Goal: Information Seeking & Learning: Learn about a topic

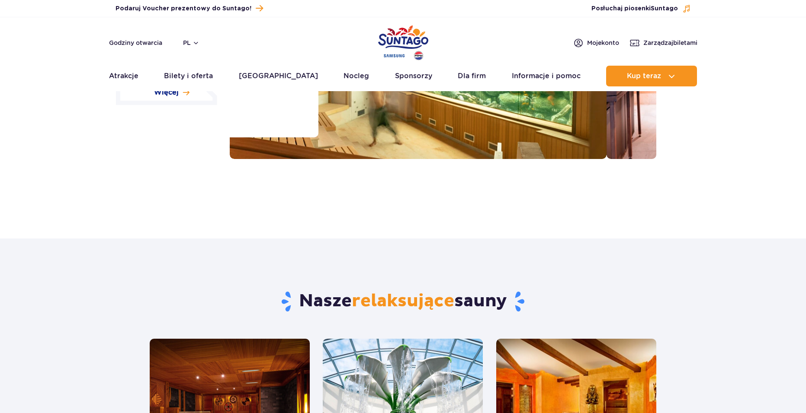
scroll to position [216, 0]
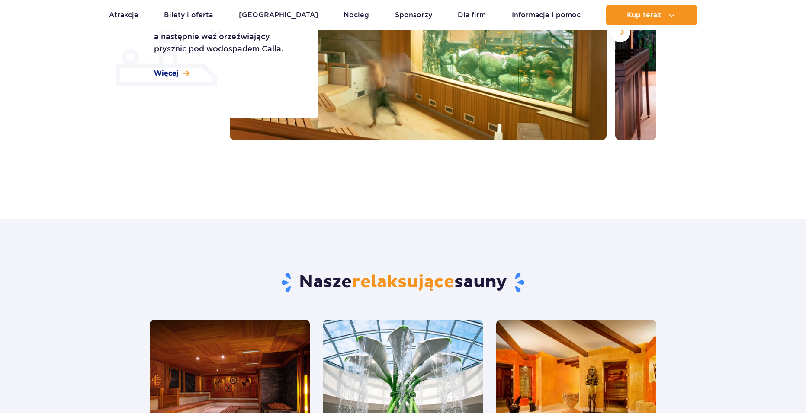
drag, startPoint x: 368, startPoint y: 208, endPoint x: 356, endPoint y: 207, distance: 12.1
click at [356, 207] on div "Strona główna Wszystkie sauny Sauny Skorzystaj z 15 saun ze wszystkich stron św…" at bounding box center [403, 50] width 806 height 339
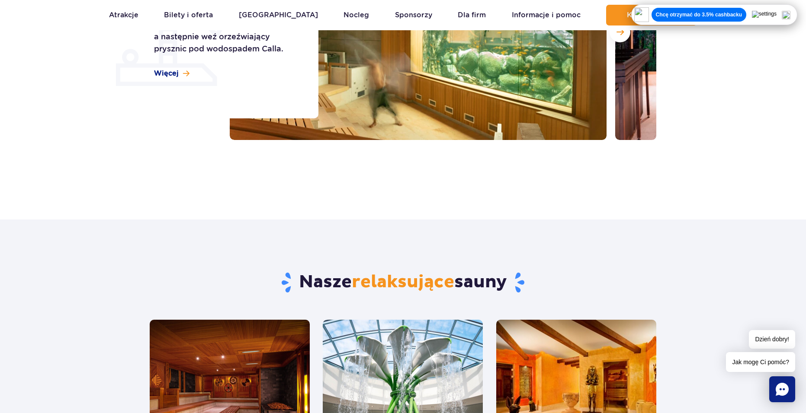
drag, startPoint x: 355, startPoint y: 207, endPoint x: 323, endPoint y: 181, distance: 41.2
click at [316, 180] on div "Strona główna Wszystkie sauny Sauny Skorzystaj z 15 saun ze wszystkich stron św…" at bounding box center [403, 36] width 806 height 311
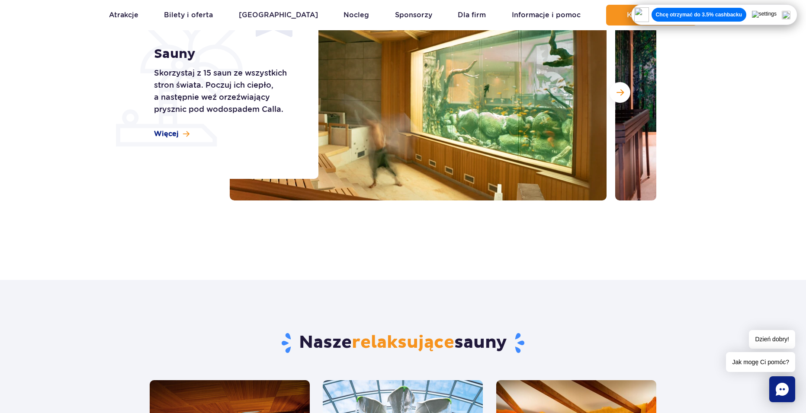
scroll to position [86, 0]
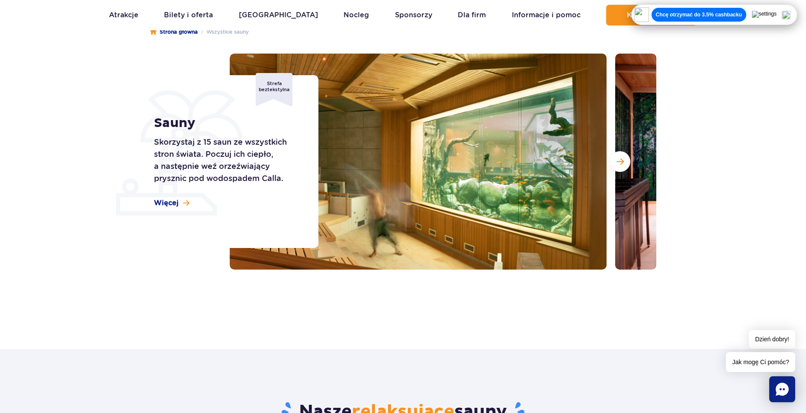
drag, startPoint x: 386, startPoint y: 293, endPoint x: 367, endPoint y: 319, distance: 32.2
click at [367, 319] on div "Strona główna Wszystkie sauny Sauny Skorzystaj z 15 saun ze wszystkich stron św…" at bounding box center [403, 165] width 806 height 311
drag, startPoint x: 367, startPoint y: 319, endPoint x: 360, endPoint y: 323, distance: 8.1
click at [360, 323] on div "Strona główna Wszystkie sauny Sauny Skorzystaj z 15 saun ze wszystkich stron św…" at bounding box center [403, 179] width 806 height 339
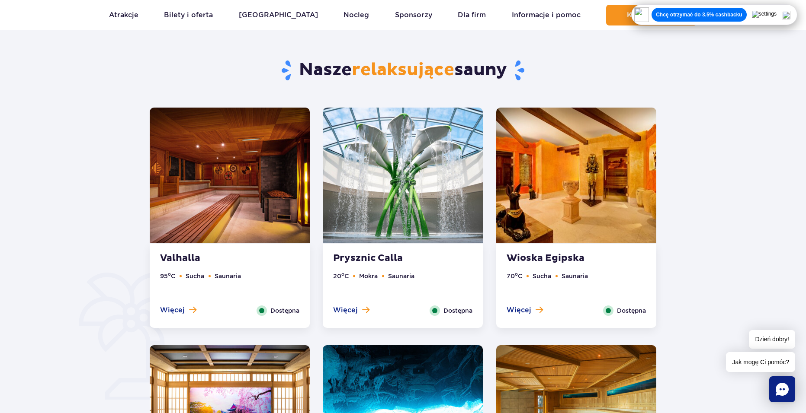
scroll to position [432, 0]
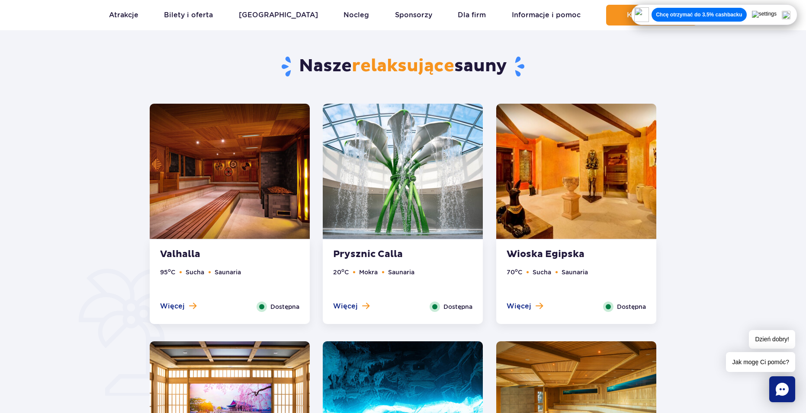
drag, startPoint x: 165, startPoint y: 163, endPoint x: 86, endPoint y: 157, distance: 79.3
drag, startPoint x: 720, startPoint y: 168, endPoint x: 722, endPoint y: 159, distance: 8.8
drag, startPoint x: 722, startPoint y: 156, endPoint x: 722, endPoint y: 147, distance: 9.5
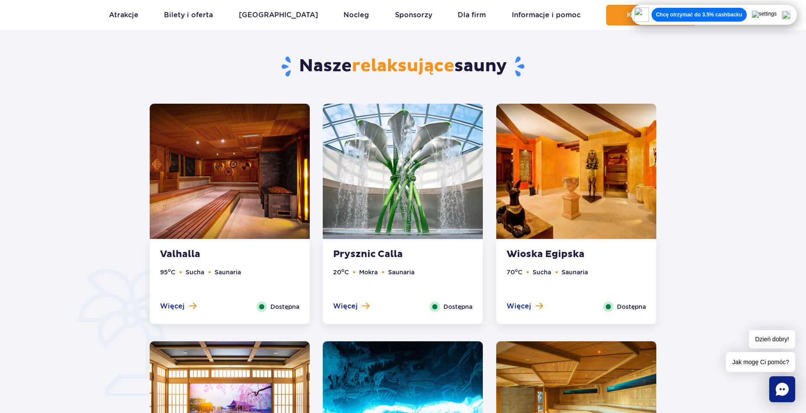
drag, startPoint x: 722, startPoint y: 147, endPoint x: 717, endPoint y: 142, distance: 6.4
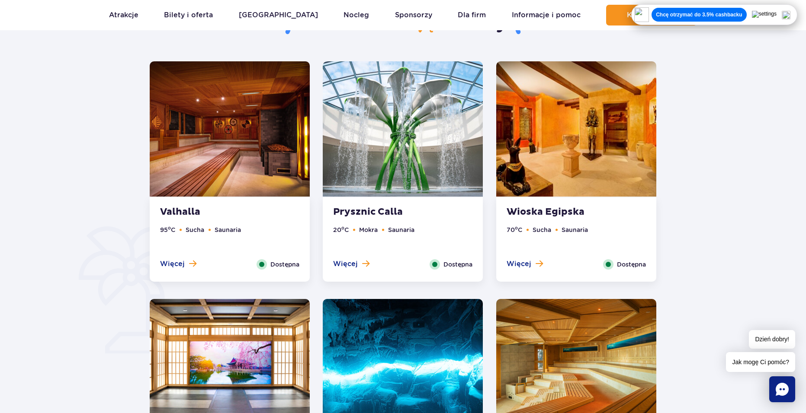
scroll to position [605, 0]
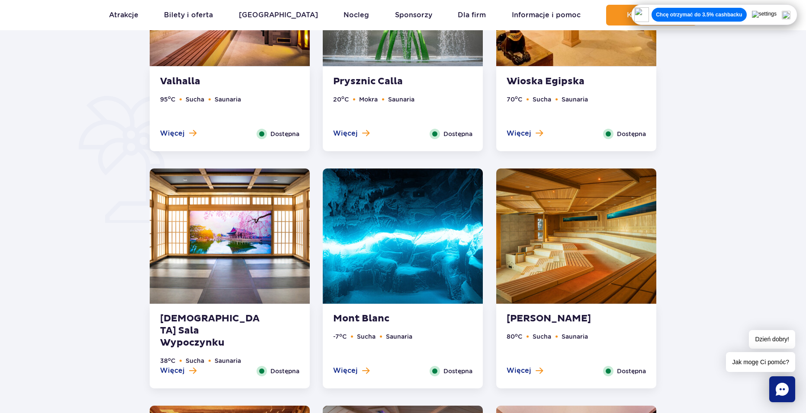
drag, startPoint x: 93, startPoint y: 171, endPoint x: 67, endPoint y: 172, distance: 25.1
click at [66, 172] on div at bounding box center [403, 355] width 886 height 1051
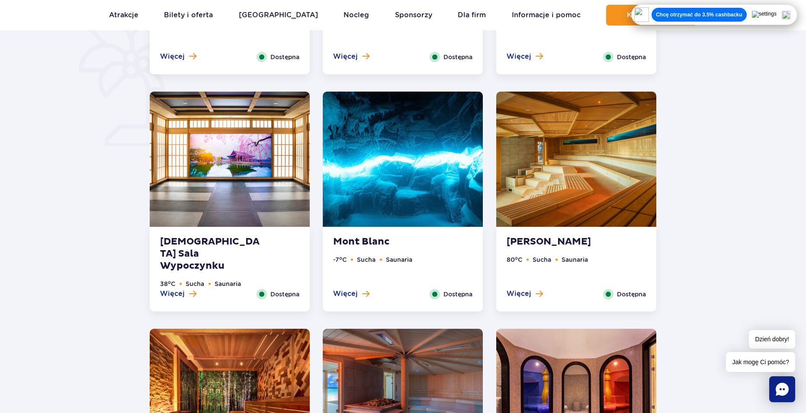
scroll to position [692, 0]
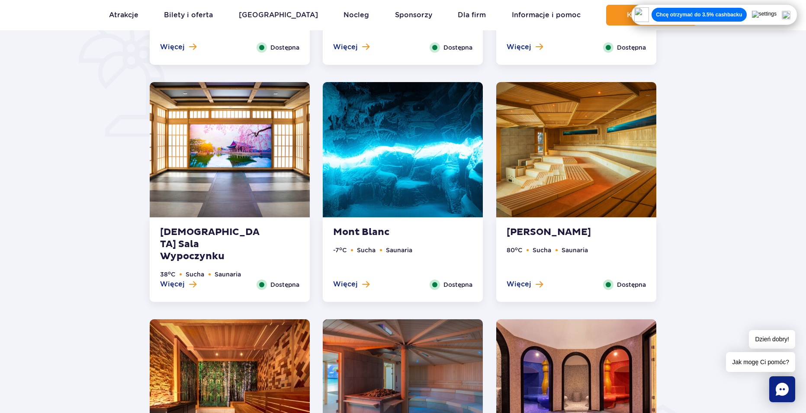
click at [420, 174] on img at bounding box center [403, 149] width 160 height 135
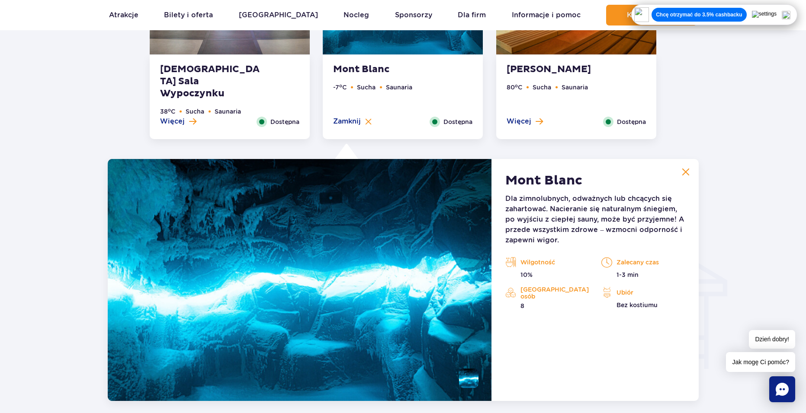
scroll to position [962, 0]
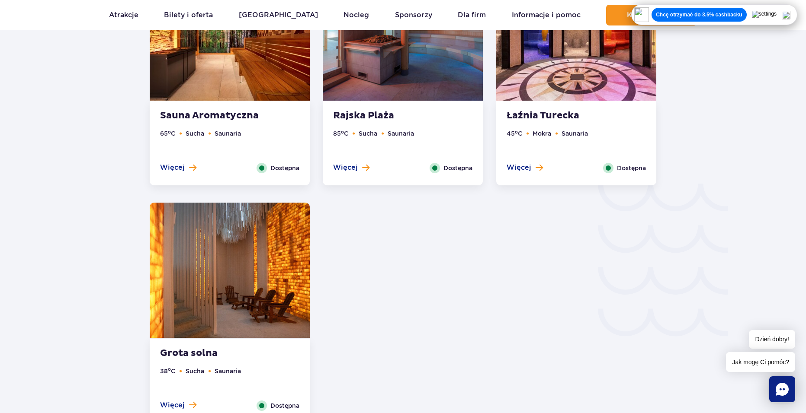
click at [540, 91] on img at bounding box center [576, 32] width 160 height 135
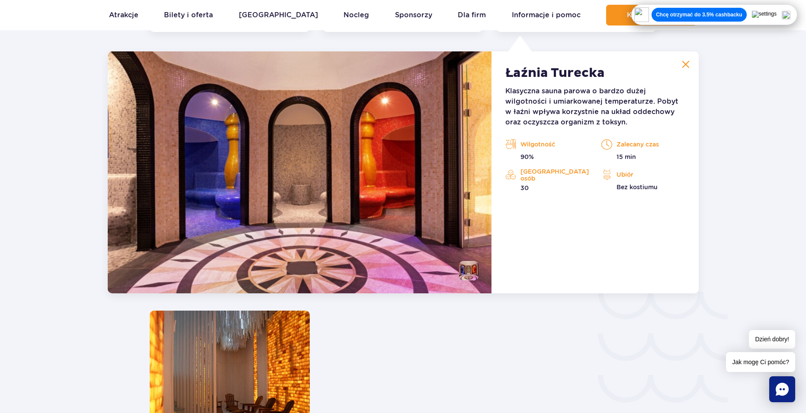
scroll to position [1200, 0]
drag, startPoint x: 471, startPoint y: 299, endPoint x: 434, endPoint y: 312, distance: 39.8
drag, startPoint x: 432, startPoint y: 312, endPoint x: 418, endPoint y: 316, distance: 14.0
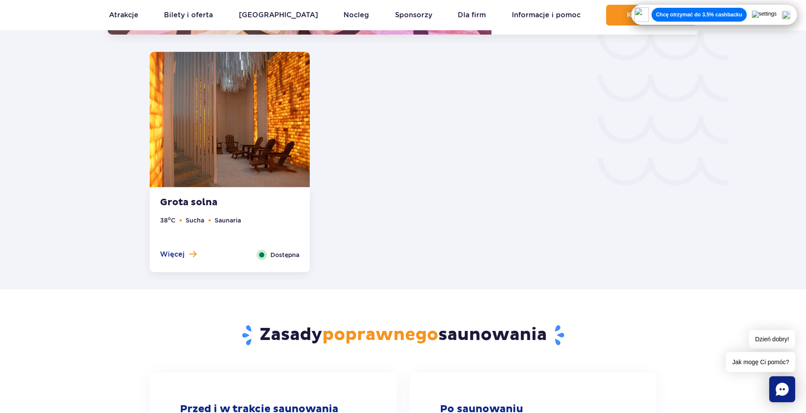
scroll to position [1675, 0]
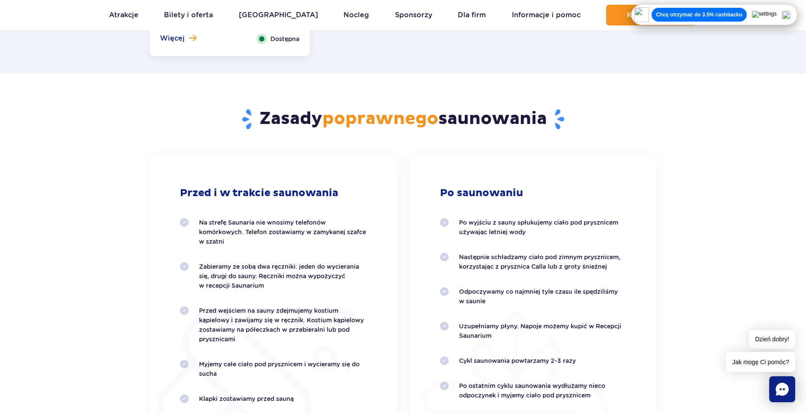
drag, startPoint x: 355, startPoint y: 166, endPoint x: 363, endPoint y: 163, distance: 8.0
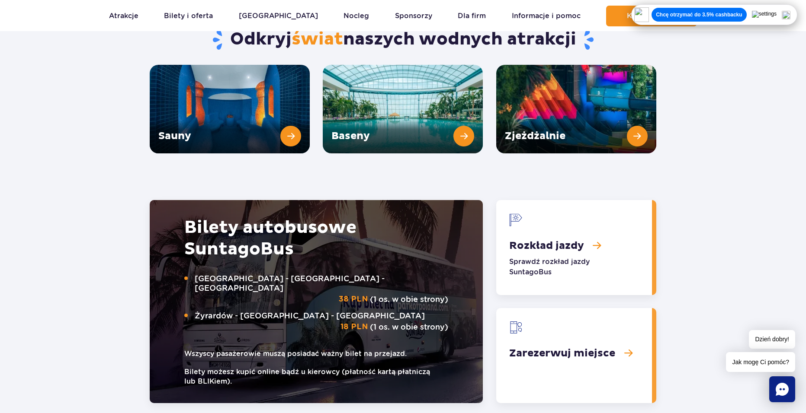
scroll to position [1022, 0]
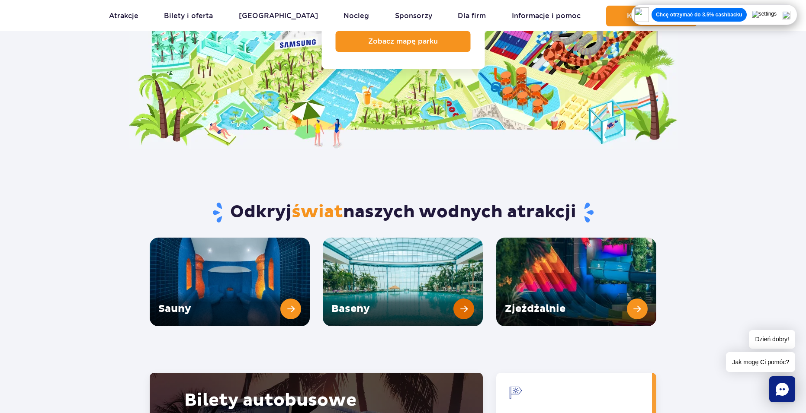
click at [474, 291] on link "Baseny" at bounding box center [403, 282] width 160 height 89
click at [637, 296] on link "Zjeżdżalnie" at bounding box center [576, 282] width 160 height 89
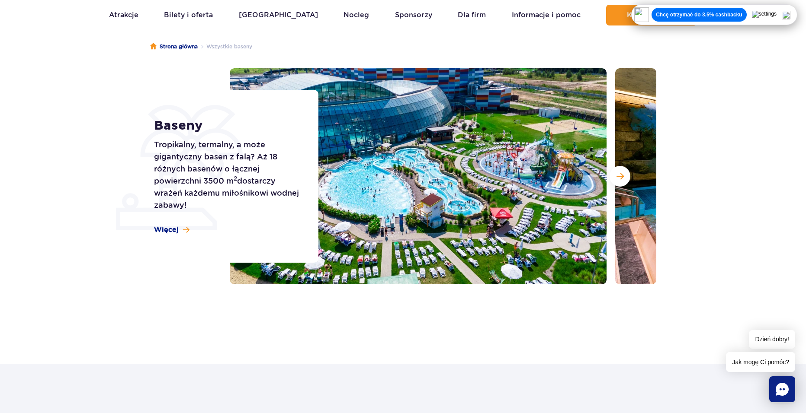
scroll to position [173, 0]
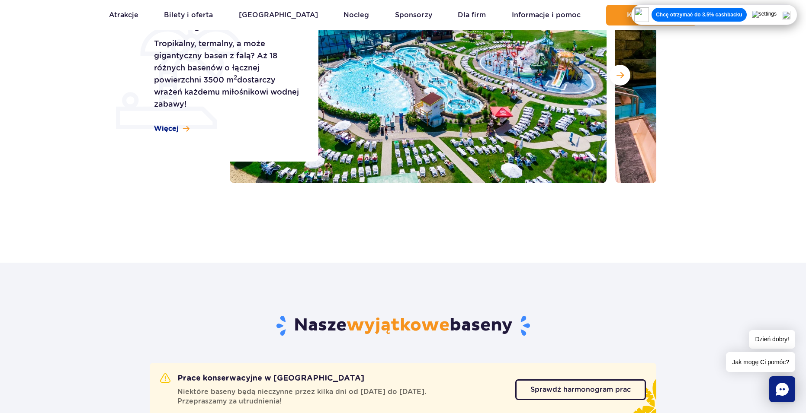
drag, startPoint x: 387, startPoint y: 225, endPoint x: 388, endPoint y: 235, distance: 10.0
drag, startPoint x: 388, startPoint y: 235, endPoint x: 383, endPoint y: 235, distance: 5.2
click at [388, 235] on div "Strona główna Wszystkie baseny Baseny Tropikalny, termalny, a może gigantyczny …" at bounding box center [403, 79] width 806 height 311
drag, startPoint x: 378, startPoint y: 237, endPoint x: 374, endPoint y: 255, distance: 18.3
drag, startPoint x: 374, startPoint y: 255, endPoint x: 360, endPoint y: 253, distance: 13.9
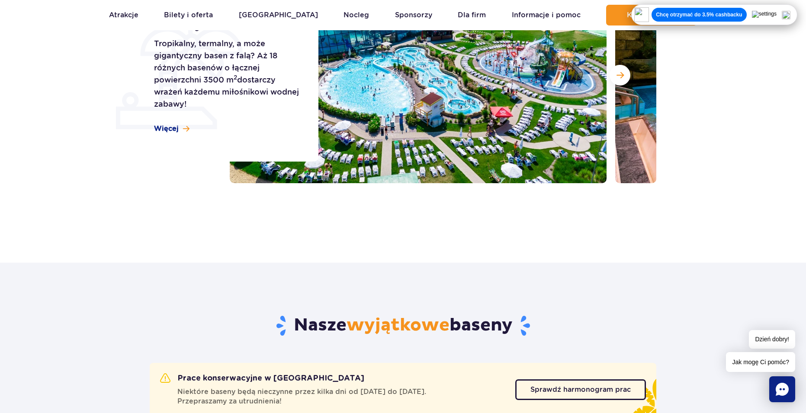
click at [367, 255] on div "Strona główna Wszystkie baseny Baseny Tropikalny, termalny, a może gigantyczny …" at bounding box center [403, 93] width 806 height 339
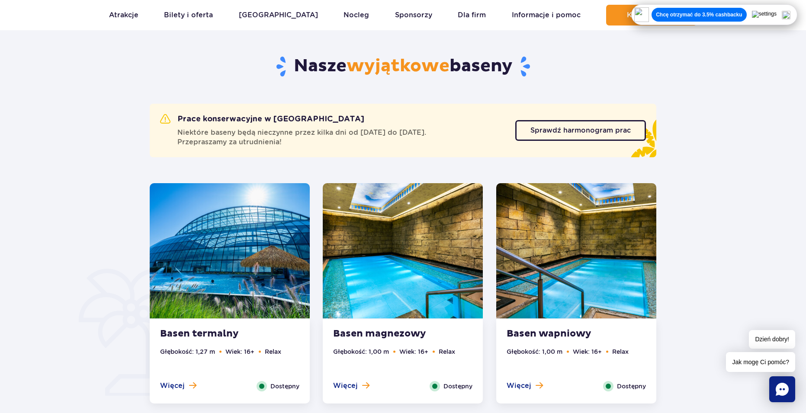
drag, startPoint x: 99, startPoint y: 187, endPoint x: 733, endPoint y: 179, distance: 634.0
drag, startPoint x: 734, startPoint y: 176, endPoint x: 737, endPoint y: 171, distance: 5.4
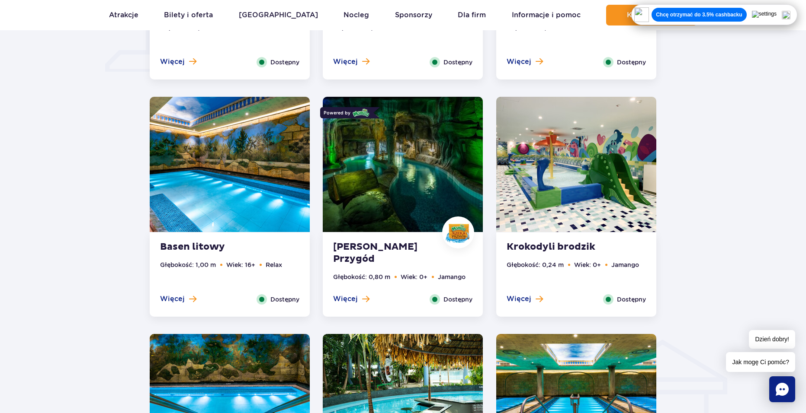
scroll to position [822, 0]
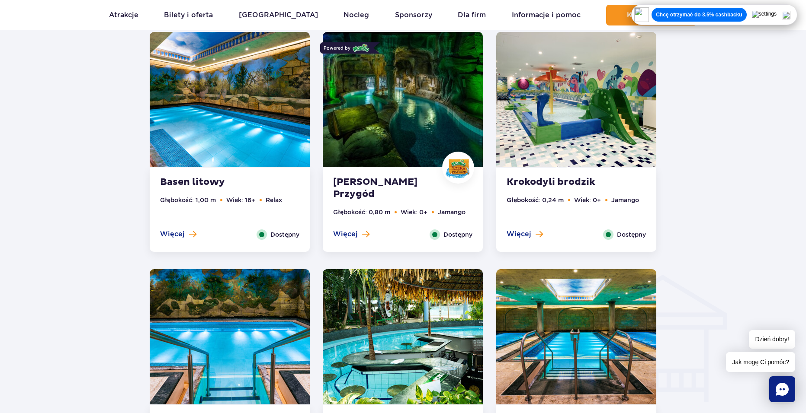
drag, startPoint x: 127, startPoint y: 159, endPoint x: 122, endPoint y: 153, distance: 8.0
drag, startPoint x: 122, startPoint y: 153, endPoint x: 115, endPoint y: 148, distance: 8.5
click at [115, 148] on div at bounding box center [403, 298] width 886 height 1368
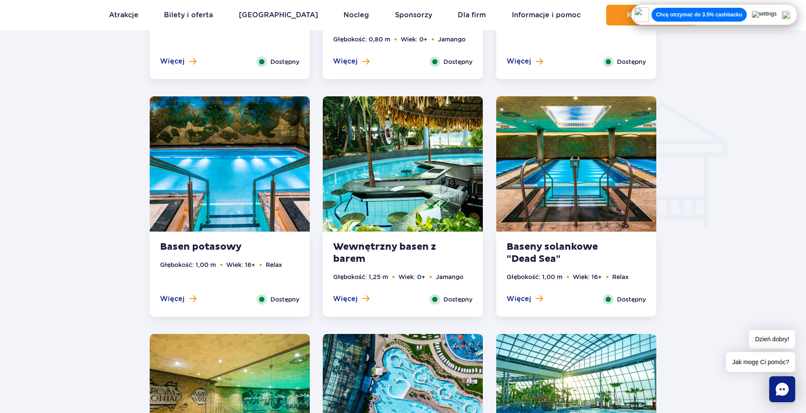
scroll to position [1211, 0]
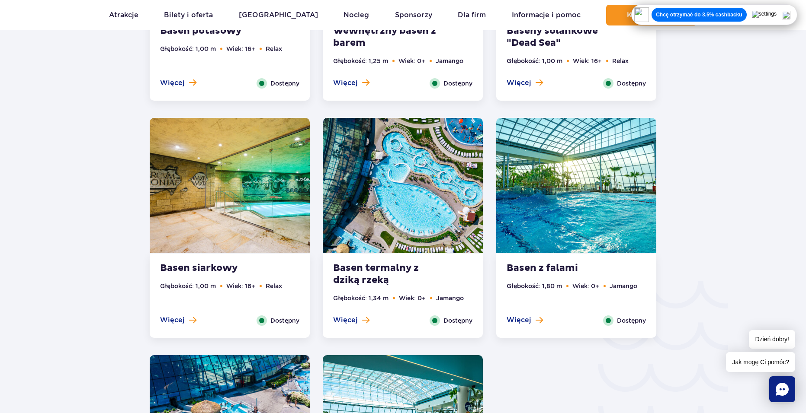
drag, startPoint x: 726, startPoint y: 160, endPoint x: 748, endPoint y: 138, distance: 31.5
drag, startPoint x: 749, startPoint y: 131, endPoint x: 466, endPoint y: 144, distance: 283.6
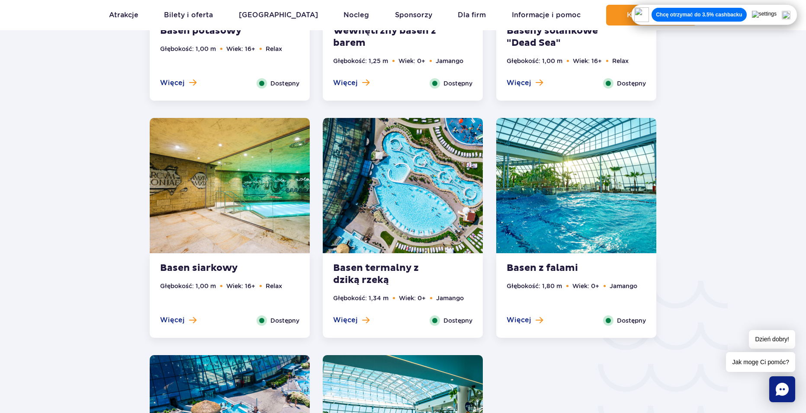
drag, startPoint x: 81, startPoint y: 182, endPoint x: 60, endPoint y: 135, distance: 51.3
drag, startPoint x: 60, startPoint y: 135, endPoint x: 68, endPoint y: 102, distance: 33.5
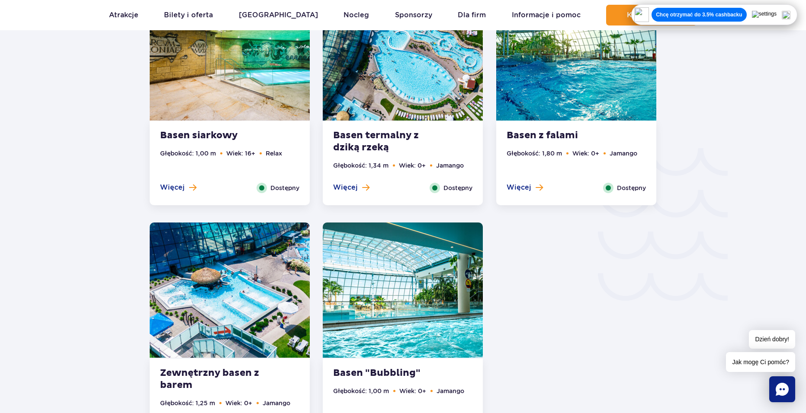
scroll to position [323, 0]
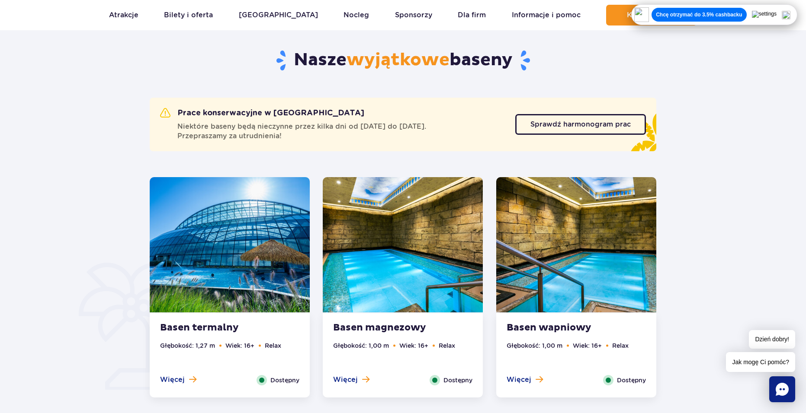
drag, startPoint x: 115, startPoint y: 176, endPoint x: 134, endPoint y: 68, distance: 110.2
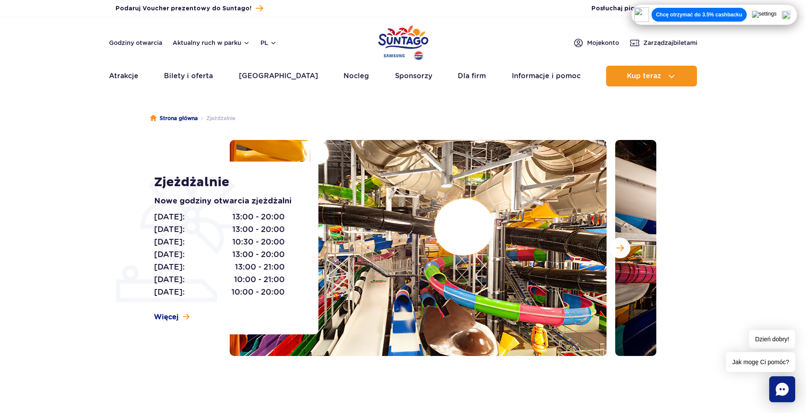
drag, startPoint x: 323, startPoint y: 148, endPoint x: 397, endPoint y: 125, distance: 77.0
drag, startPoint x: 397, startPoint y: 125, endPoint x: 420, endPoint y: 122, distance: 24.0
click at [385, 124] on ul "Strona główna Zjeżdżalnie" at bounding box center [403, 118] width 506 height 43
drag, startPoint x: 463, startPoint y: 119, endPoint x: 421, endPoint y: 115, distance: 42.1
drag, startPoint x: 421, startPoint y: 115, endPoint x: 413, endPoint y: 115, distance: 7.8
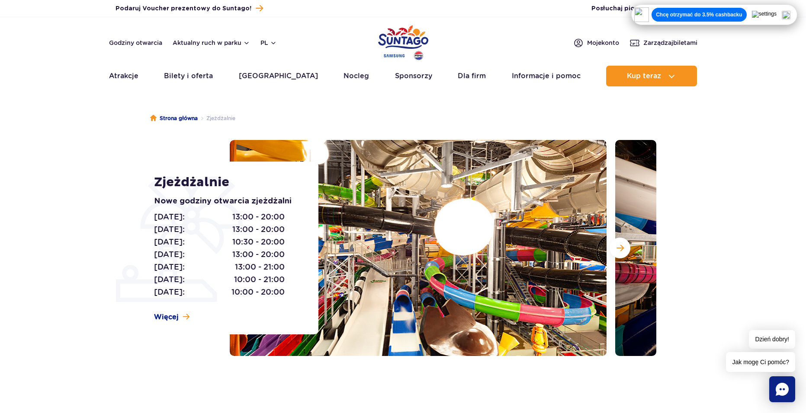
click at [413, 115] on ul "Strona główna Zjeżdżalnie" at bounding box center [403, 118] width 506 height 43
click at [457, 109] on ul "Strona główna Zjeżdżalnie" at bounding box center [403, 118] width 506 height 43
drag, startPoint x: 457, startPoint y: 109, endPoint x: 426, endPoint y: 153, distance: 54.0
click at [457, 109] on ul "Strona główna Zjeżdżalnie" at bounding box center [403, 118] width 506 height 43
click at [170, 315] on span "Więcej" at bounding box center [166, 318] width 25 height 10
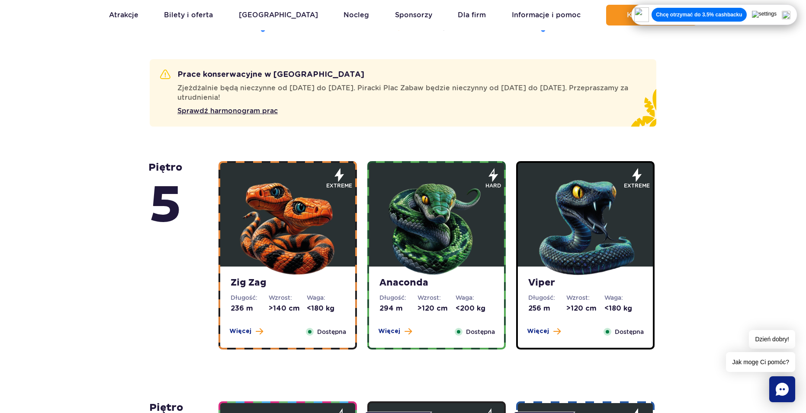
scroll to position [522, 0]
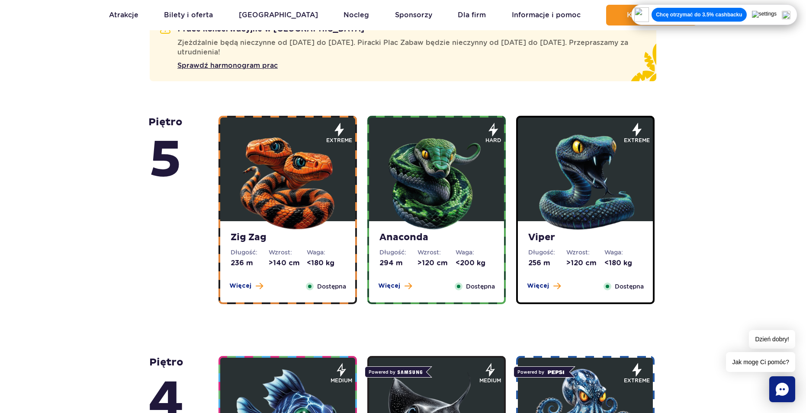
drag, startPoint x: 125, startPoint y: 190, endPoint x: 577, endPoint y: 216, distance: 452.6
drag, startPoint x: 747, startPoint y: 209, endPoint x: 751, endPoint y: 152, distance: 57.6
drag, startPoint x: 751, startPoint y: 152, endPoint x: 752, endPoint y: 142, distance: 10.0
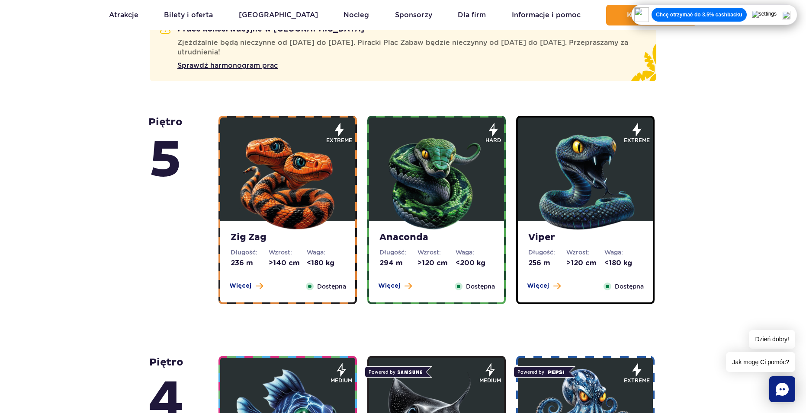
drag, startPoint x: 753, startPoint y: 140, endPoint x: 733, endPoint y: 140, distance: 19.9
drag, startPoint x: 106, startPoint y: 159, endPoint x: 103, endPoint y: 156, distance: 4.9
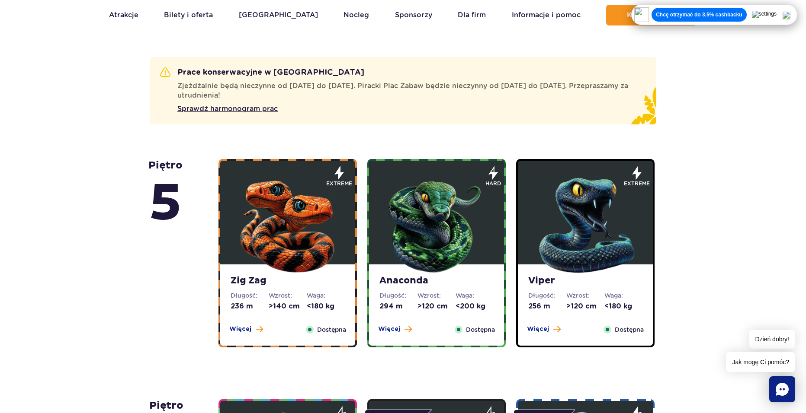
drag, startPoint x: 96, startPoint y: 159, endPoint x: 94, endPoint y: 149, distance: 10.3
drag, startPoint x: 94, startPoint y: 149, endPoint x: 313, endPoint y: 138, distance: 219.5
drag, startPoint x: 736, startPoint y: 141, endPoint x: 752, endPoint y: 129, distance: 20.2
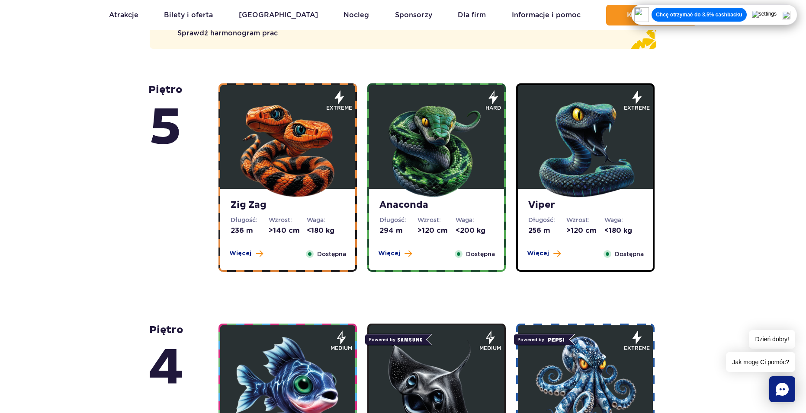
scroll to position [652, 0]
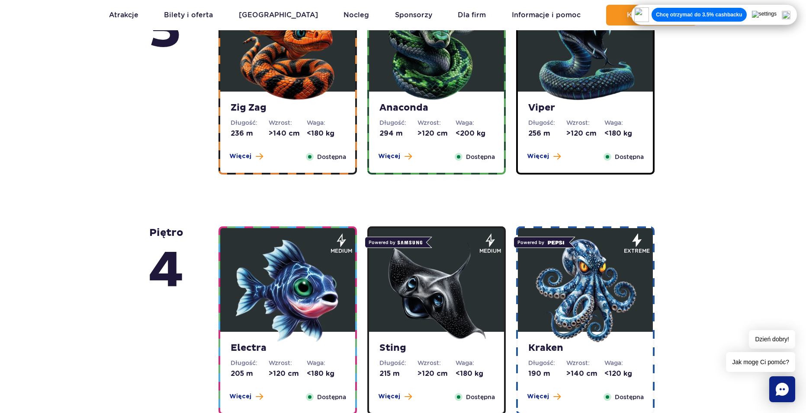
drag, startPoint x: 144, startPoint y: 150, endPoint x: 138, endPoint y: 150, distance: 6.1
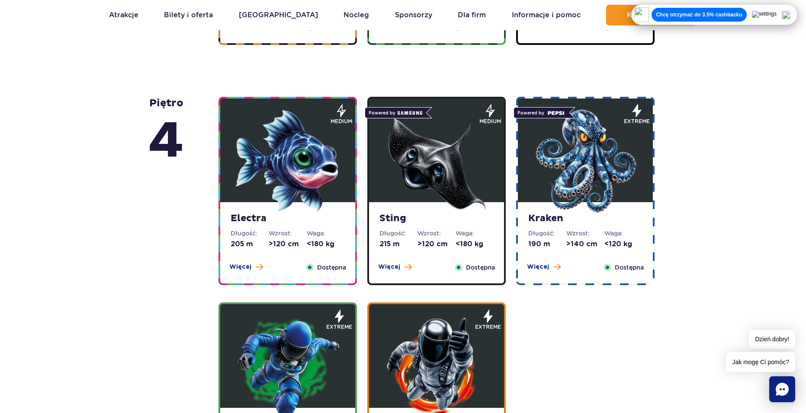
scroll to position [955, 0]
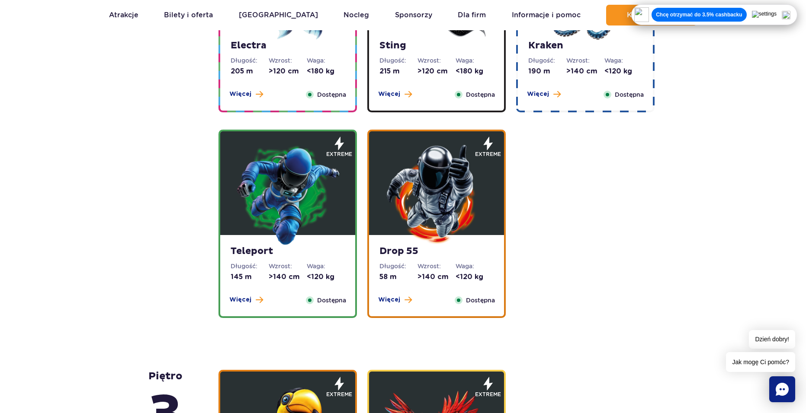
drag, startPoint x: 101, startPoint y: 158, endPoint x: 97, endPoint y: 152, distance: 6.8
drag, startPoint x: 97, startPoint y: 152, endPoint x: 123, endPoint y: 154, distance: 26.0
drag, startPoint x: 595, startPoint y: 188, endPoint x: 644, endPoint y: 175, distance: 50.6
drag, startPoint x: 644, startPoint y: 175, endPoint x: 678, endPoint y: 154, distance: 40.4
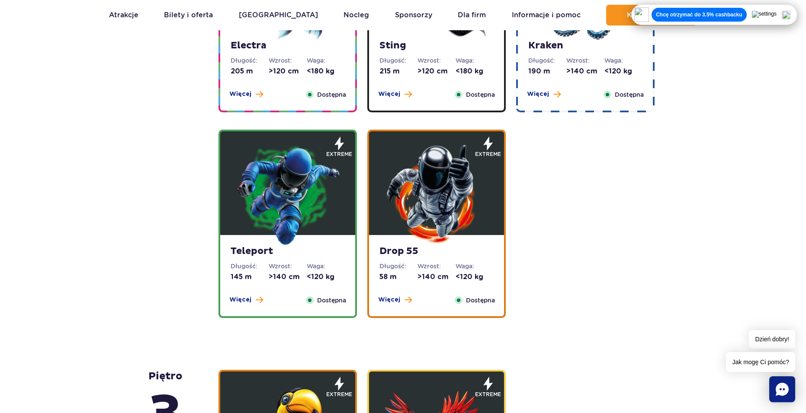
drag, startPoint x: 678, startPoint y: 154, endPoint x: 685, endPoint y: 146, distance: 10.4
drag, startPoint x: 220, startPoint y: 182, endPoint x: 141, endPoint y: 176, distance: 79.0
drag, startPoint x: 141, startPoint y: 176, endPoint x: 124, endPoint y: 155, distance: 27.6
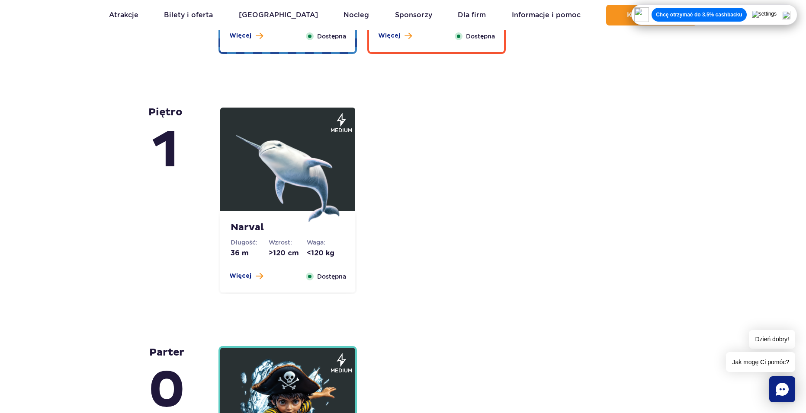
scroll to position [1906, 0]
drag, startPoint x: 112, startPoint y: 179, endPoint x: 98, endPoint y: 167, distance: 19.0
drag, startPoint x: 98, startPoint y: 167, endPoint x: 157, endPoint y: 153, distance: 60.5
drag, startPoint x: 535, startPoint y: 168, endPoint x: 535, endPoint y: 161, distance: 6.9
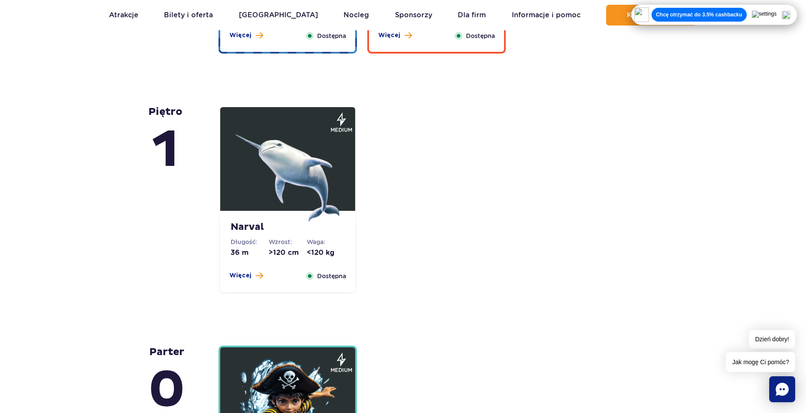
drag, startPoint x: 535, startPoint y: 161, endPoint x: 535, endPoint y: 137, distance: 23.8
click at [536, 146] on div "Narval Długość: 36 m Wzrost: >120 cm Waga: <120 kg Więcej Zamknij Dostępna medi…" at bounding box center [437, 200] width 449 height 189
drag, startPoint x: 531, startPoint y: 125, endPoint x: 433, endPoint y: 145, distance: 99.7
click at [530, 124] on div "Narval Długość: 36 m Wzrost: >120 cm Waga: <120 kg Więcej Zamknij Dostępna medi…" at bounding box center [437, 200] width 449 height 189
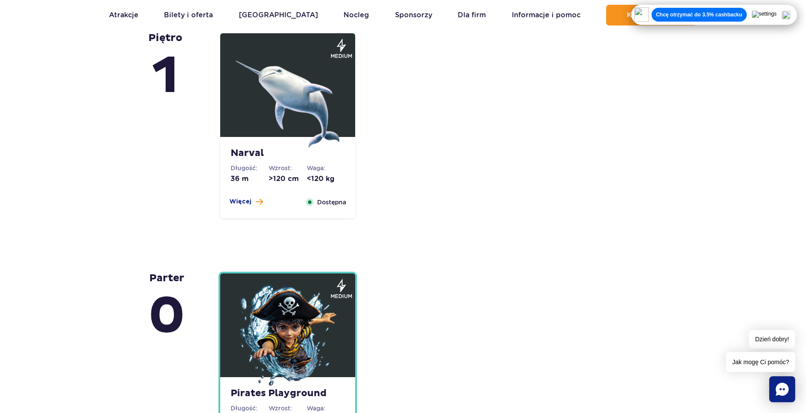
scroll to position [2122, 0]
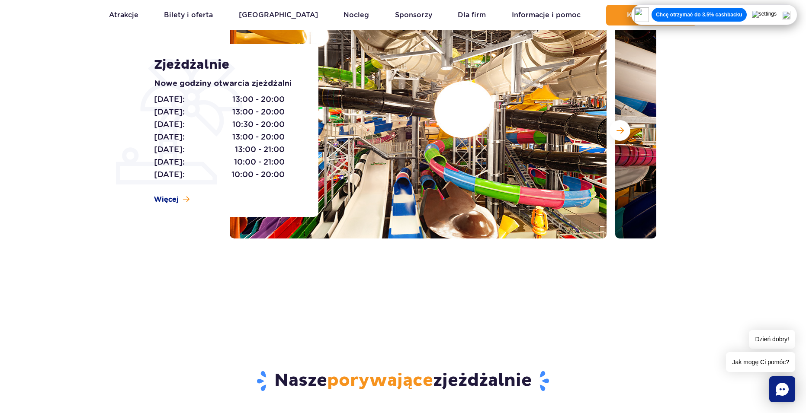
scroll to position [220, 0]
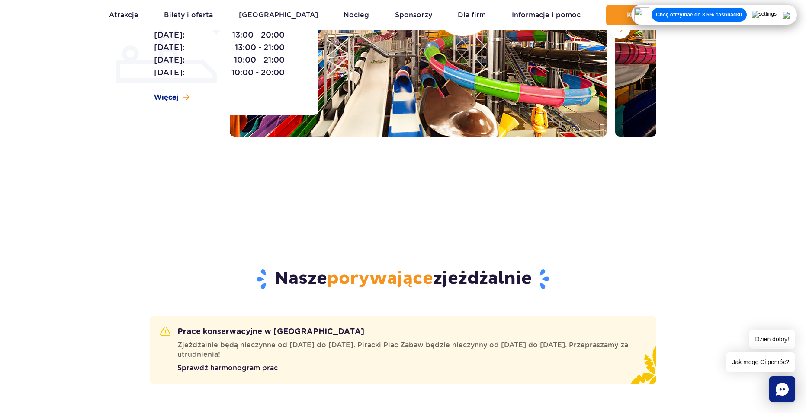
drag, startPoint x: 458, startPoint y: 254, endPoint x: 421, endPoint y: 240, distance: 39.1
drag, startPoint x: 421, startPoint y: 240, endPoint x: 373, endPoint y: 227, distance: 49.8
click at [373, 227] on div "Nasze porywające zjeżdżalnie" at bounding box center [402, 266] width 519 height 100
drag, startPoint x: 425, startPoint y: 213, endPoint x: 392, endPoint y: 211, distance: 33.0
drag, startPoint x: 392, startPoint y: 211, endPoint x: 348, endPoint y: 205, distance: 44.5
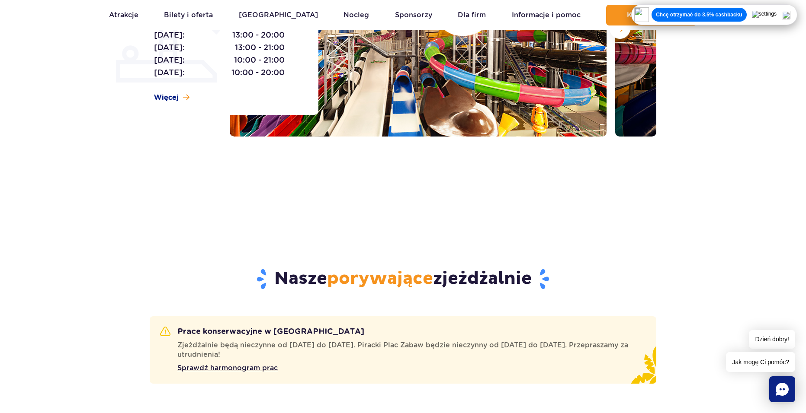
click at [348, 205] on div "Strona główna Zjeżdżalnie Zjeżdżalnie Nowe godziny otwarcia zjeżdżalni Poniedzi…" at bounding box center [403, 46] width 806 height 339
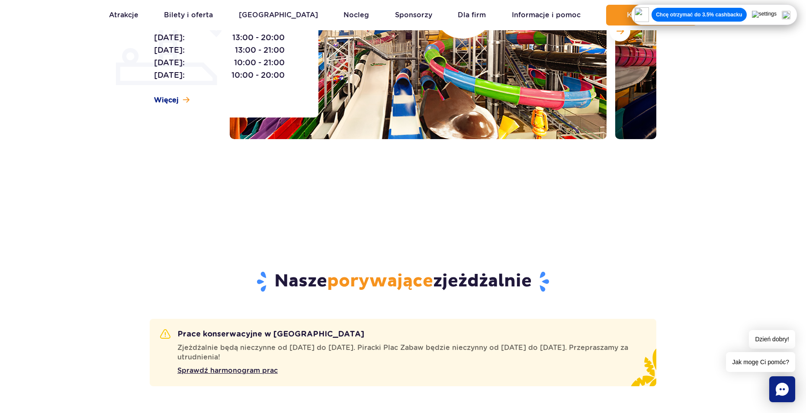
scroll to position [0, 0]
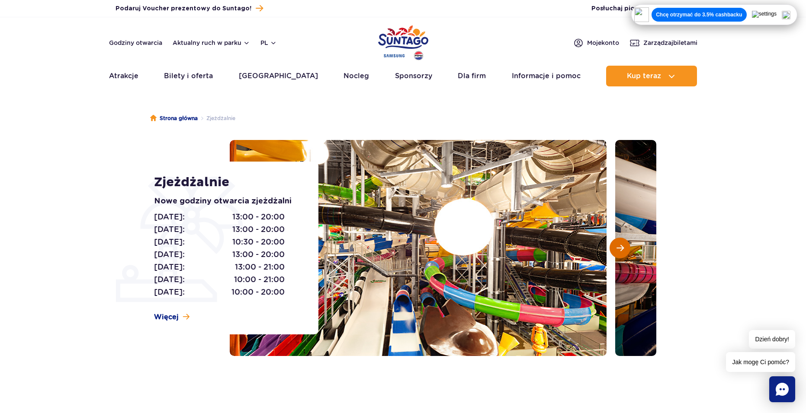
click at [623, 246] on span "Następny slajd" at bounding box center [619, 248] width 7 height 8
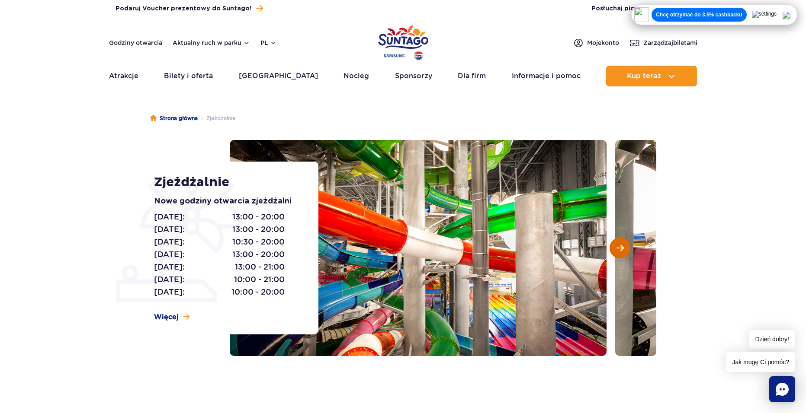
click at [623, 246] on span "Następny slajd" at bounding box center [619, 248] width 7 height 8
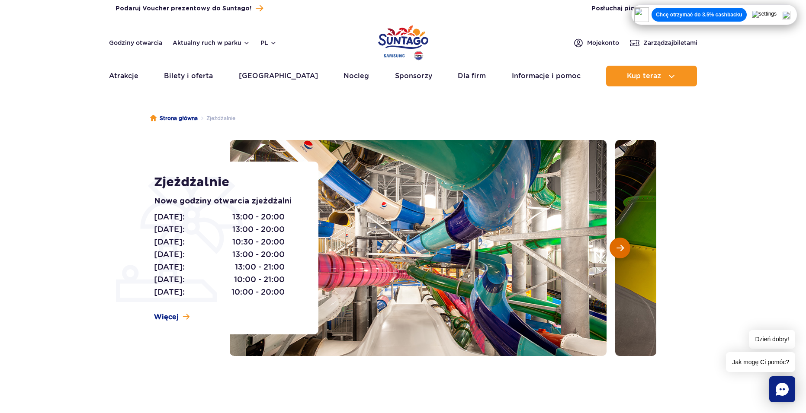
click at [623, 246] on span "Następny slajd" at bounding box center [619, 248] width 7 height 8
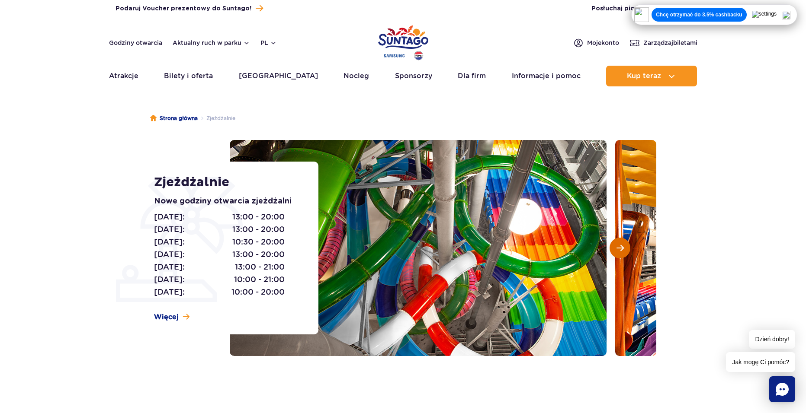
click at [623, 246] on span "Następny slajd" at bounding box center [619, 248] width 7 height 8
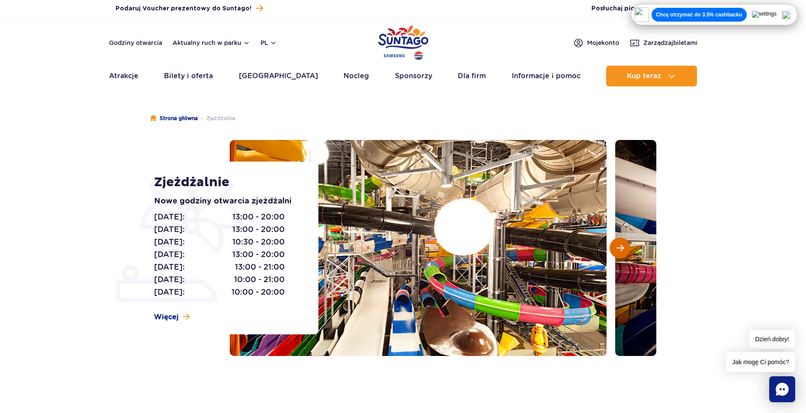
click at [623, 246] on span "Następny slajd" at bounding box center [619, 248] width 7 height 8
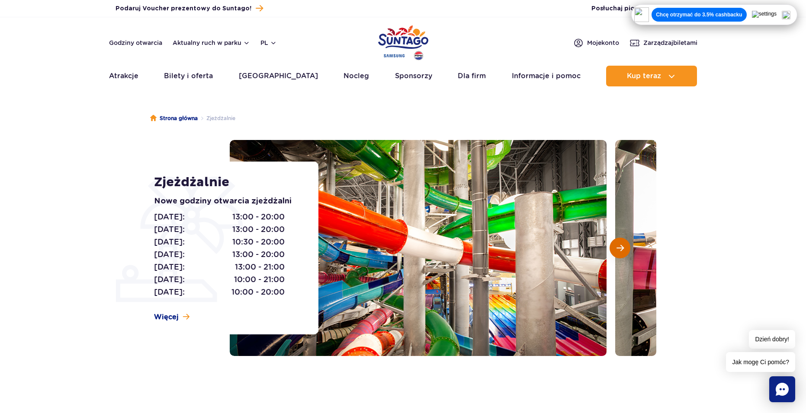
click at [623, 246] on span "Następny slajd" at bounding box center [619, 248] width 7 height 8
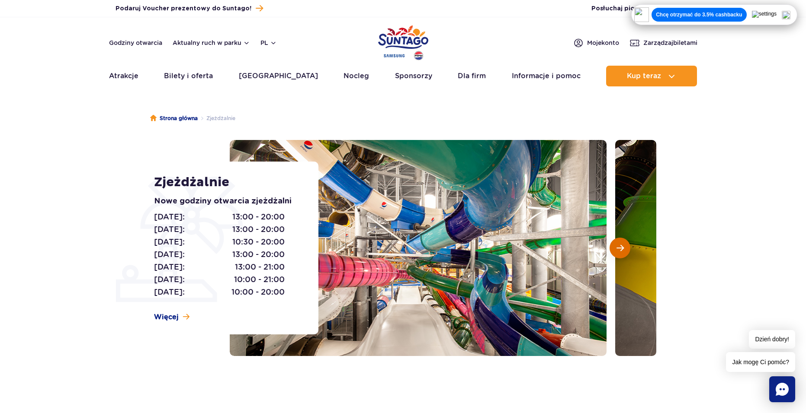
click at [623, 246] on span "Następny slajd" at bounding box center [619, 248] width 7 height 8
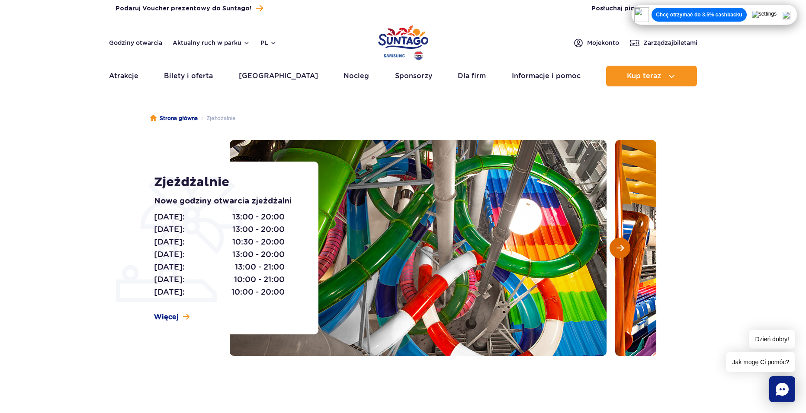
click at [623, 246] on span "Następny slajd" at bounding box center [619, 248] width 7 height 8
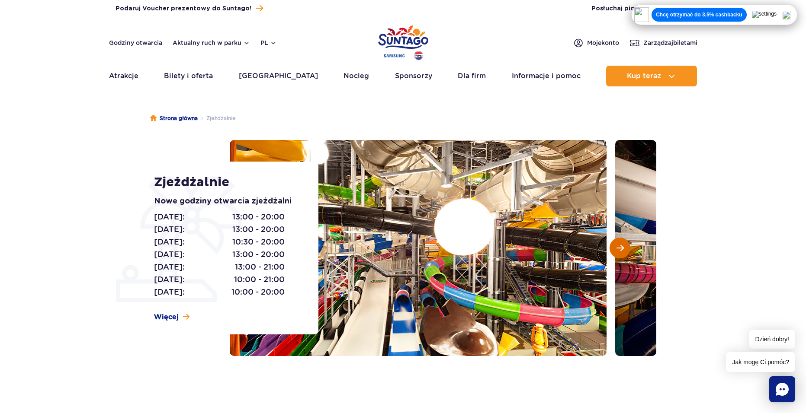
click at [623, 246] on span "Następny slajd" at bounding box center [619, 248] width 7 height 8
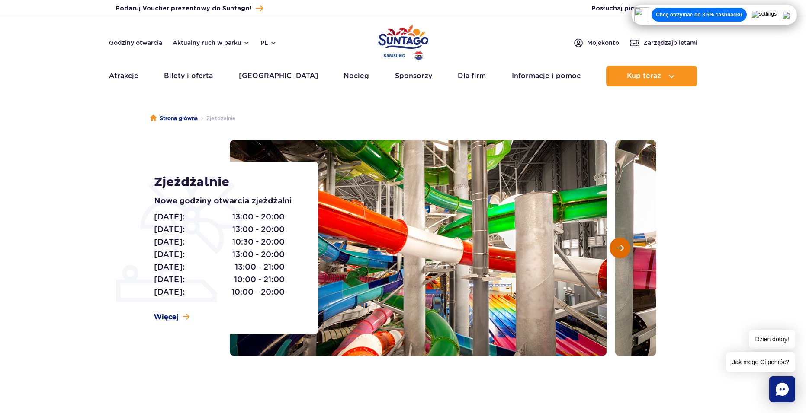
click at [623, 247] on span "Następny slajd" at bounding box center [619, 248] width 7 height 8
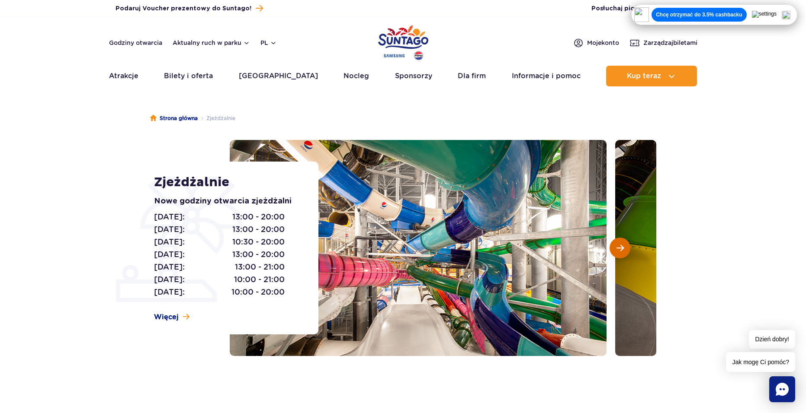
click at [623, 247] on span "Następny slajd" at bounding box center [619, 248] width 7 height 8
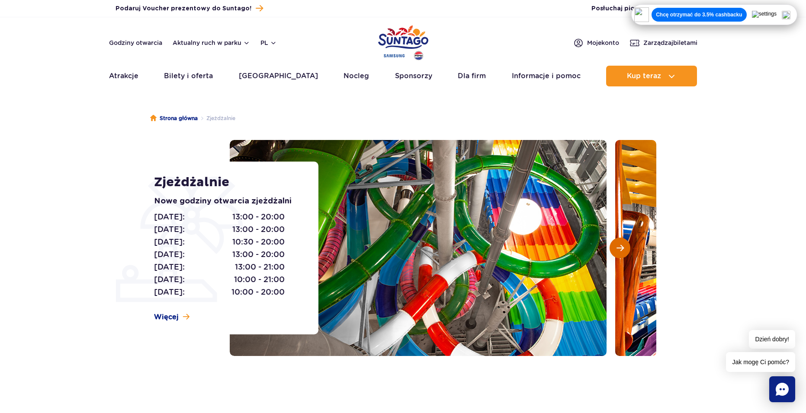
click at [623, 247] on span "Następny slajd" at bounding box center [619, 248] width 7 height 8
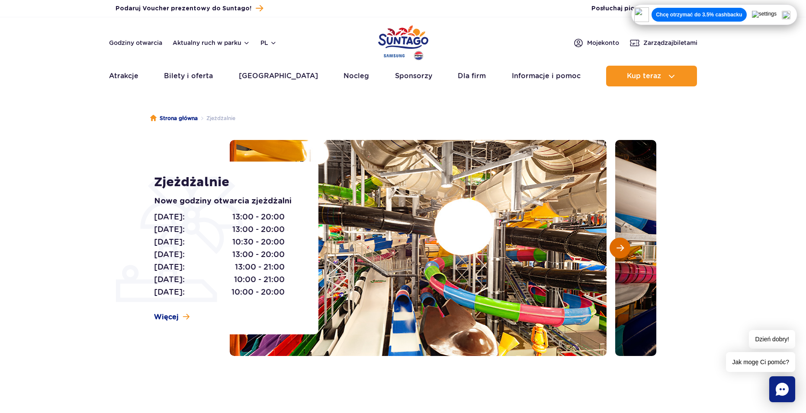
click at [623, 247] on span "Następny slajd" at bounding box center [619, 248] width 7 height 8
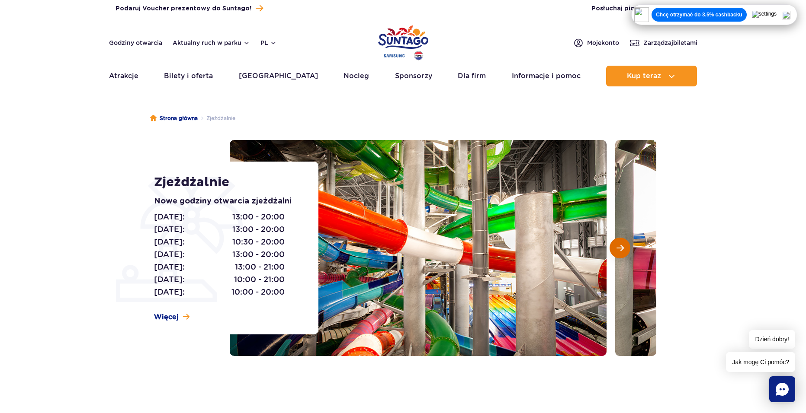
click at [623, 247] on span "Następny slajd" at bounding box center [619, 248] width 7 height 8
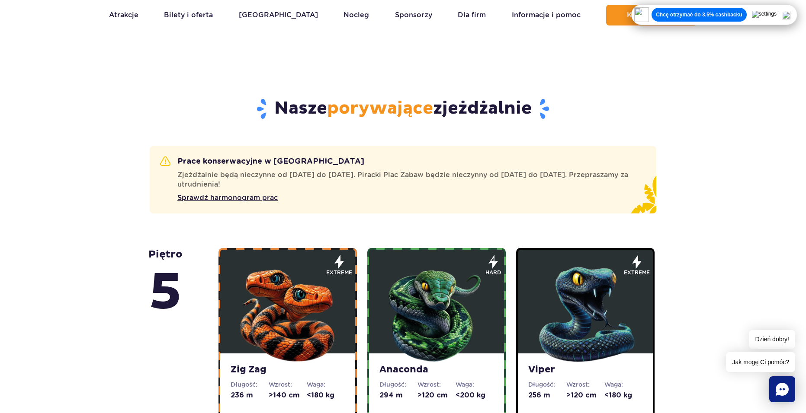
scroll to position [432, 0]
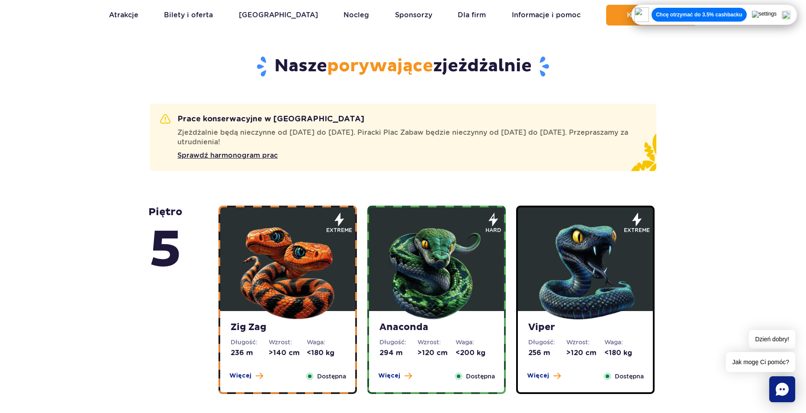
drag, startPoint x: 185, startPoint y: 217, endPoint x: 72, endPoint y: 165, distance: 123.7
drag, startPoint x: 72, startPoint y: 165, endPoint x: 324, endPoint y: 118, distance: 256.6
click at [52, 147] on section "Prace konserwacyjne w Suntago Zjeżdżalnie będą nieczynne od 24 do 27 listopada.…" at bounding box center [403, 137] width 806 height 67
drag, startPoint x: 791, startPoint y: 137, endPoint x: 790, endPoint y: 131, distance: 5.8
drag, startPoint x: 790, startPoint y: 131, endPoint x: 789, endPoint y: 127, distance: 4.5
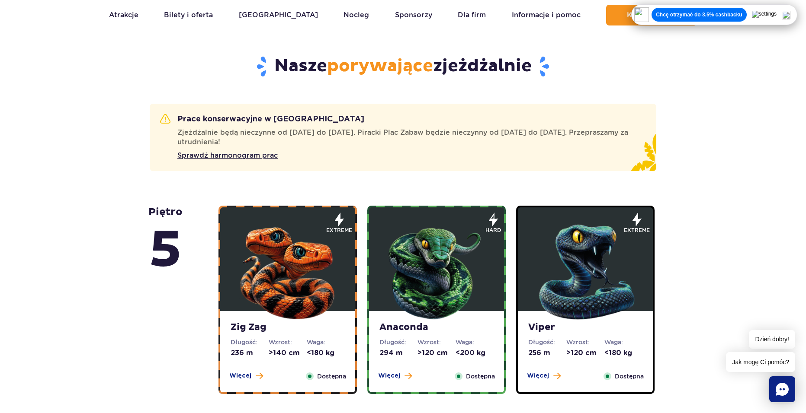
click at [790, 129] on section "Prace konserwacyjne w Suntago Zjeżdżalnie będą nieczynne od 24 do 27 listopada.…" at bounding box center [403, 137] width 806 height 67
drag, startPoint x: 790, startPoint y: 125, endPoint x: 777, endPoint y: 130, distance: 13.8
click at [788, 125] on section "Prace konserwacyjne w Suntago Zjeżdżalnie będą nieczynne od 24 do 27 listopada.…" at bounding box center [403, 137] width 806 height 67
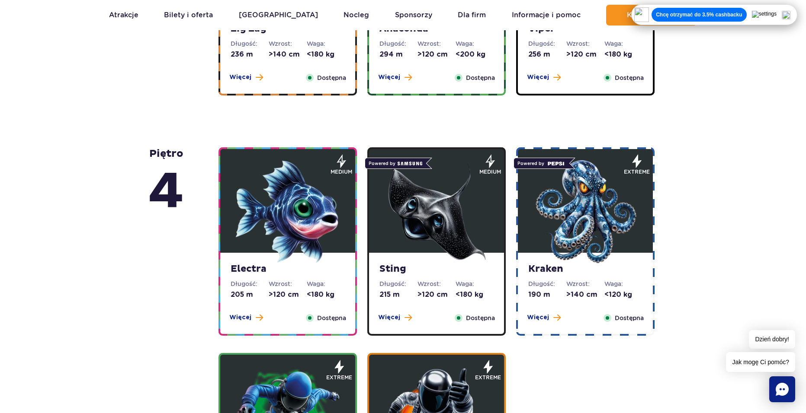
scroll to position [778, 0]
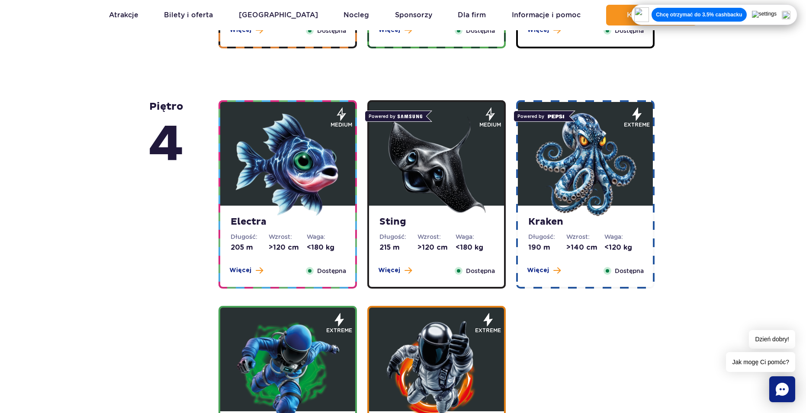
drag
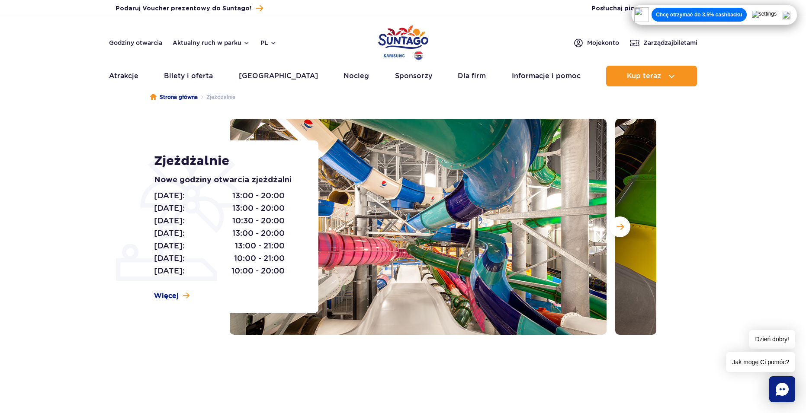
scroll to position [0, 0]
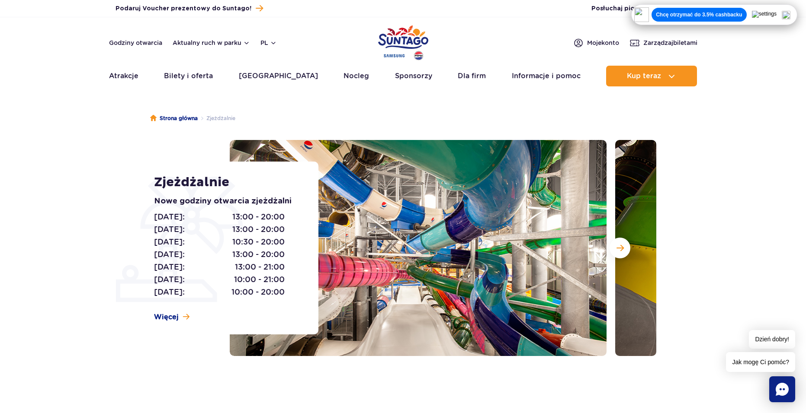
drag, startPoint x: 150, startPoint y: 107, endPoint x: 162, endPoint y: 26, distance: 82.6
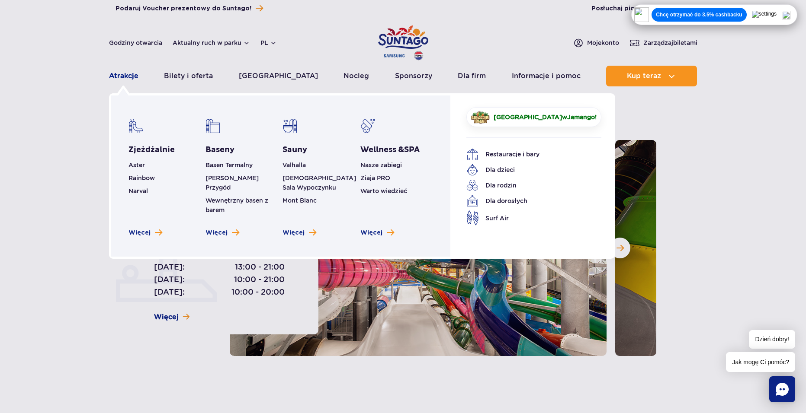
click at [122, 71] on link "Atrakcje" at bounding box center [123, 76] width 29 height 21
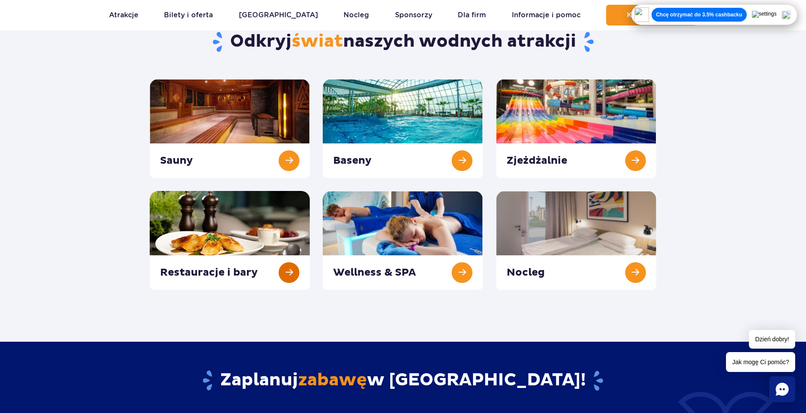
scroll to position [86, 0]
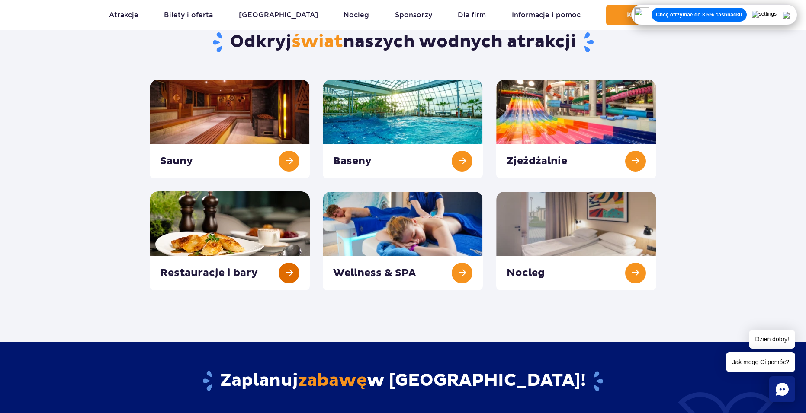
click at [292, 268] on link at bounding box center [230, 241] width 160 height 99
click at [278, 18] on link "[GEOGRAPHIC_DATA]" at bounding box center [278, 15] width 79 height 21
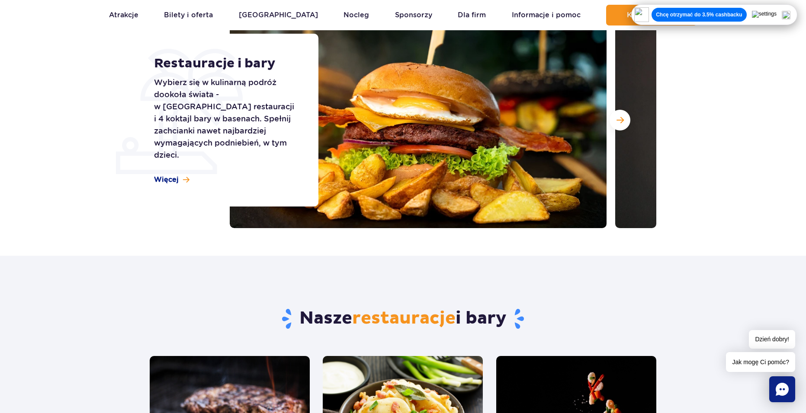
scroll to position [130, 0]
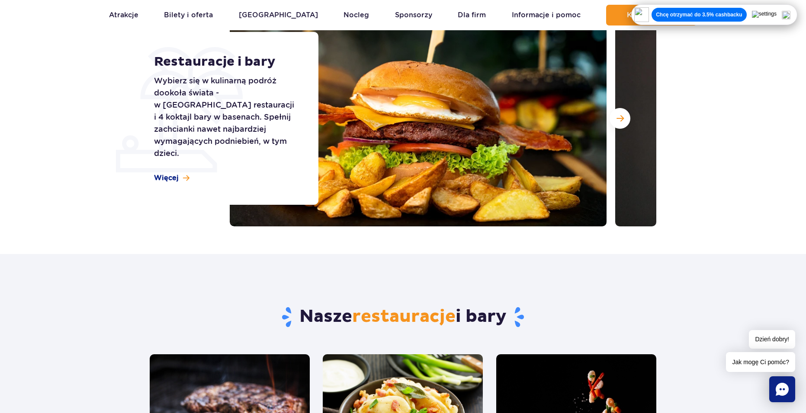
drag, startPoint x: 410, startPoint y: 272, endPoint x: 390, endPoint y: 248, distance: 31.6
drag, startPoint x: 390, startPoint y: 248, endPoint x: 374, endPoint y: 252, distance: 15.9
click at [368, 253] on div "Strona główna Restauracje i bary Restauracje i bary Wybierz się w kulinarną pod…" at bounding box center [403, 110] width 806 height 287
drag, startPoint x: 378, startPoint y: 250, endPoint x: 342, endPoint y: 234, distance: 39.9
click at [347, 238] on div "Strona główna Restauracje i bary Restauracje i bary Wybierz się w kulinarną pod…" at bounding box center [403, 110] width 806 height 287
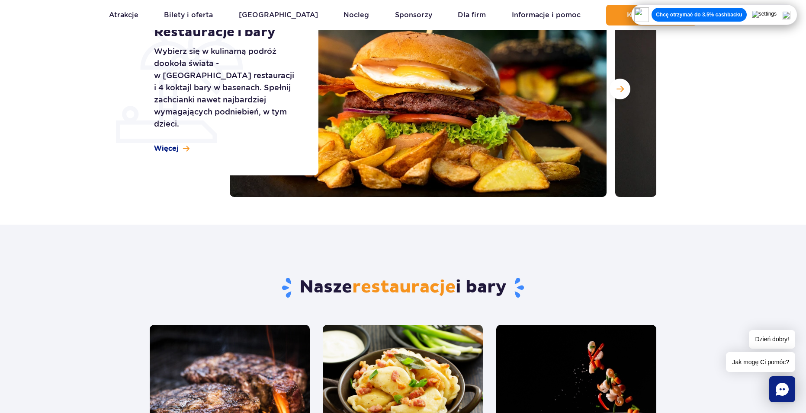
scroll to position [346, 0]
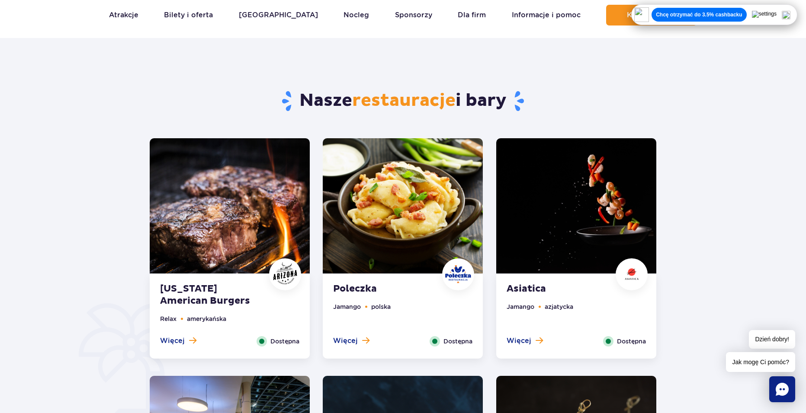
drag, startPoint x: 88, startPoint y: 162, endPoint x: 309, endPoint y: 168, distance: 221.1
click at [87, 161] on div at bounding box center [403, 326] width 886 height 576
drag, startPoint x: 730, startPoint y: 157, endPoint x: 739, endPoint y: 153, distance: 9.1
click at [740, 150] on div at bounding box center [403, 326] width 886 height 576
drag, startPoint x: 740, startPoint y: 149, endPoint x: 732, endPoint y: 150, distance: 8.7
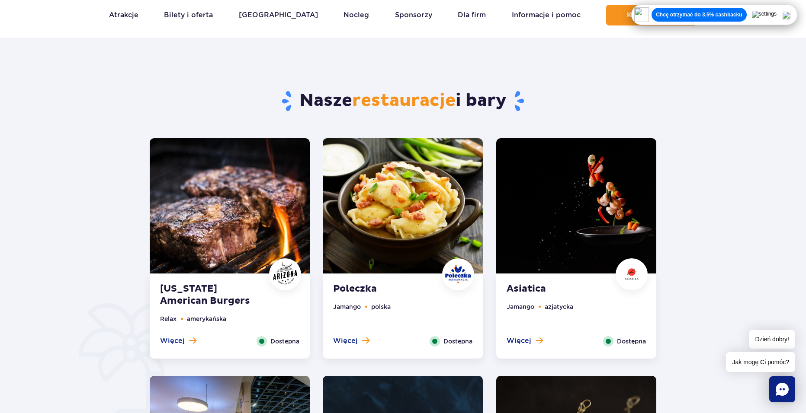
click at [737, 149] on div at bounding box center [403, 326] width 886 height 576
click at [59, 175] on div at bounding box center [403, 326] width 886 height 576
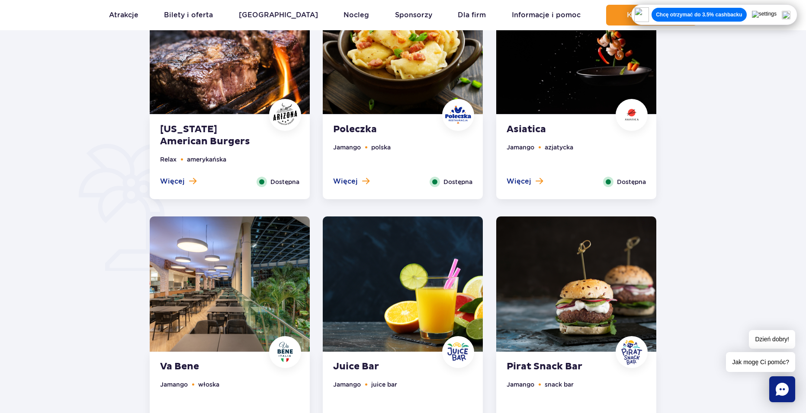
scroll to position [432, 0]
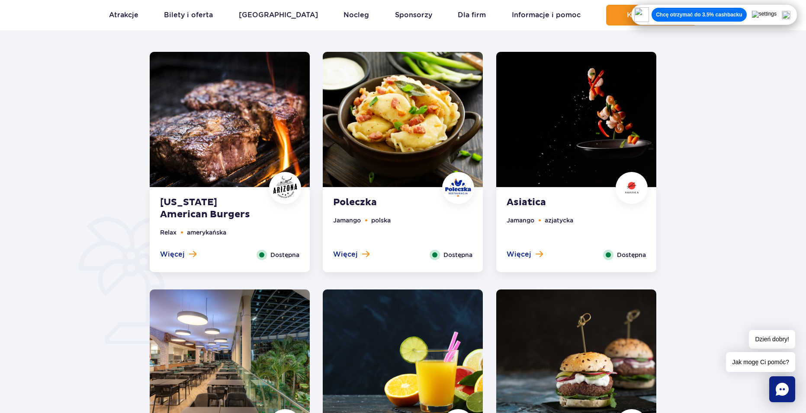
click at [419, 149] on img at bounding box center [403, 119] width 160 height 135
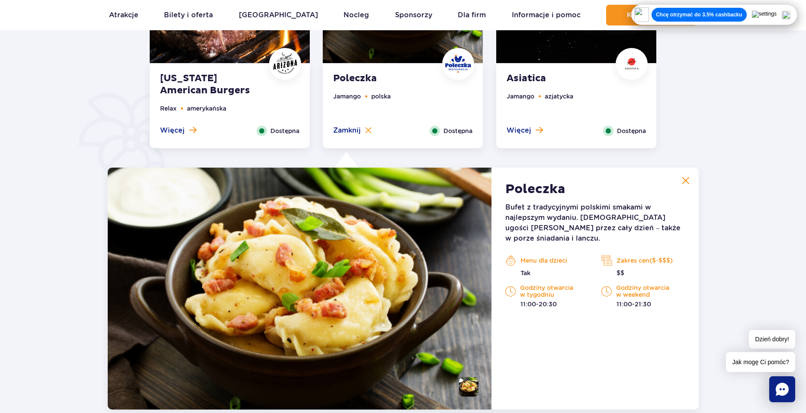
scroll to position [672, 0]
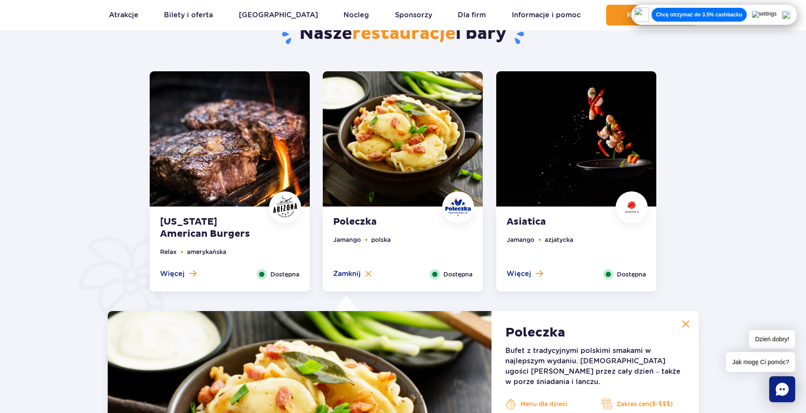
click at [608, 138] on img at bounding box center [576, 138] width 160 height 135
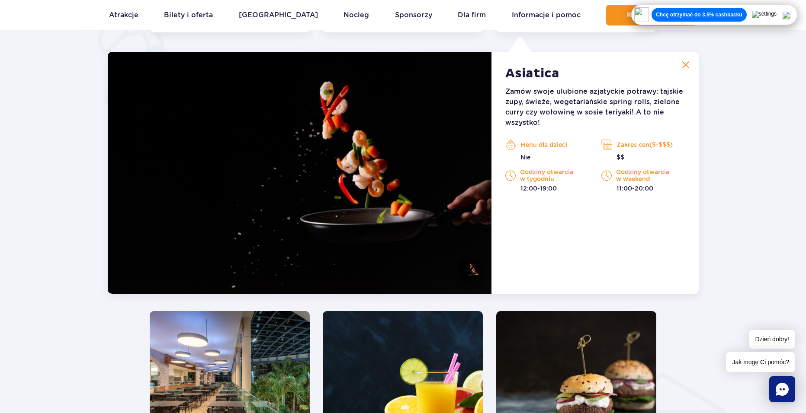
click at [622, 155] on p "$$" at bounding box center [642, 157] width 83 height 9
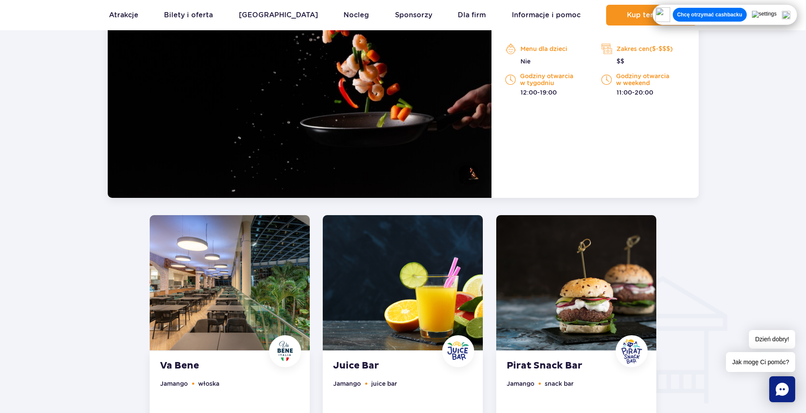
scroll to position [889, 0]
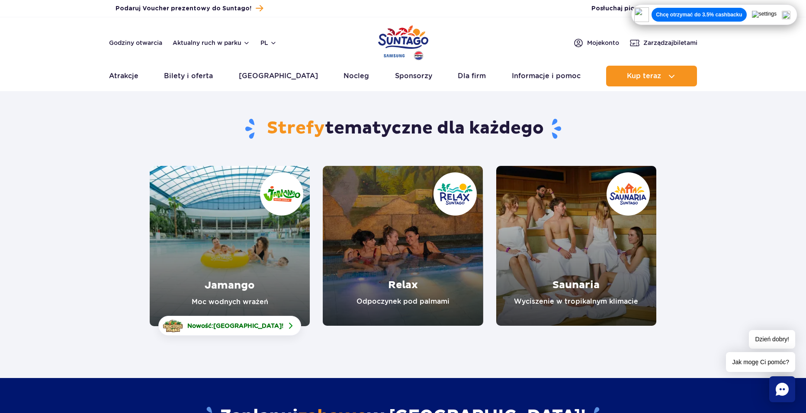
drag, startPoint x: 390, startPoint y: 401, endPoint x: 367, endPoint y: 354, distance: 52.4
click at [367, 354] on div "Strefy tematyczne dla każdego Jamango Moc wodnych wrażeń Nowość: Crocodile Isla…" at bounding box center [403, 331] width 806 height 469
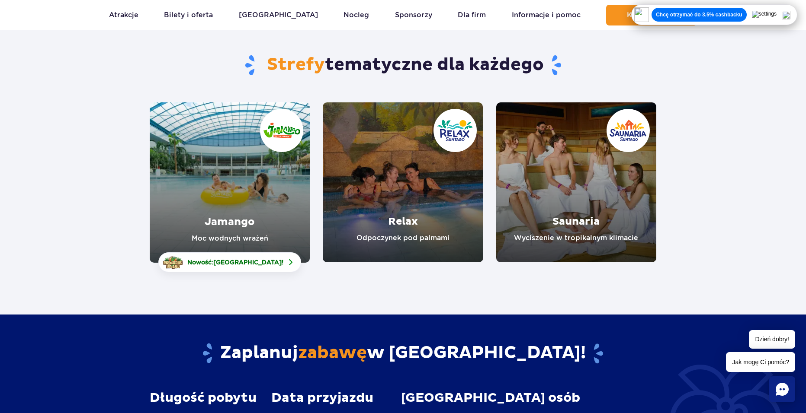
scroll to position [43, 0]
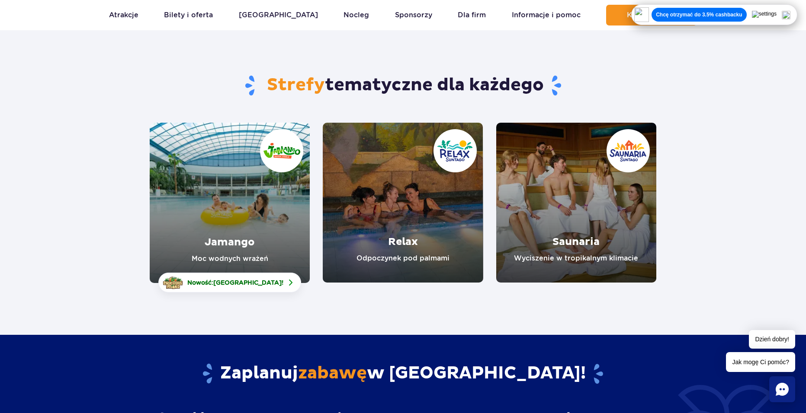
click at [251, 211] on link "Jamango" at bounding box center [230, 203] width 160 height 160
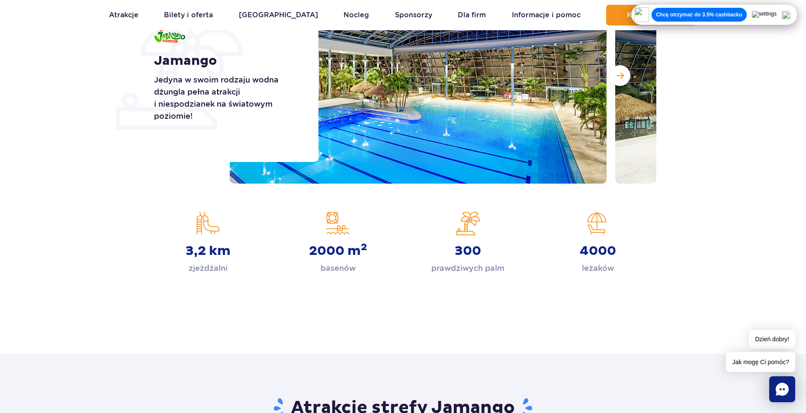
scroll to position [173, 0]
drag, startPoint x: 397, startPoint y: 270, endPoint x: 332, endPoint y: 322, distance: 83.1
drag, startPoint x: 332, startPoint y: 322, endPoint x: 357, endPoint y: 323, distance: 25.5
click at [331, 322] on div "Strona główna [GEOGRAPHIC_DATA] Jamango Jedyna w swoim rodzaju wodna dżungla pe…" at bounding box center [403, 125] width 806 height 402
drag, startPoint x: 357, startPoint y: 323, endPoint x: 314, endPoint y: 269, distance: 69.3
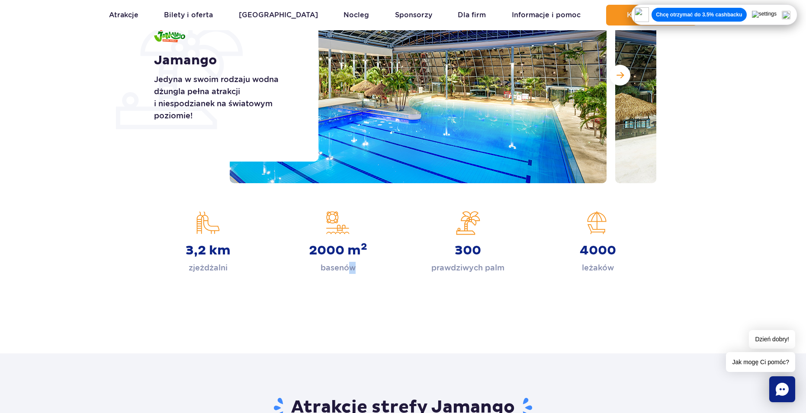
click at [338, 317] on div "Strona główna [GEOGRAPHIC_DATA] Jamango Jedyna w swoim rodzaju wodna dżungla pe…" at bounding box center [403, 125] width 806 height 402
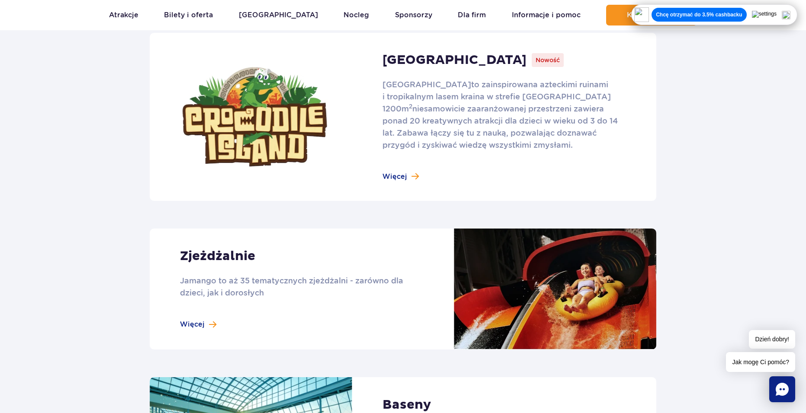
scroll to position [519, 0]
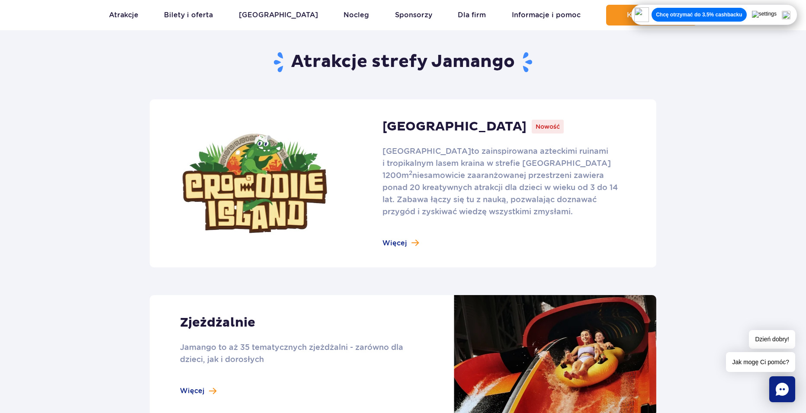
drag, startPoint x: 387, startPoint y: 280, endPoint x: 368, endPoint y: 279, distance: 19.5
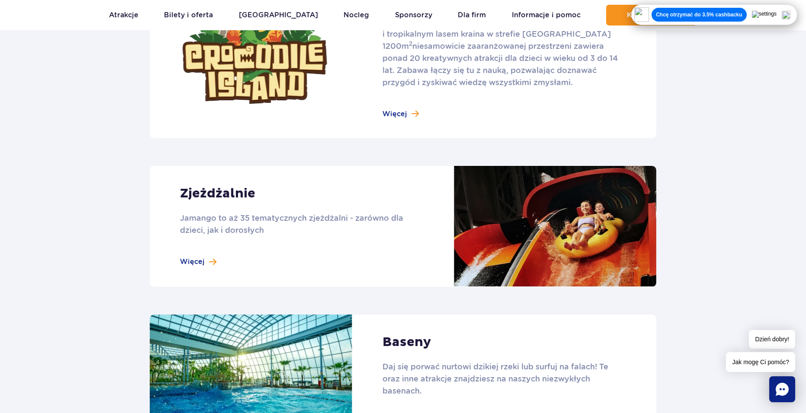
scroll to position [649, 0]
drag, startPoint x: 126, startPoint y: 245, endPoint x: 114, endPoint y: 233, distance: 17.7
click at [114, 233] on section "Atrakcje strefy Jamango Crocodile Island Nowość Crocodile Island to zainspirowa…" at bounding box center [403, 317] width 806 height 878
drag, startPoint x: 540, startPoint y: 223, endPoint x: 710, endPoint y: 215, distance: 169.7
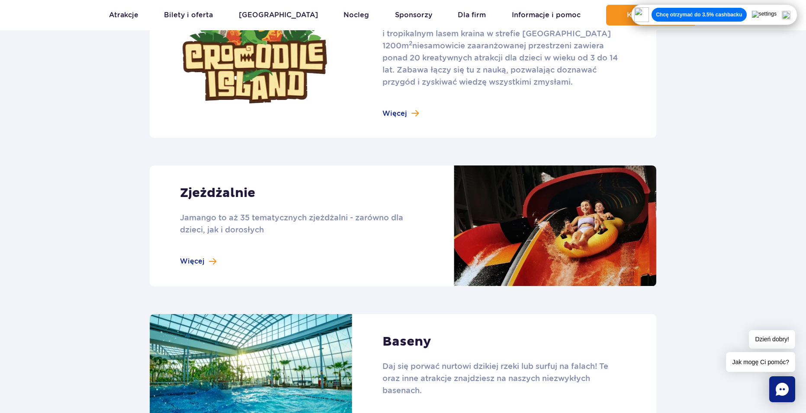
click at [769, 216] on section "Atrakcje strefy Jamango Crocodile Island Nowość Crocodile Island to zainspirowa…" at bounding box center [403, 317] width 806 height 878
click at [534, 216] on link at bounding box center [403, 226] width 506 height 121
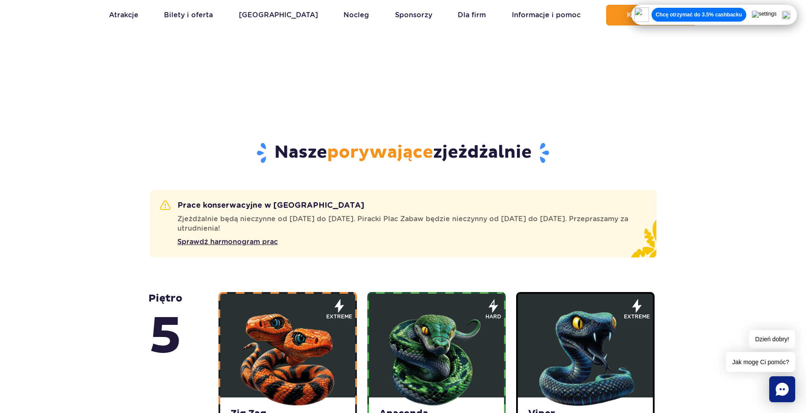
scroll to position [519, 0]
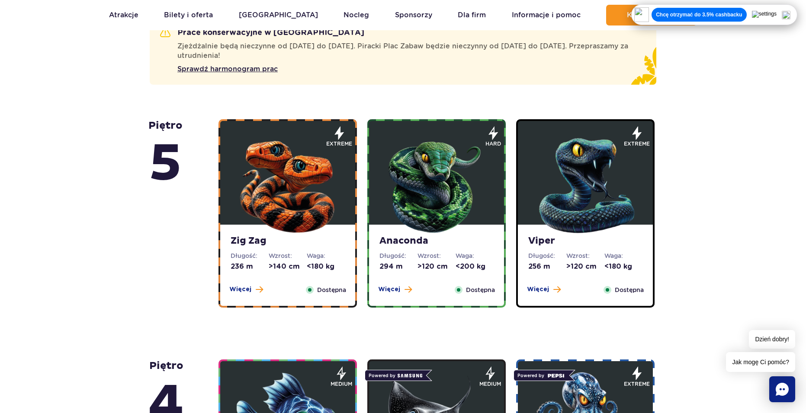
click at [253, 281] on div "Zig Zag Długość: 236 m Wzrost: >140 cm Waga: <180 kg Więcej Zamknij Dostępna" at bounding box center [287, 265] width 135 height 81
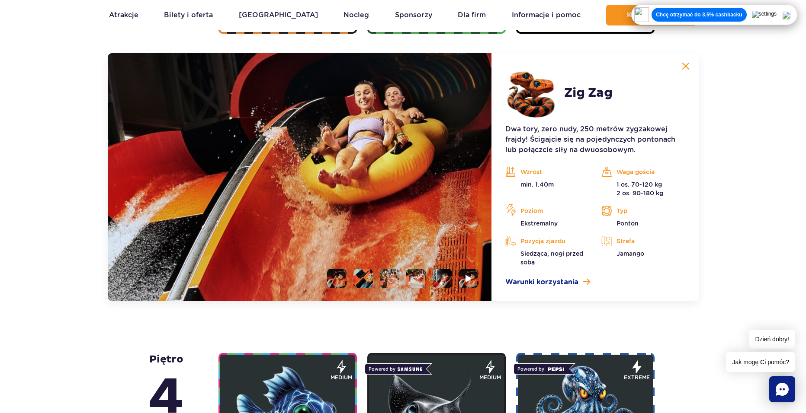
scroll to position [794, 0]
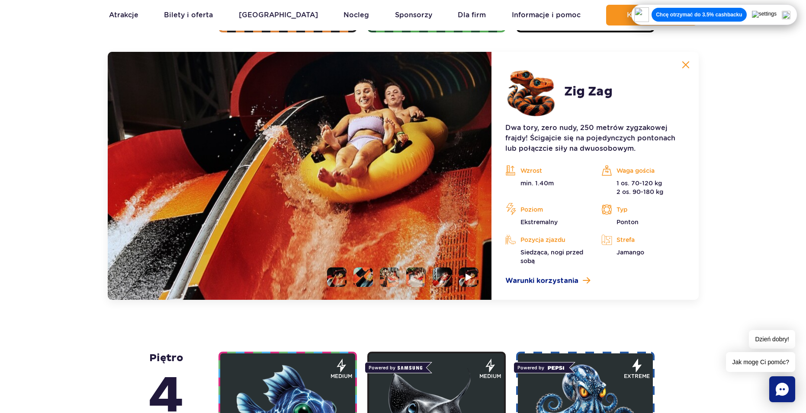
drag, startPoint x: 429, startPoint y: 336, endPoint x: 425, endPoint y: 336, distance: 4.3
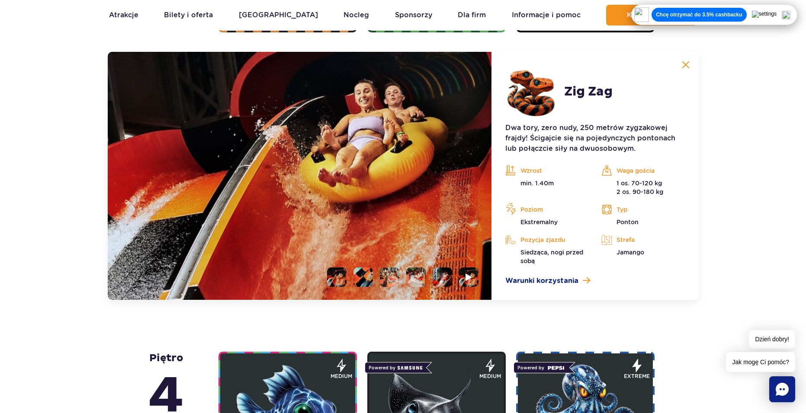
drag, startPoint x: 429, startPoint y: 316, endPoint x: 424, endPoint y: 318, distance: 5.6
drag, startPoint x: 423, startPoint y: 318, endPoint x: 418, endPoint y: 312, distance: 8.6
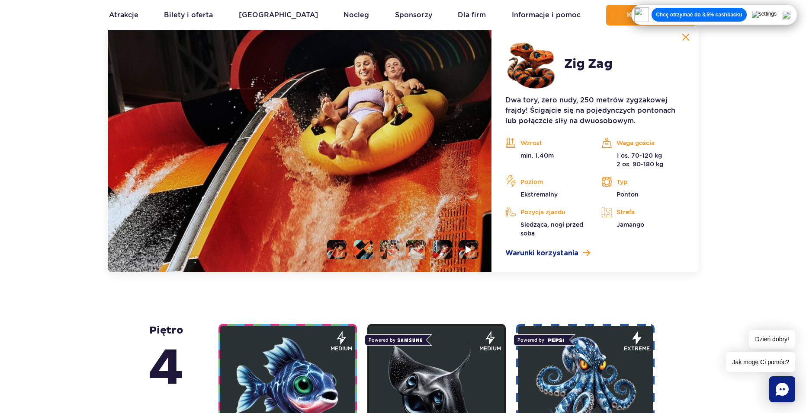
scroll to position [838, 0]
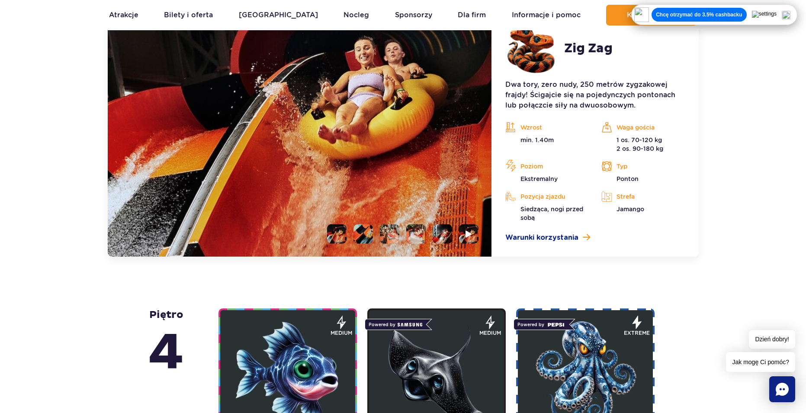
drag, startPoint x: 435, startPoint y: 274, endPoint x: 428, endPoint y: 275, distance: 7.4
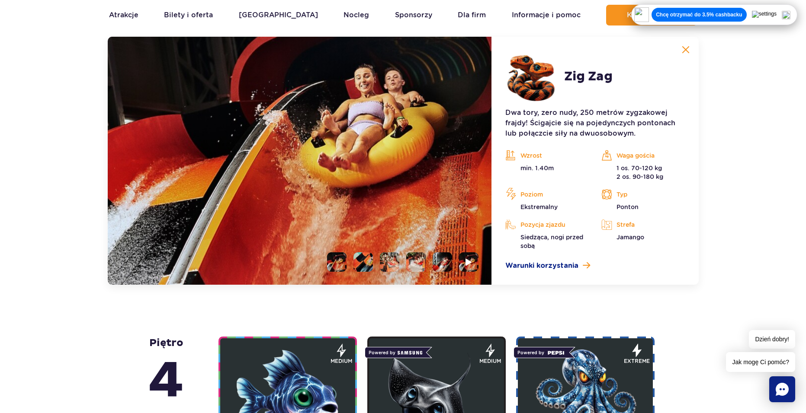
scroll to position [794, 0]
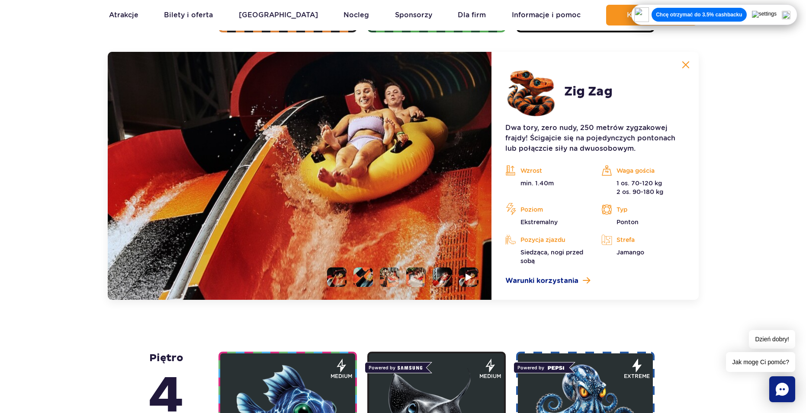
drag, startPoint x: 486, startPoint y: 303, endPoint x: 464, endPoint y: 318, distance: 26.3
click at [355, 281] on li at bounding box center [362, 277] width 19 height 19
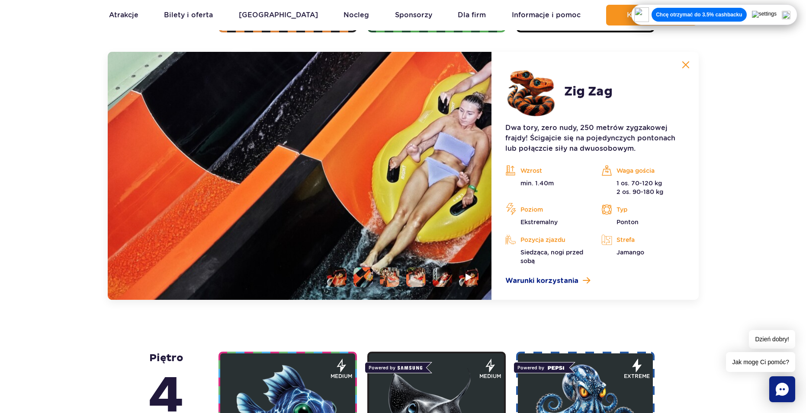
click at [388, 275] on li at bounding box center [389, 277] width 19 height 19
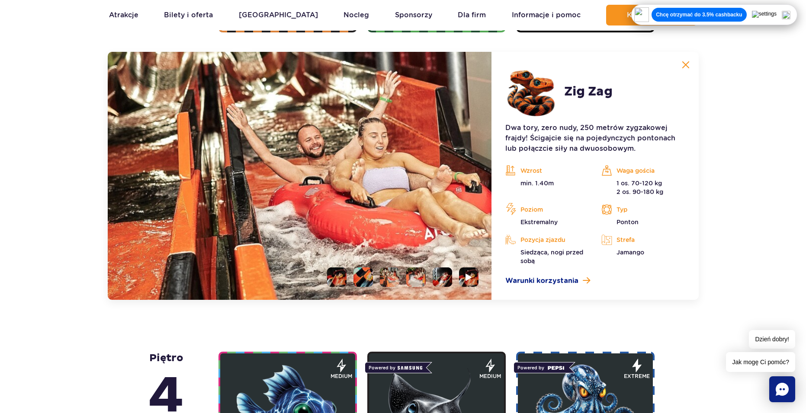
click at [424, 273] on li at bounding box center [415, 277] width 19 height 19
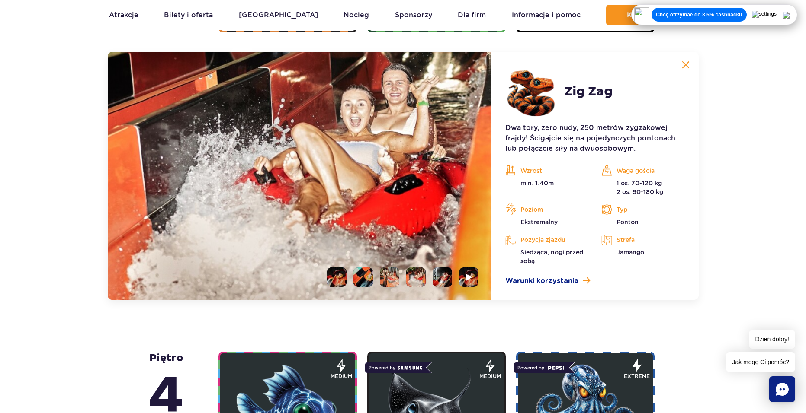
click at [442, 272] on li at bounding box center [441, 277] width 19 height 19
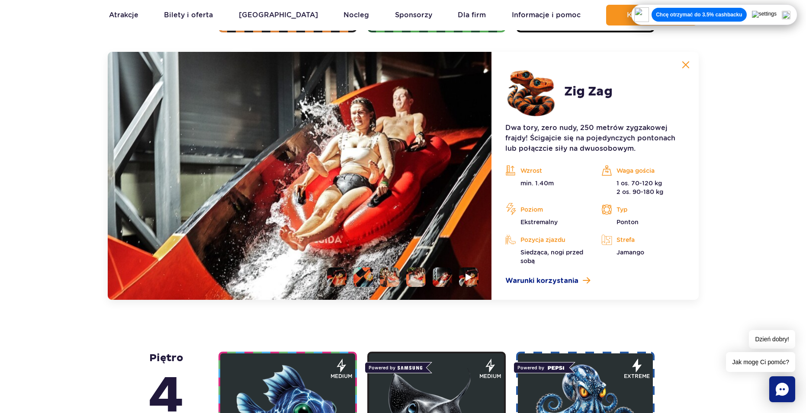
click at [445, 277] on img at bounding box center [441, 277] width 19 height 19
click at [467, 275] on img at bounding box center [469, 277] width 8 height 10
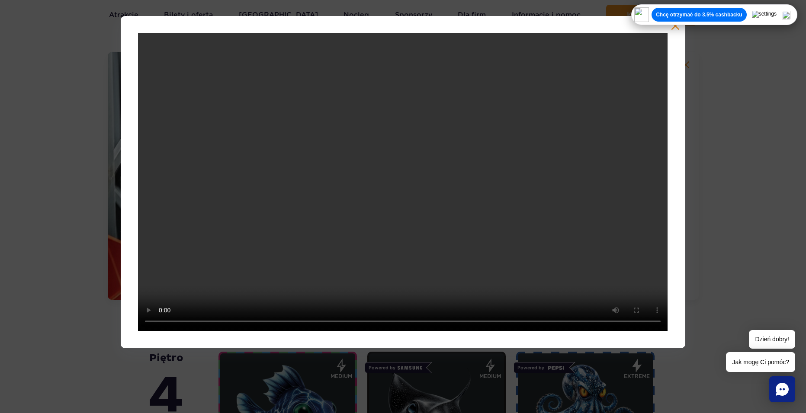
click at [323, 149] on video at bounding box center [402, 182] width 529 height 298
click at [800, 221] on div at bounding box center [403, 182] width 806 height 333
click at [704, 128] on div at bounding box center [403, 182] width 806 height 333
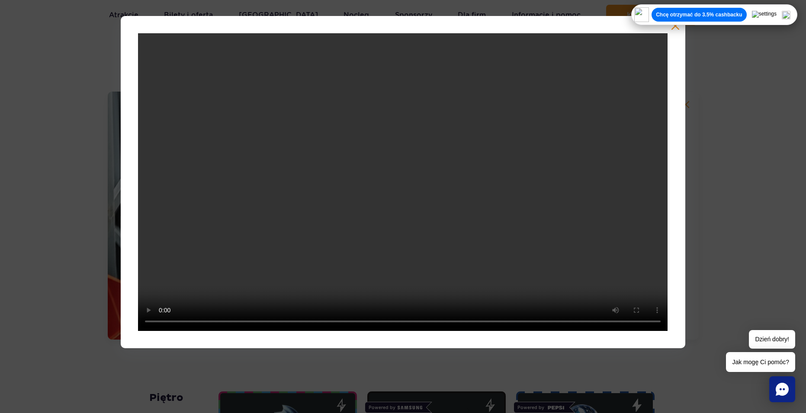
scroll to position [708, 0]
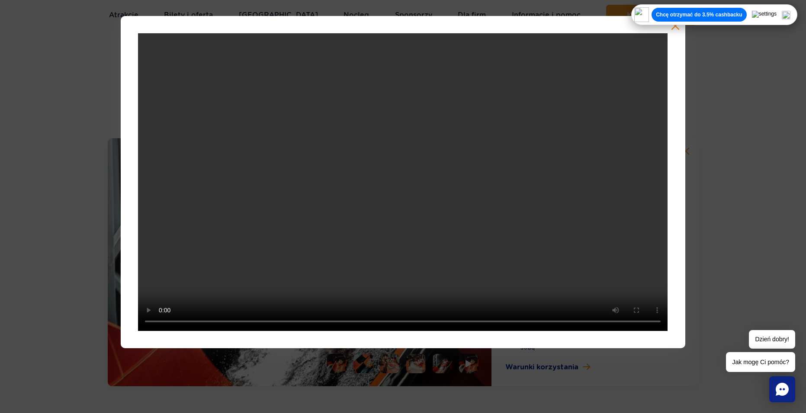
click at [670, 32] on div at bounding box center [403, 182] width 564 height 333
click at [675, 29] on button "button" at bounding box center [675, 26] width 9 height 9
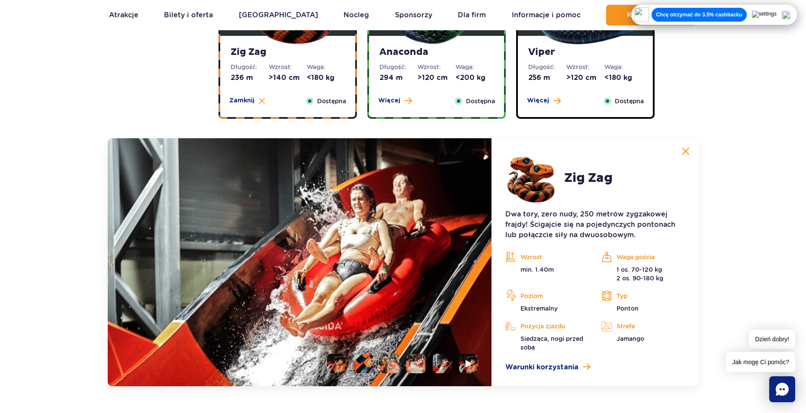
drag, startPoint x: 53, startPoint y: 160, endPoint x: 43, endPoint y: 157, distance: 10.5
drag, startPoint x: 43, startPoint y: 157, endPoint x: 571, endPoint y: 127, distance: 528.4
drag, startPoint x: 690, startPoint y: 123, endPoint x: 722, endPoint y: 87, distance: 48.1
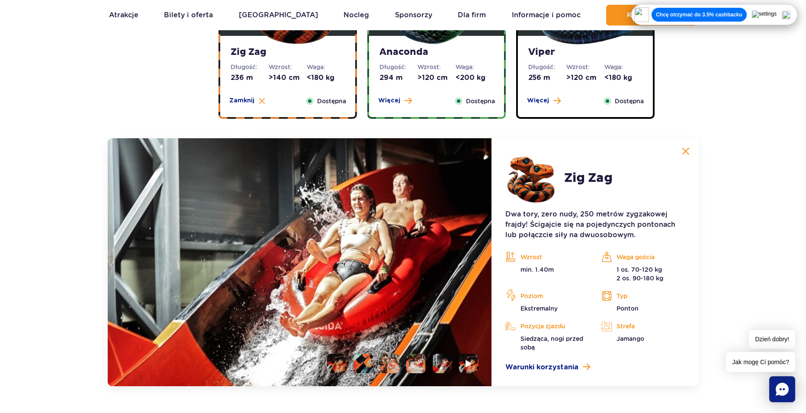
drag, startPoint x: 724, startPoint y: 83, endPoint x: 630, endPoint y: 92, distance: 93.9
drag, startPoint x: 123, startPoint y: 178, endPoint x: 68, endPoint y: 184, distance: 55.3
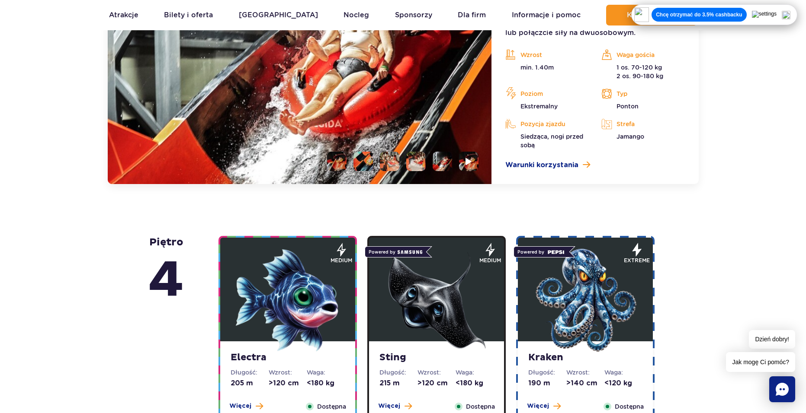
scroll to position [924, 0]
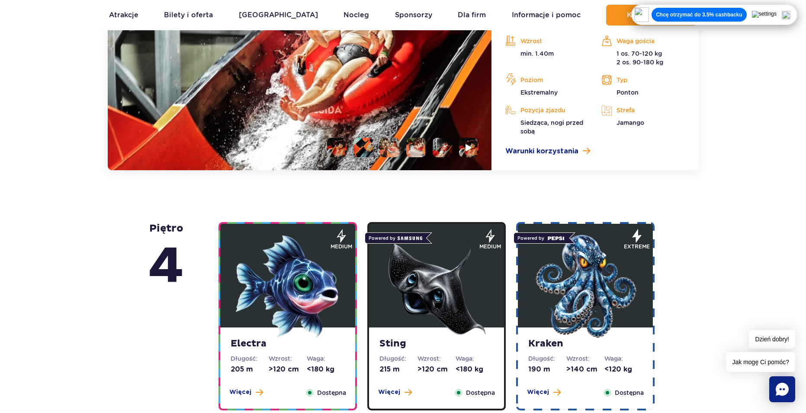
drag, startPoint x: 457, startPoint y: 187, endPoint x: 461, endPoint y: 190, distance: 4.9
drag, startPoint x: 462, startPoint y: 189, endPoint x: 456, endPoint y: 191, distance: 6.6
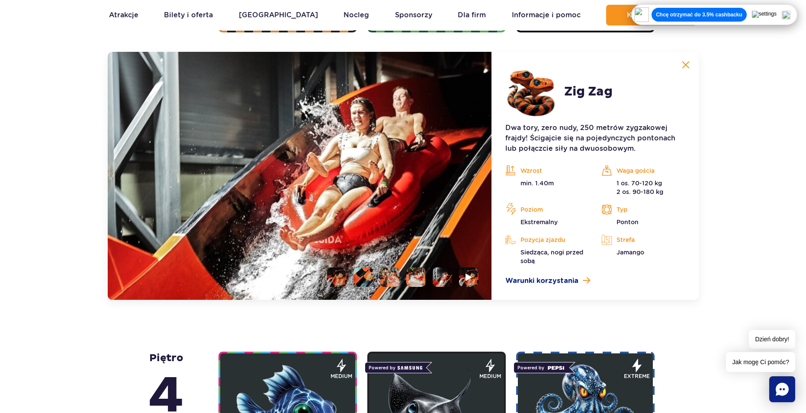
click at [298, 244] on img at bounding box center [300, 176] width 384 height 248
click at [304, 190] on img at bounding box center [300, 176] width 384 height 248
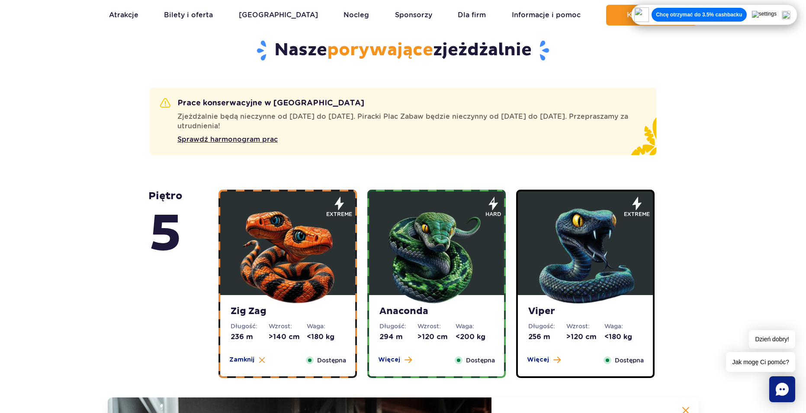
scroll to position [621, 0]
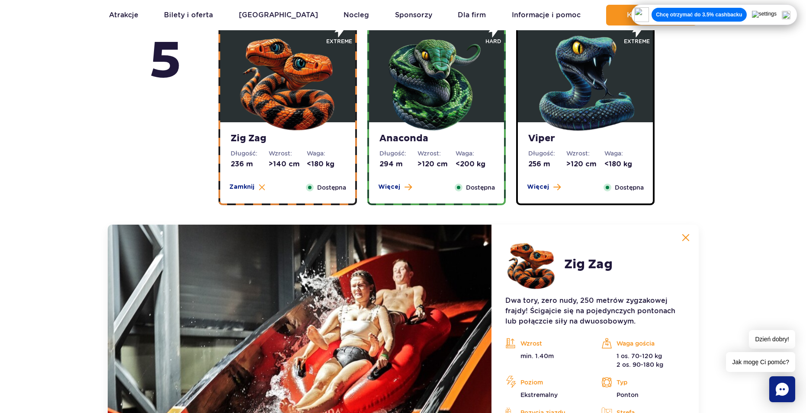
click at [273, 158] on dt "Wzrost:" at bounding box center [288, 153] width 38 height 9
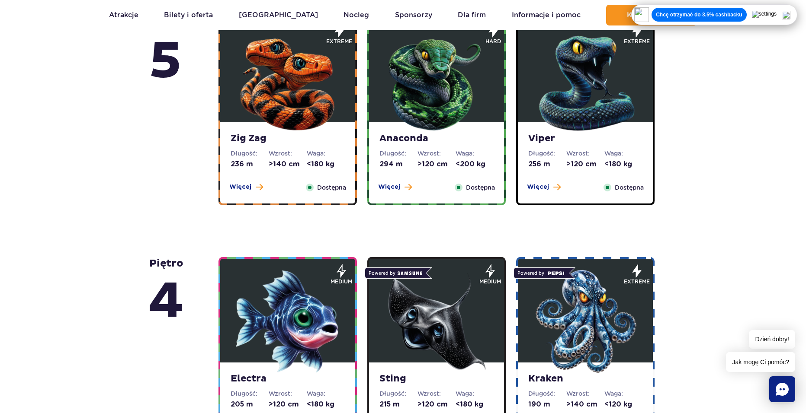
click at [285, 110] on img at bounding box center [288, 81] width 104 height 104
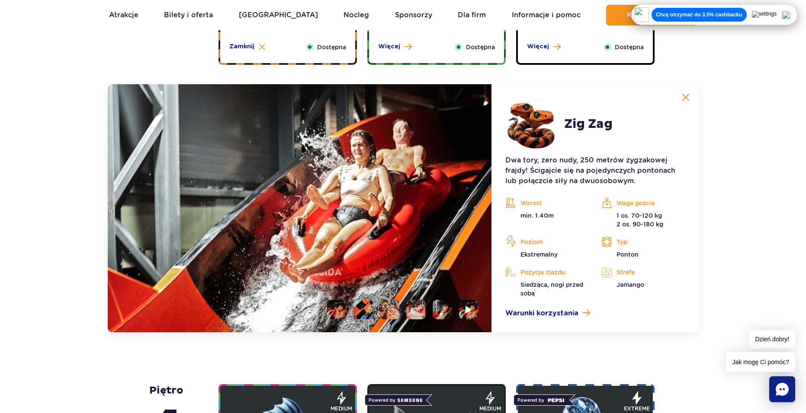
scroll to position [794, 0]
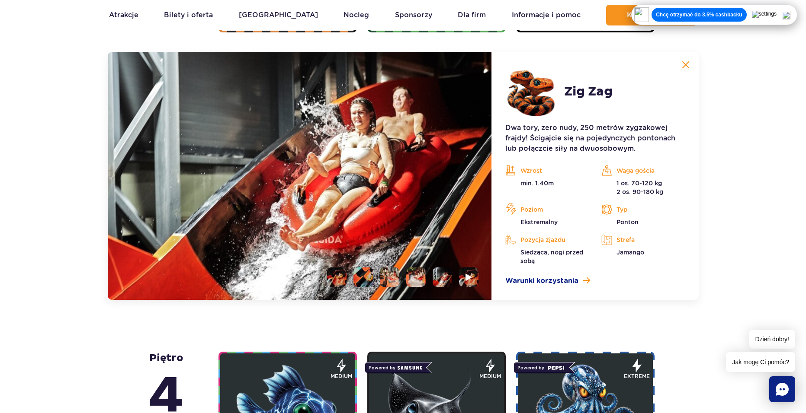
click at [272, 211] on img at bounding box center [300, 176] width 384 height 248
click at [469, 279] on img at bounding box center [469, 277] width 8 height 10
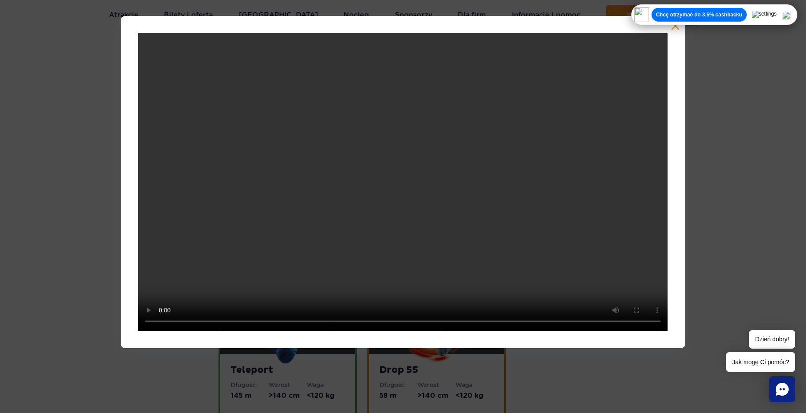
scroll to position [1156, 0]
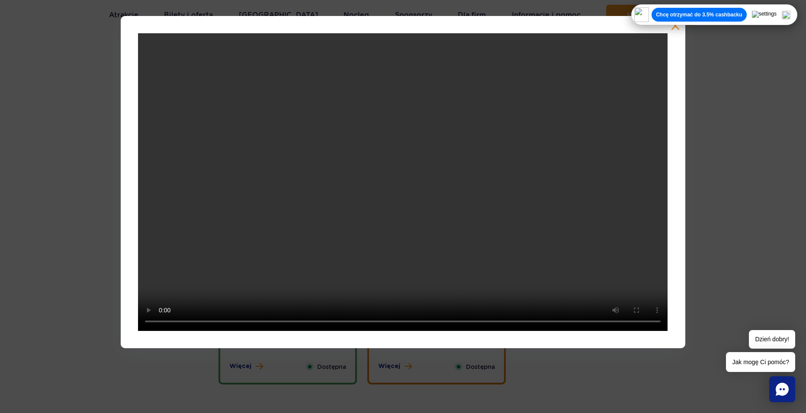
click at [675, 30] on button "button" at bounding box center [675, 26] width 9 height 9
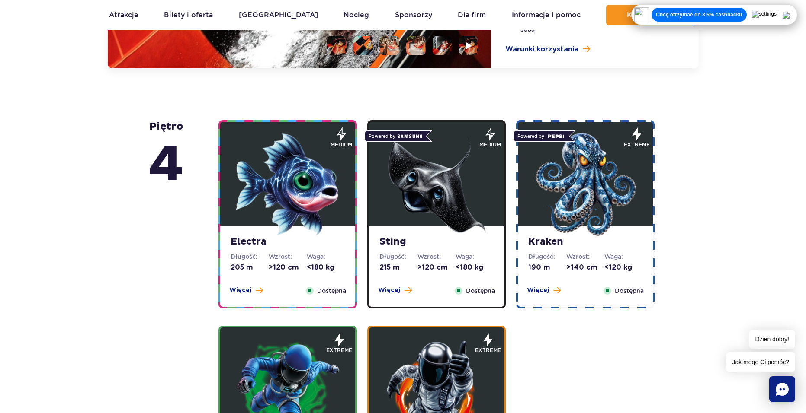
drag, startPoint x: 367, startPoint y: 135, endPoint x: 164, endPoint y: 185, distance: 209.1
click at [164, 185] on span "4" at bounding box center [165, 165] width 35 height 64
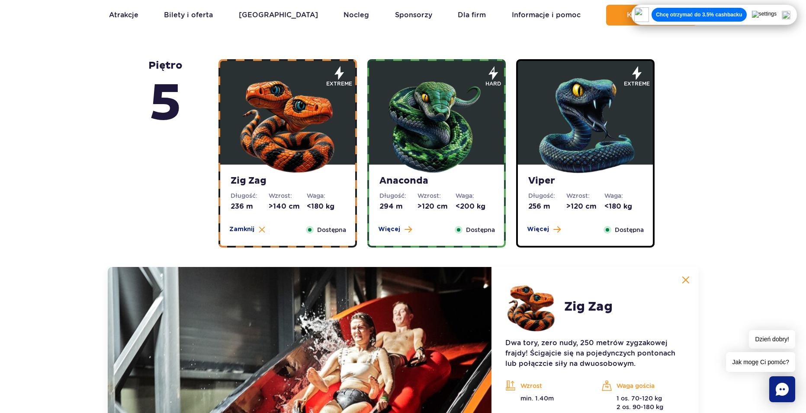
scroll to position [464, 0]
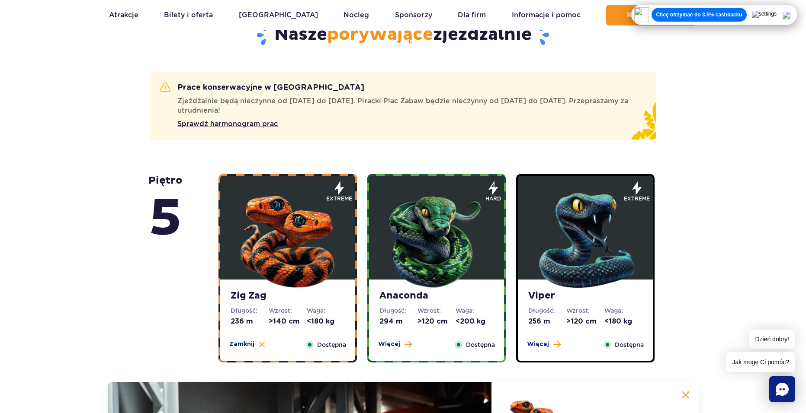
drag, startPoint x: 309, startPoint y: 202, endPoint x: 768, endPoint y: 139, distance: 463.2
drag, startPoint x: 768, startPoint y: 139, endPoint x: 721, endPoint y: 136, distance: 46.8
click at [766, 137] on section "Prace konserwacyjne w Suntago Zjeżdżalnie będą nieczynne od 24 do 27 listopada.…" at bounding box center [403, 105] width 806 height 67
drag, startPoint x: 147, startPoint y: 158, endPoint x: 114, endPoint y: 160, distance: 32.5
drag, startPoint x: 114, startPoint y: 160, endPoint x: 424, endPoint y: 154, distance: 309.7
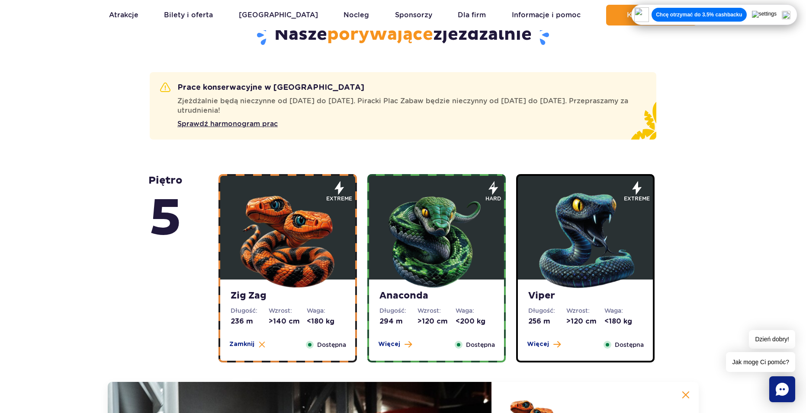
click at [707, 133] on section "Prace konserwacyjne w Suntago Zjeżdżalnie będą nieczynne od 24 do 27 listopada.…" at bounding box center [403, 105] width 806 height 67
click at [444, 250] on img at bounding box center [436, 239] width 104 height 104
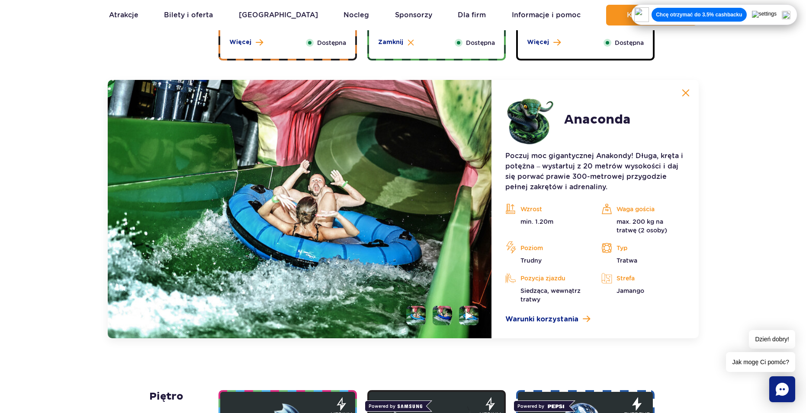
scroll to position [794, 0]
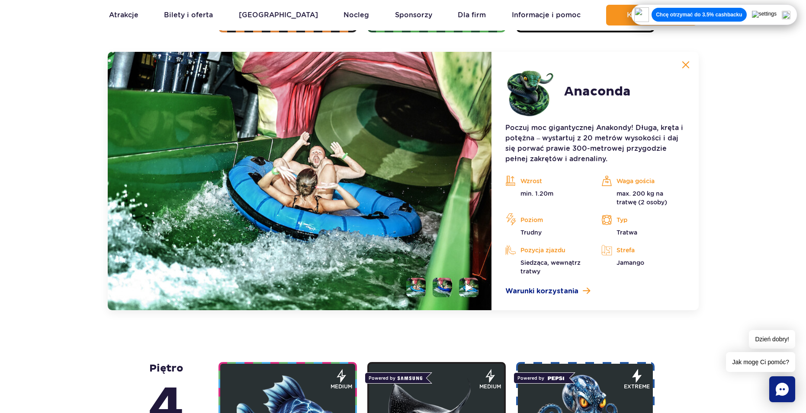
click at [458, 286] on ul at bounding box center [438, 287] width 79 height 19
click at [461, 286] on li at bounding box center [468, 287] width 19 height 19
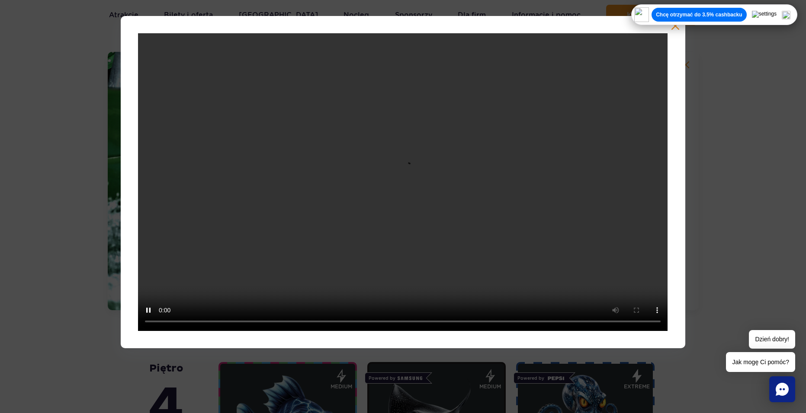
click at [723, 64] on div at bounding box center [403, 182] width 806 height 333
click at [674, 30] on button "button" at bounding box center [675, 26] width 9 height 9
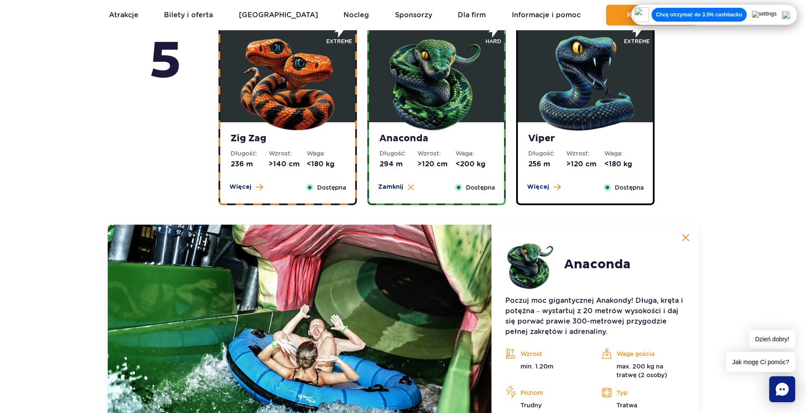
click at [571, 95] on img at bounding box center [585, 81] width 104 height 104
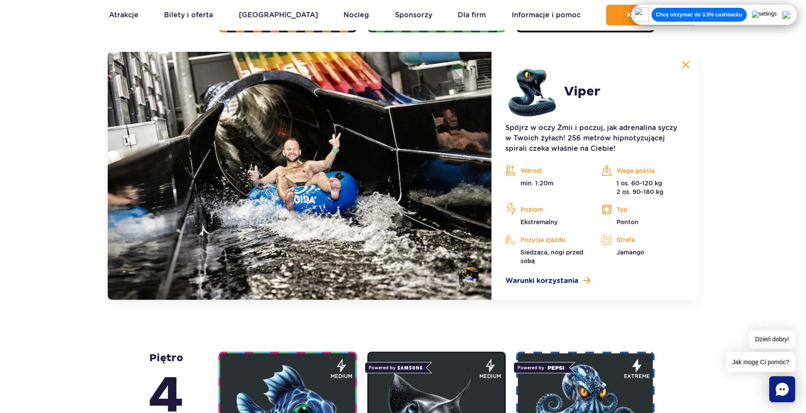
click at [472, 275] on li at bounding box center [468, 277] width 19 height 19
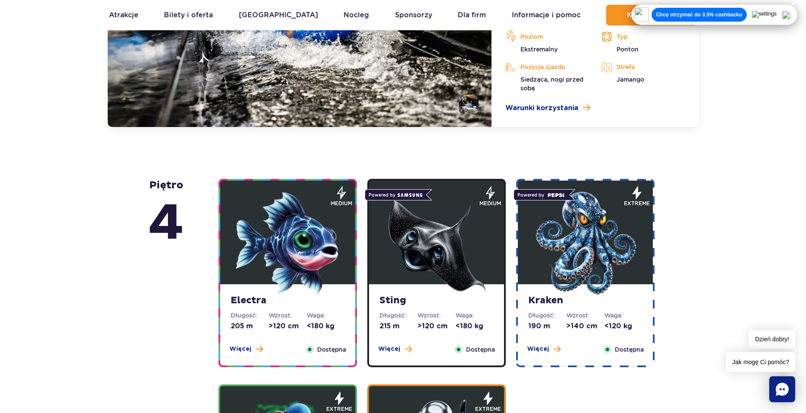
click at [323, 235] on img at bounding box center [288, 244] width 104 height 104
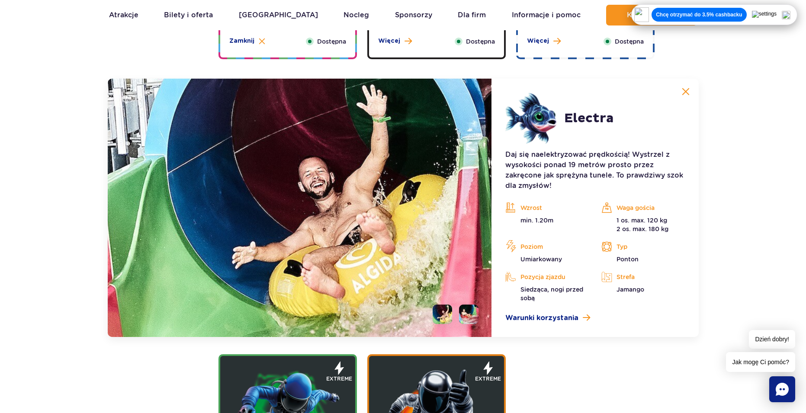
scroll to position [1035, 0]
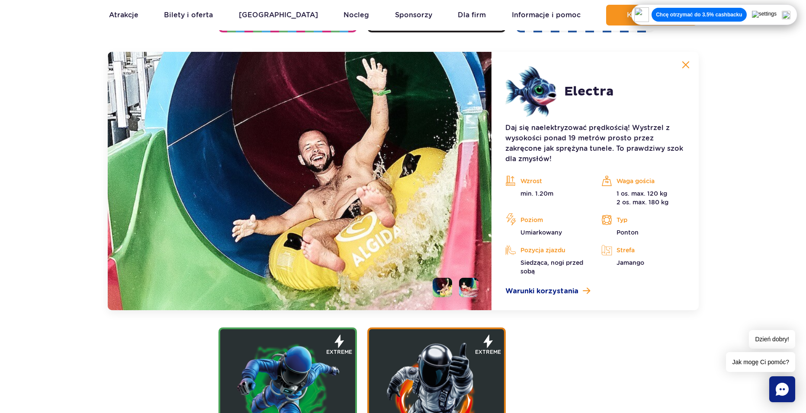
click at [470, 290] on li at bounding box center [468, 287] width 19 height 19
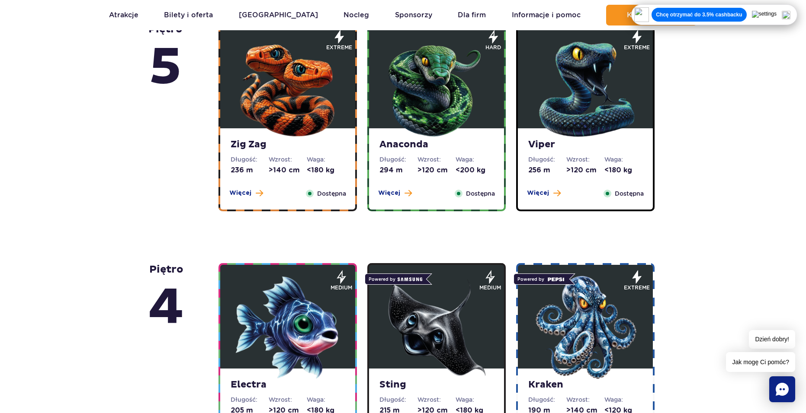
scroll to position [559, 0]
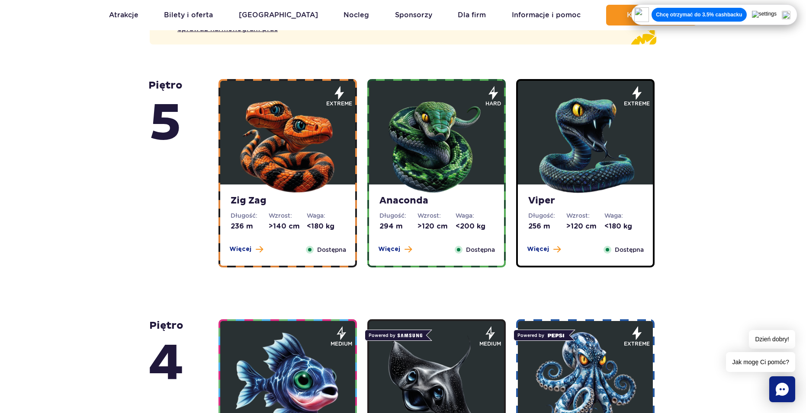
drag, startPoint x: 133, startPoint y: 214, endPoint x: 102, endPoint y: 201, distance: 34.5
drag, startPoint x: 102, startPoint y: 201, endPoint x: 368, endPoint y: 129, distance: 275.4
drag, startPoint x: 639, startPoint y: 134, endPoint x: 698, endPoint y: 109, distance: 64.0
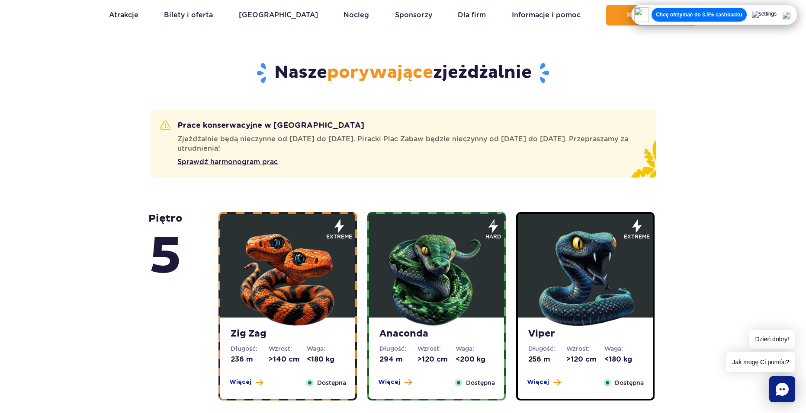
scroll to position [516, 0]
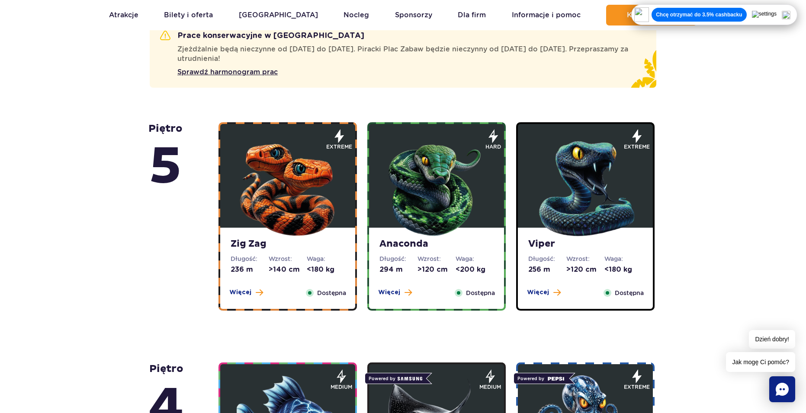
click at [306, 183] on img at bounding box center [288, 187] width 104 height 104
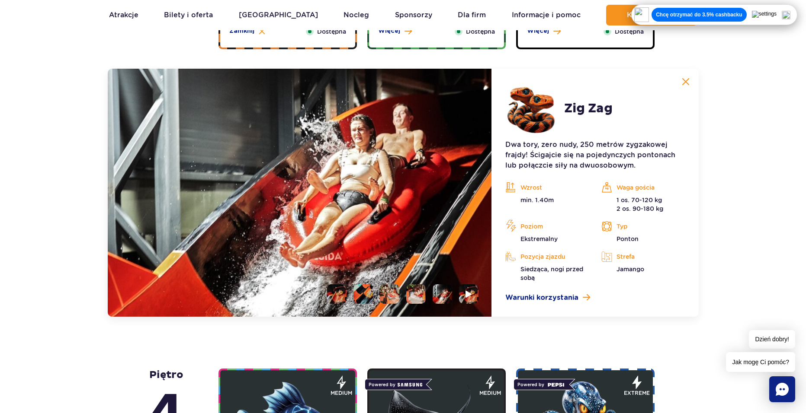
scroll to position [794, 0]
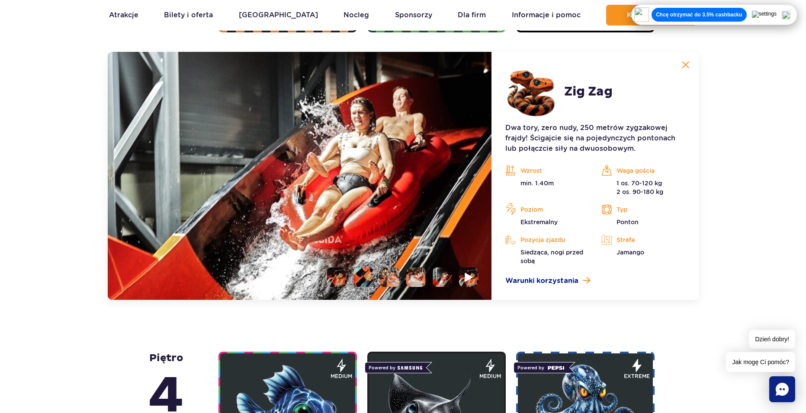
click at [472, 281] on img at bounding box center [469, 277] width 8 height 10
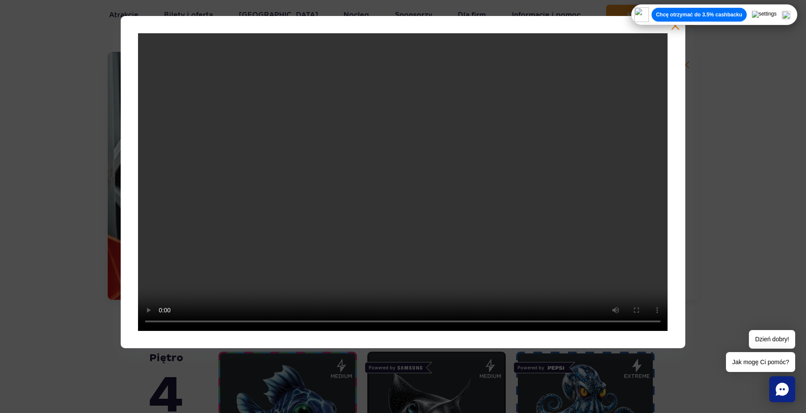
click at [672, 28] on button "button" at bounding box center [675, 26] width 9 height 9
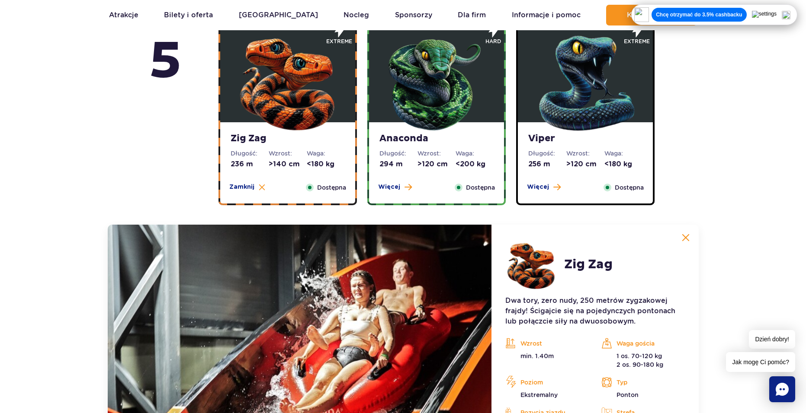
click at [516, 110] on div "Viper Długość: 256 m Wzrost: >120 cm Waga: <180 kg Więcej Zamknij Dostępna extr…" at bounding box center [585, 245] width 149 height 456
click at [538, 98] on img at bounding box center [585, 81] width 104 height 104
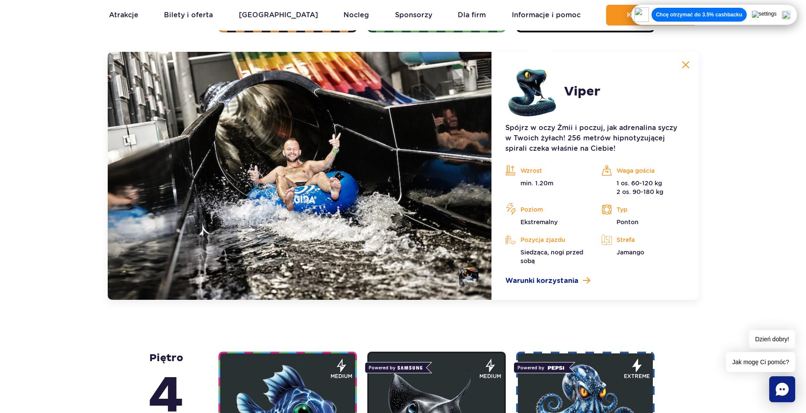
drag, startPoint x: 485, startPoint y: 324, endPoint x: 477, endPoint y: 325, distance: 8.7
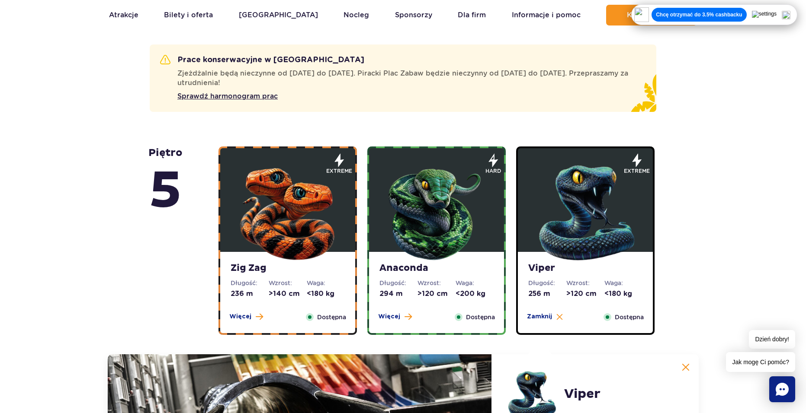
scroll to position [665, 0]
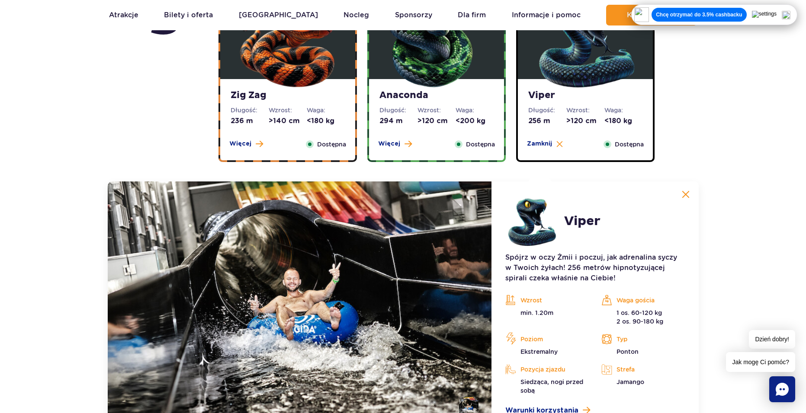
drag, startPoint x: 735, startPoint y: 138, endPoint x: 732, endPoint y: 126, distance: 12.0
drag, startPoint x: 732, startPoint y: 126, endPoint x: 702, endPoint y: 127, distance: 29.9
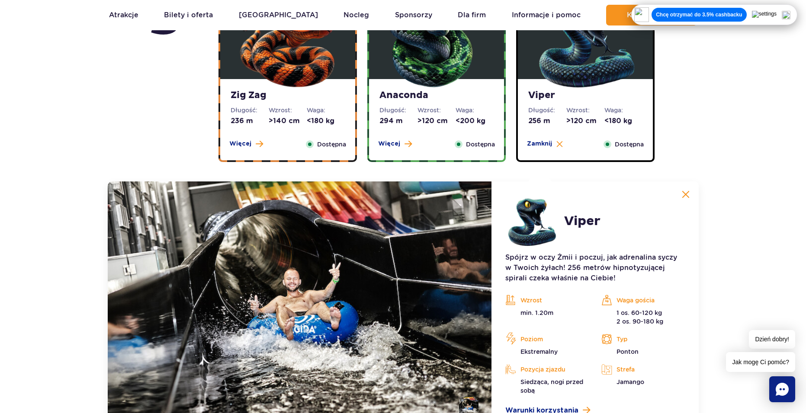
drag, startPoint x: 670, startPoint y: 92, endPoint x: 740, endPoint y: 89, distance: 69.7
drag, startPoint x: 740, startPoint y: 89, endPoint x: 742, endPoint y: 82, distance: 7.2
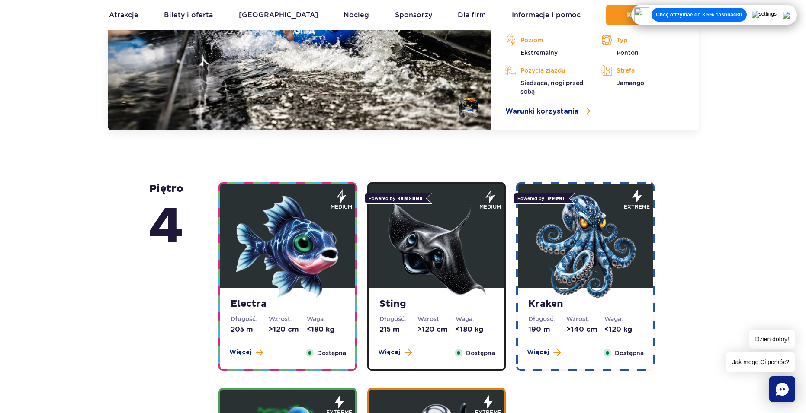
scroll to position [1011, 0]
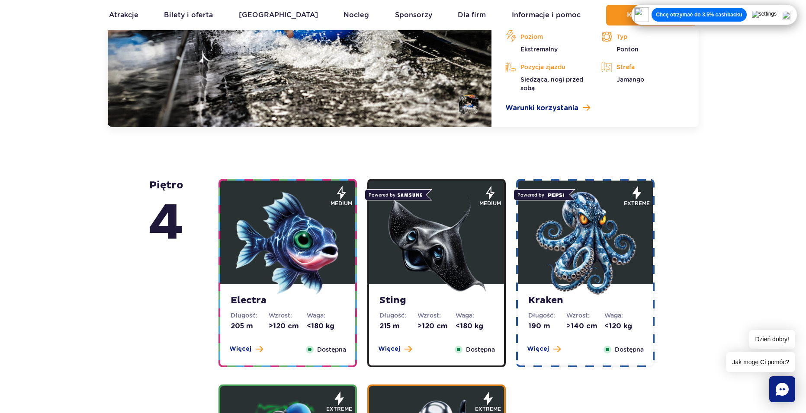
click at [271, 247] on img at bounding box center [288, 244] width 104 height 104
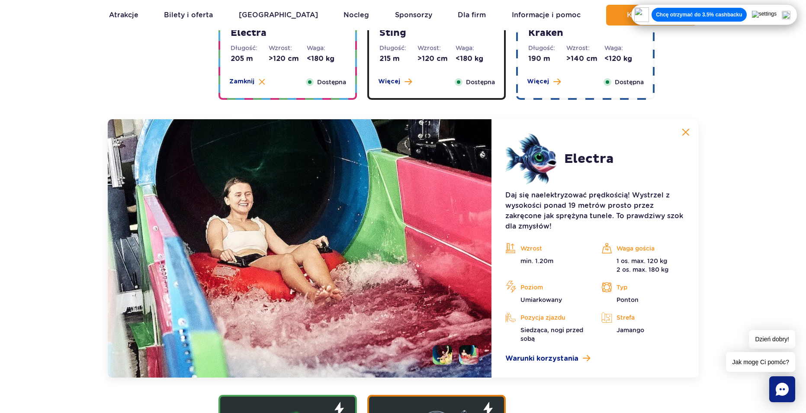
scroll to position [1035, 0]
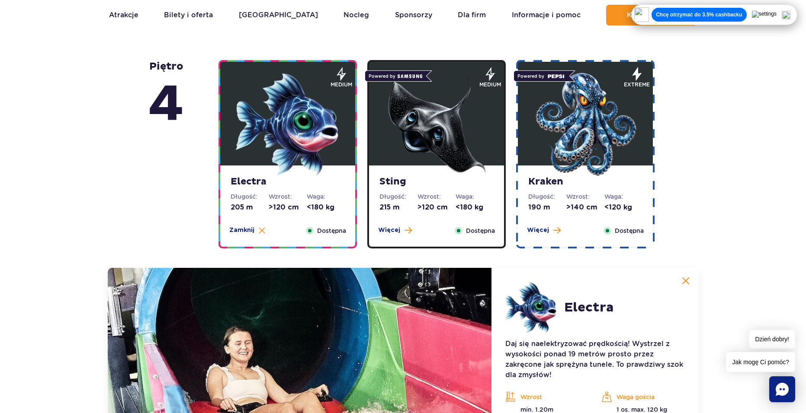
click at [426, 142] on img at bounding box center [436, 125] width 104 height 104
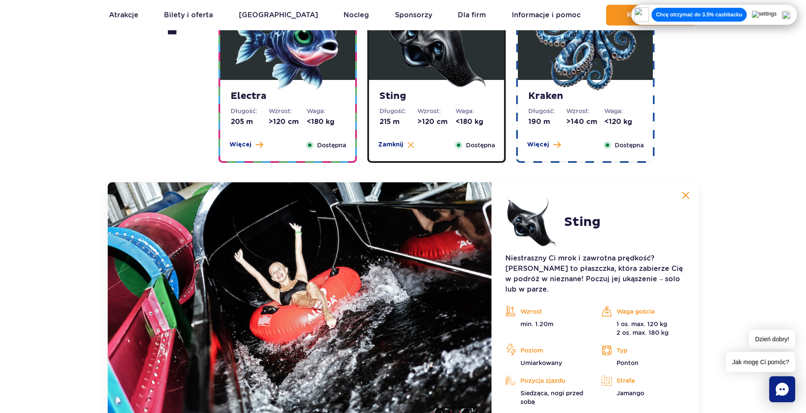
scroll to position [905, 0]
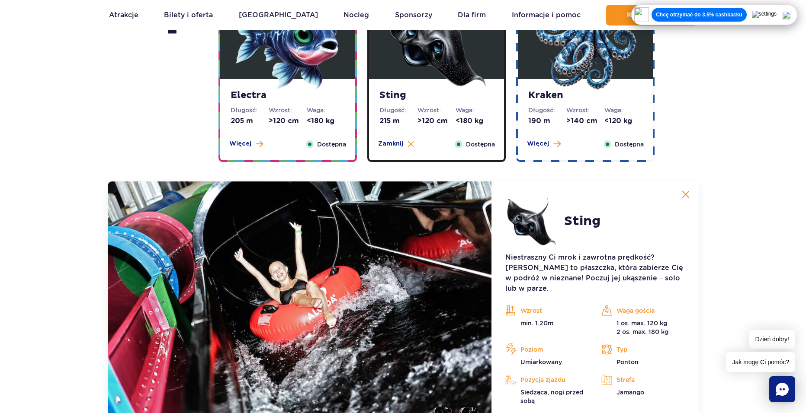
click at [599, 77] on img at bounding box center [585, 38] width 104 height 104
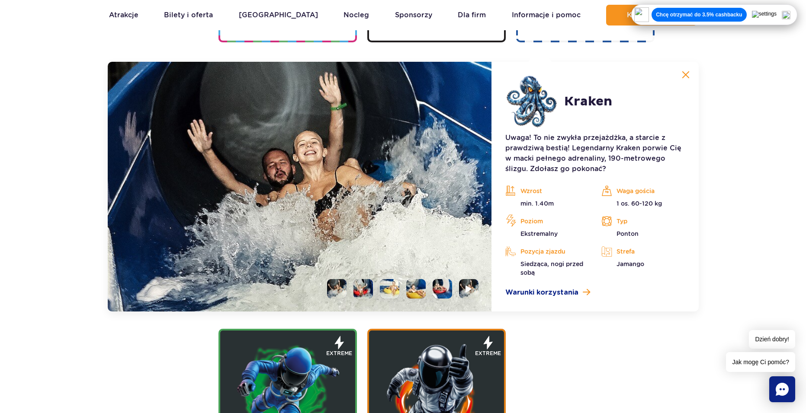
scroll to position [1035, 0]
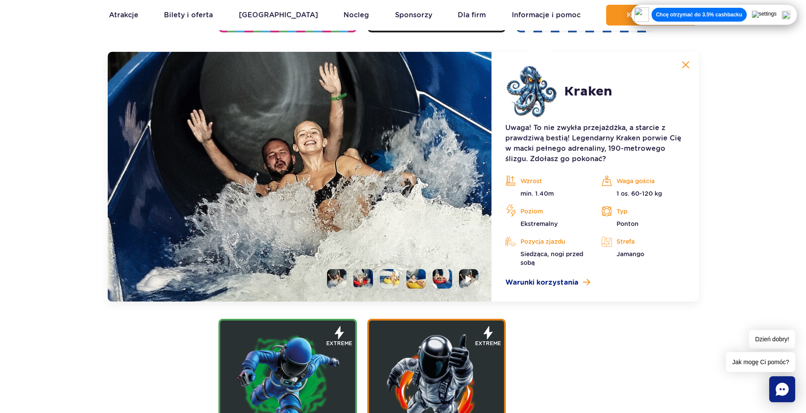
drag, startPoint x: 507, startPoint y: 221, endPoint x: 172, endPoint y: 328, distance: 351.2
drag, startPoint x: 172, startPoint y: 328, endPoint x: 450, endPoint y: 309, distance: 278.7
click at [173, 328] on div "piętro 4" at bounding box center [183, 176] width 70 height 664
click at [643, 303] on div "Electra Długość: 205 m Wzrost: >120 cm Waga: <180 kg Więcej Zamknij Dostępna me…" at bounding box center [437, 176] width 449 height 664
drag, startPoint x: 643, startPoint y: 303, endPoint x: 496, endPoint y: 330, distance: 149.5
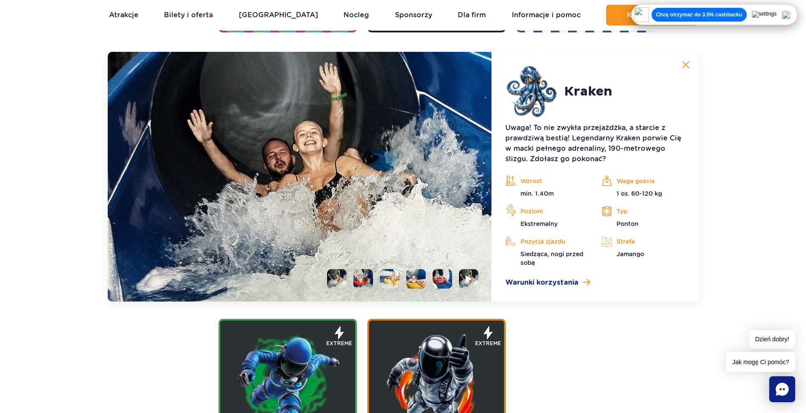
click at [644, 300] on article "Kraken Uwaga! To nie zwykła przejażdżka, a starcie z prawdziwą bestią! Legendar…" at bounding box center [594, 177] width 207 height 250
drag, startPoint x: 200, startPoint y: 363, endPoint x: 165, endPoint y: 358, distance: 35.8
drag, startPoint x: 165, startPoint y: 358, endPoint x: 200, endPoint y: 337, distance: 40.7
click at [164, 358] on div "piętro 4" at bounding box center [183, 176] width 70 height 664
click at [469, 272] on li at bounding box center [468, 278] width 19 height 19
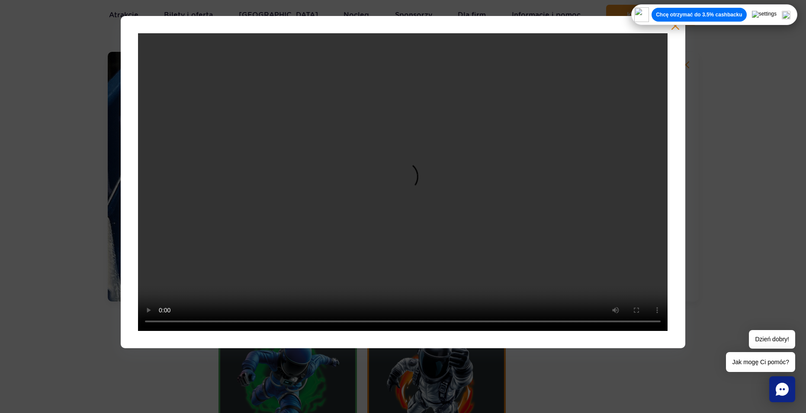
click at [676, 29] on button "button" at bounding box center [675, 26] width 9 height 9
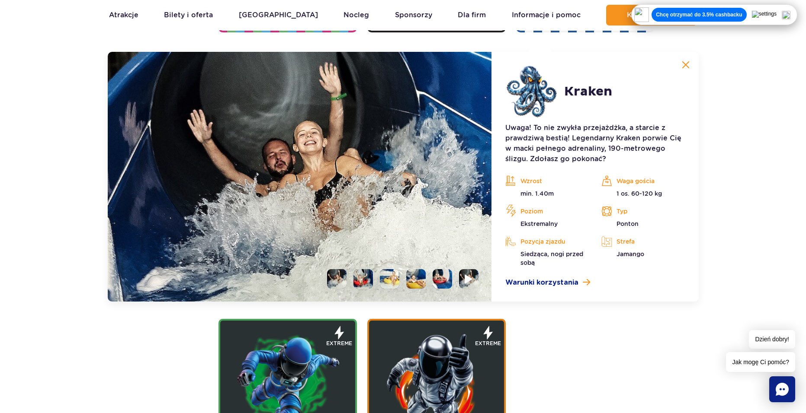
click at [464, 281] on li at bounding box center [468, 278] width 19 height 19
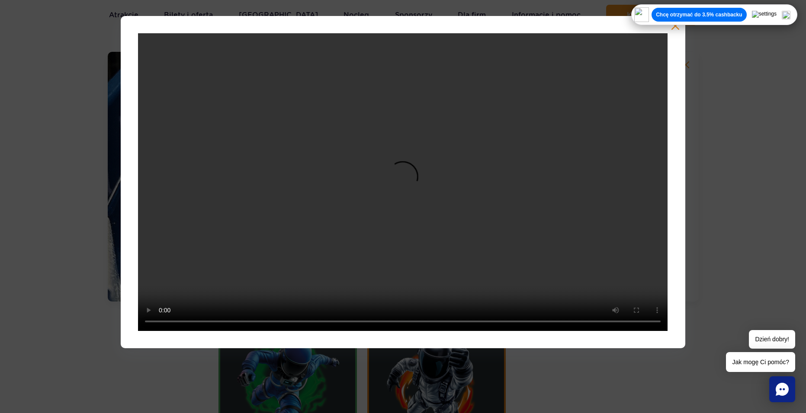
click at [292, 221] on video at bounding box center [402, 182] width 529 height 298
click at [143, 308] on div at bounding box center [403, 182] width 564 height 333
click at [675, 29] on button "button" at bounding box center [675, 26] width 9 height 9
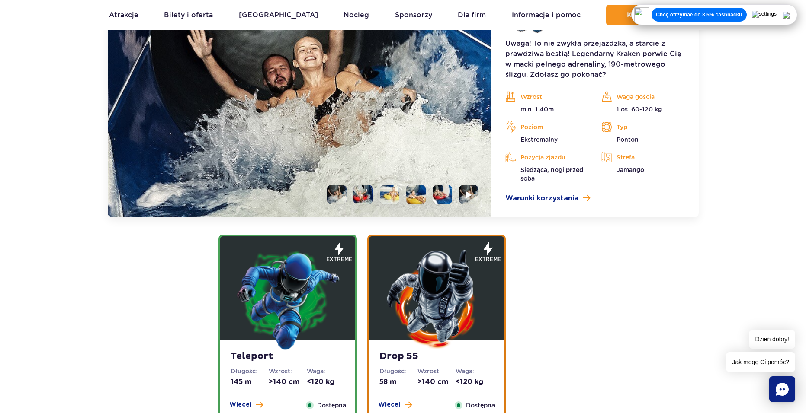
scroll to position [1251, 0]
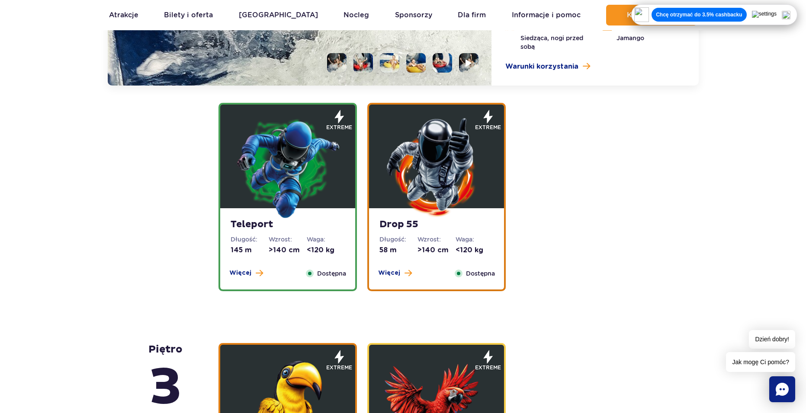
click at [282, 195] on img at bounding box center [288, 167] width 104 height 104
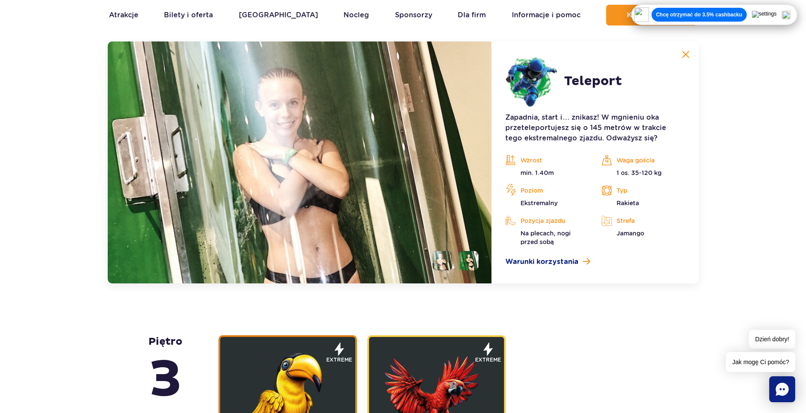
scroll to position [1241, 0]
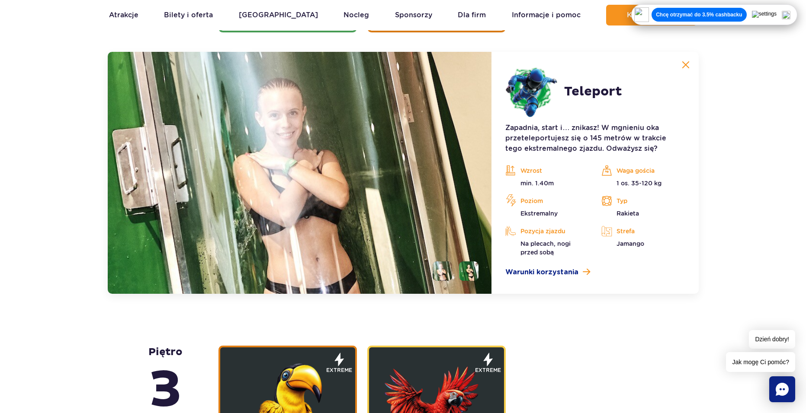
drag, startPoint x: 318, startPoint y: 308, endPoint x: 309, endPoint y: 317, distance: 12.5
drag, startPoint x: 309, startPoint y: 317, endPoint x: 332, endPoint y: 314, distance: 23.1
drag, startPoint x: 366, startPoint y: 311, endPoint x: 374, endPoint y: 309, distance: 8.4
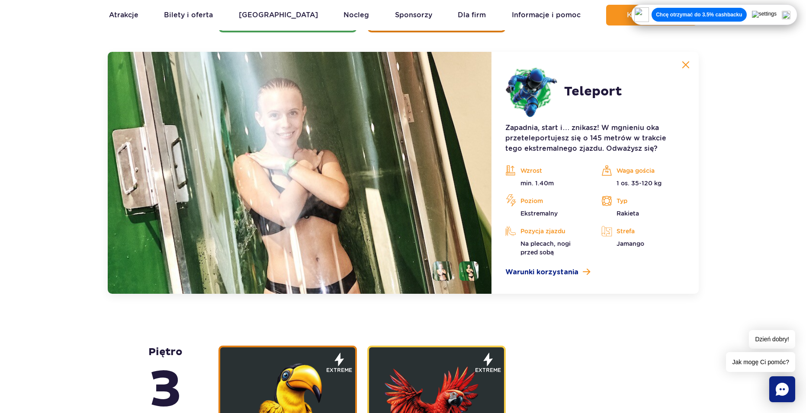
drag, startPoint x: 328, startPoint y: 311, endPoint x: 322, endPoint y: 311, distance: 6.1
click at [469, 271] on li at bounding box center [468, 271] width 19 height 19
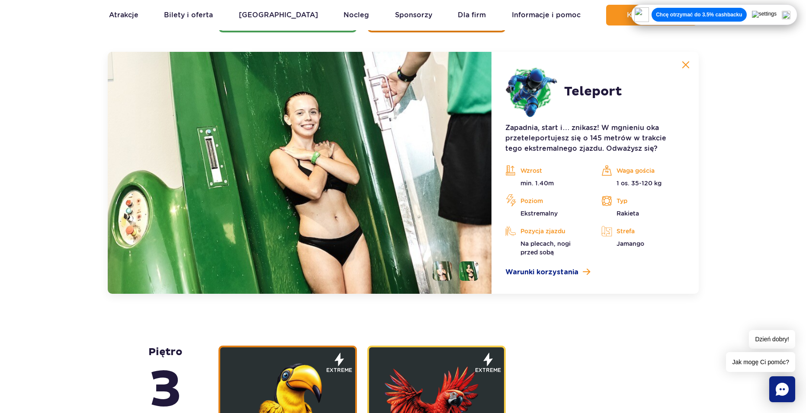
click at [443, 282] on img at bounding box center [300, 173] width 384 height 242
click at [439, 274] on li at bounding box center [441, 271] width 19 height 19
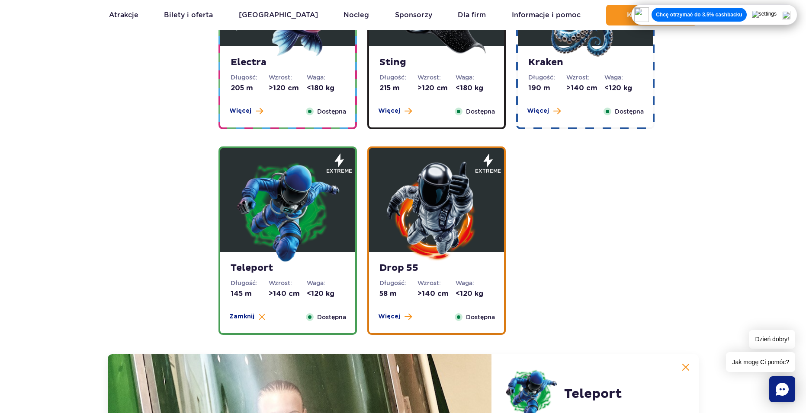
click at [445, 203] on img at bounding box center [436, 211] width 104 height 104
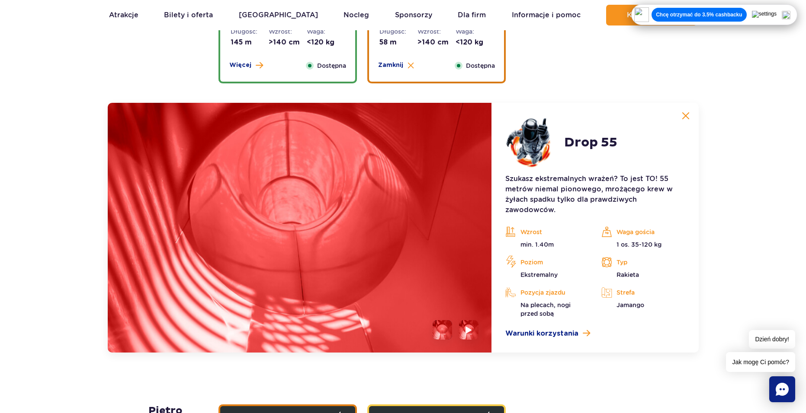
scroll to position [1197, 0]
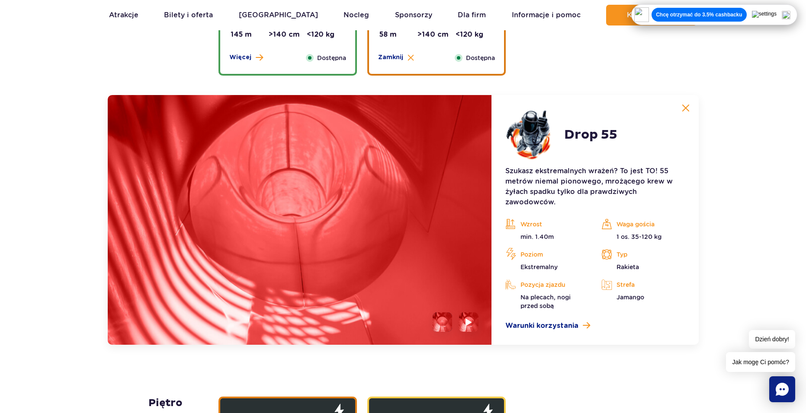
drag, startPoint x: 403, startPoint y: 383, endPoint x: 391, endPoint y: 381, distance: 11.8
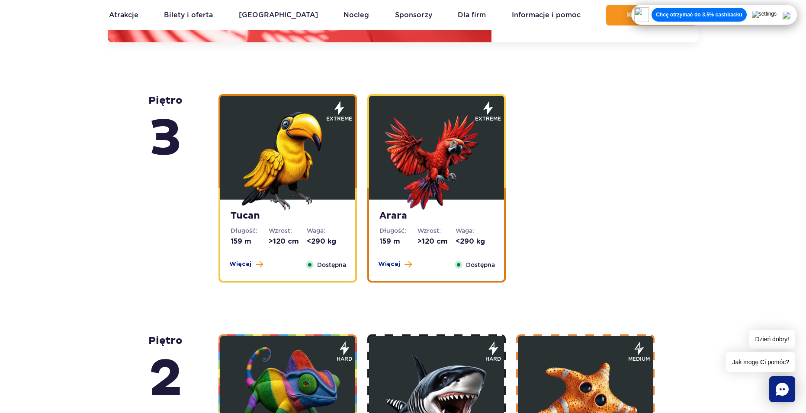
click at [301, 171] on img at bounding box center [288, 159] width 104 height 104
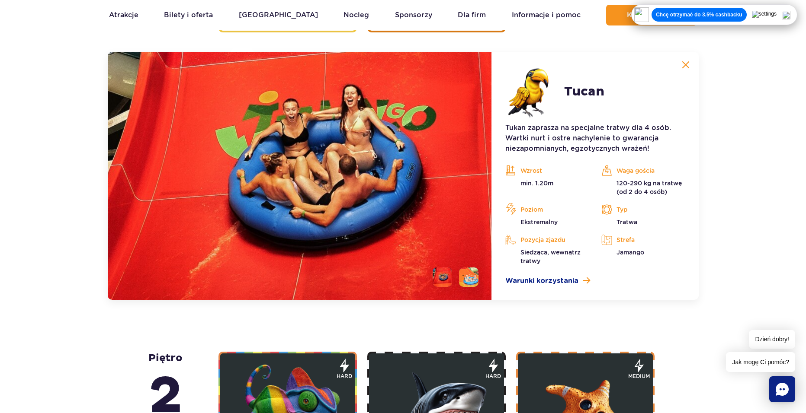
drag, startPoint x: 428, startPoint y: 324, endPoint x: 403, endPoint y: 334, distance: 27.0
drag, startPoint x: 403, startPoint y: 334, endPoint x: 384, endPoint y: 336, distance: 18.3
click at [384, 336] on div "piętro 5 Zig Zag Długość: 236 m Wzrost: >140 cm Waga: <180 kg Więcej Zamknij Do…" at bounding box center [402, 192] width 519 height 2070
drag, startPoint x: 405, startPoint y: 335, endPoint x: 427, endPoint y: 303, distance: 38.9
click at [394, 335] on div "piętro 5 Zig Zag Długość: 236 m Wzrost: >140 cm Waga: <180 kg Więcej Zamknij Do…" at bounding box center [402, 192] width 519 height 2070
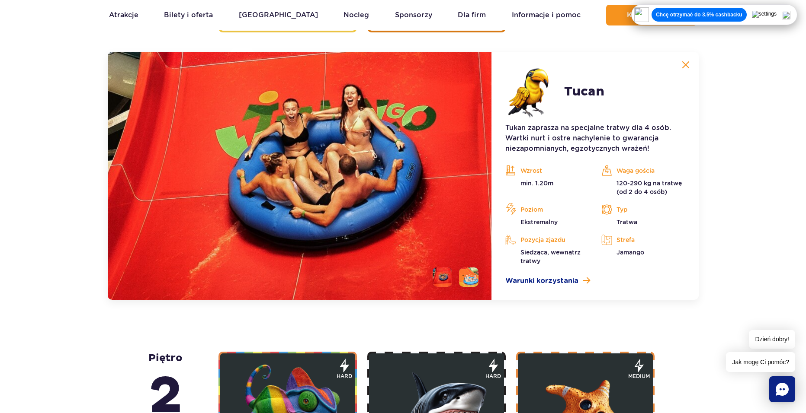
click at [474, 284] on li at bounding box center [468, 277] width 19 height 19
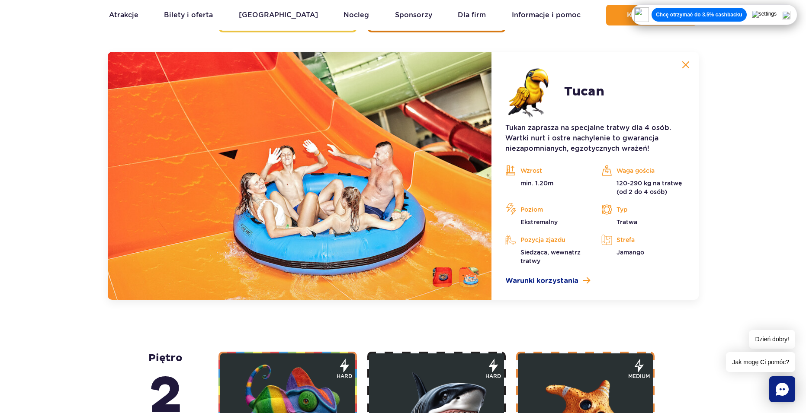
click at [445, 280] on li at bounding box center [441, 277] width 19 height 19
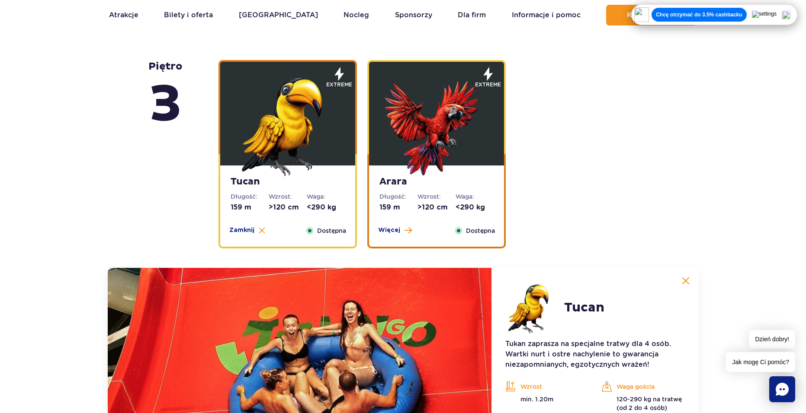
click at [424, 154] on img at bounding box center [436, 125] width 104 height 104
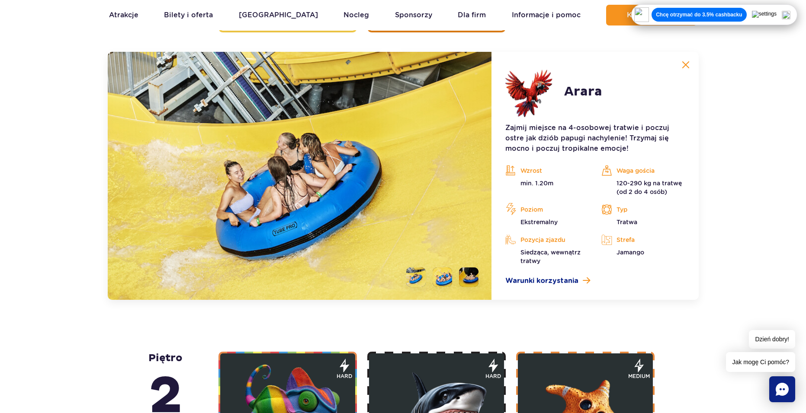
click at [419, 330] on div "piętro 5 Zig Zag Długość: 236 m Wzrost: >140 cm Waga: <180 kg Więcej Zamknij Do…" at bounding box center [402, 192] width 519 height 2070
click at [464, 277] on li at bounding box center [468, 277] width 19 height 19
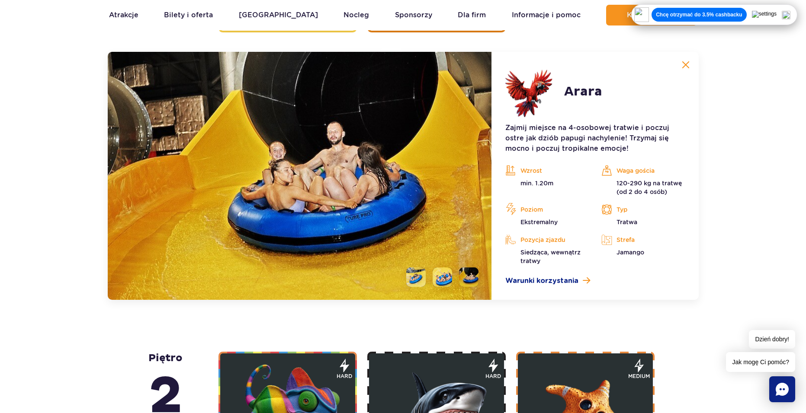
click at [437, 279] on li at bounding box center [441, 277] width 19 height 19
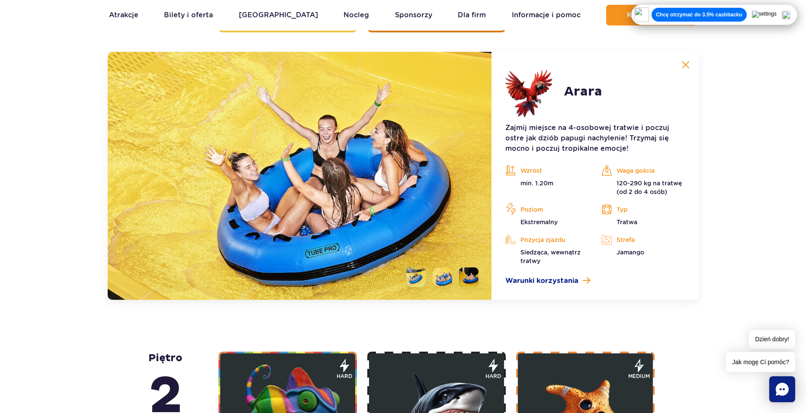
click at [409, 282] on li at bounding box center [415, 277] width 19 height 19
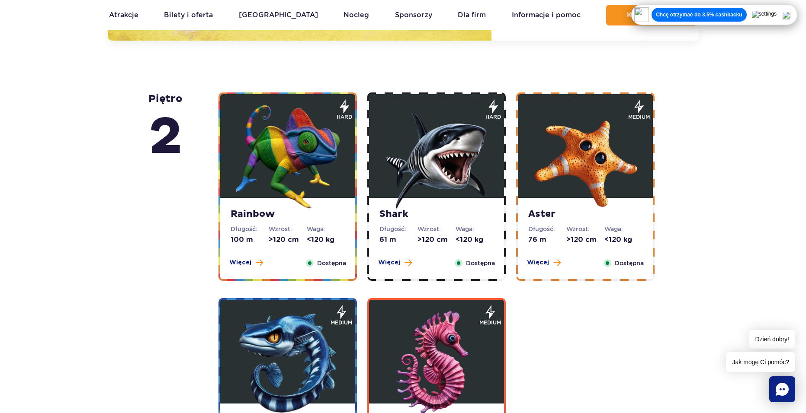
click at [280, 183] on img at bounding box center [288, 157] width 104 height 104
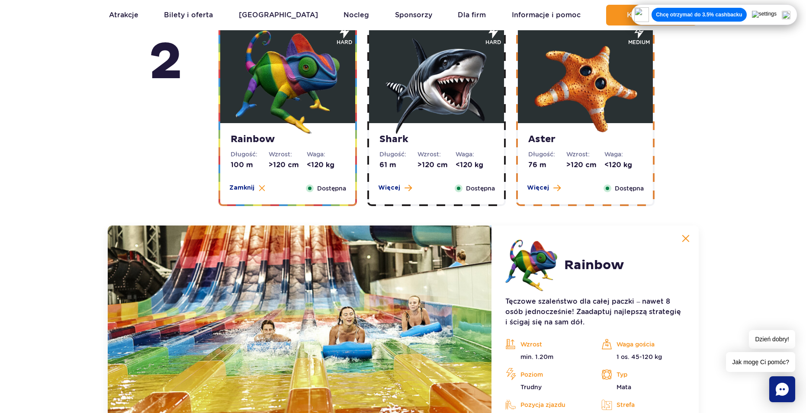
click at [418, 140] on div "Shark Długość: 61 m Wzrost: >120 cm Waga: <120 kg Więcej Zamknij Dostępna" at bounding box center [436, 112] width 138 height 189
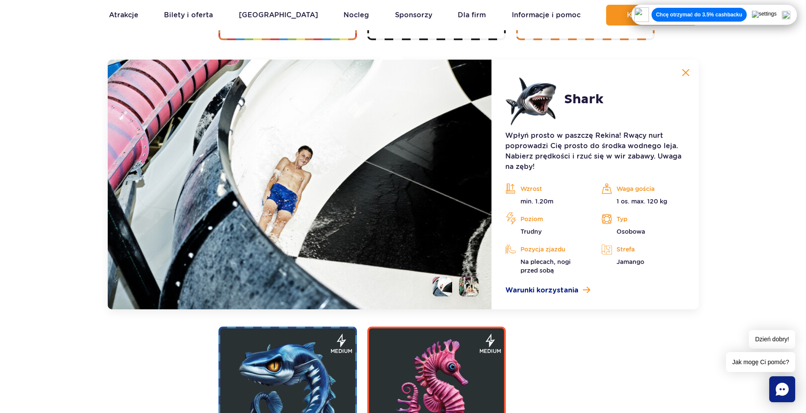
scroll to position [1722, 0]
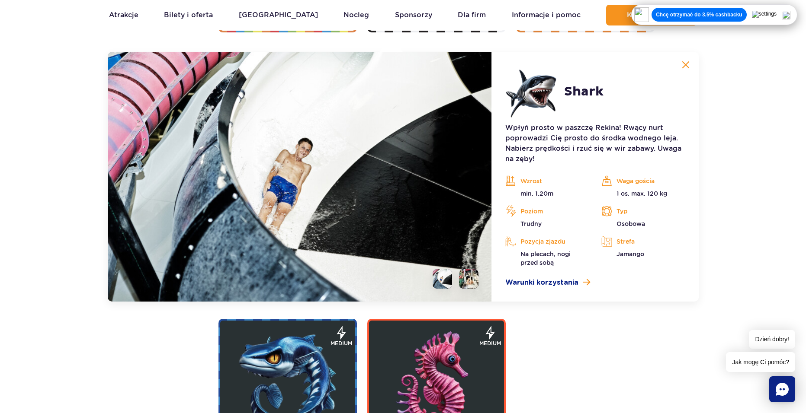
click at [467, 284] on li at bounding box center [468, 278] width 19 height 19
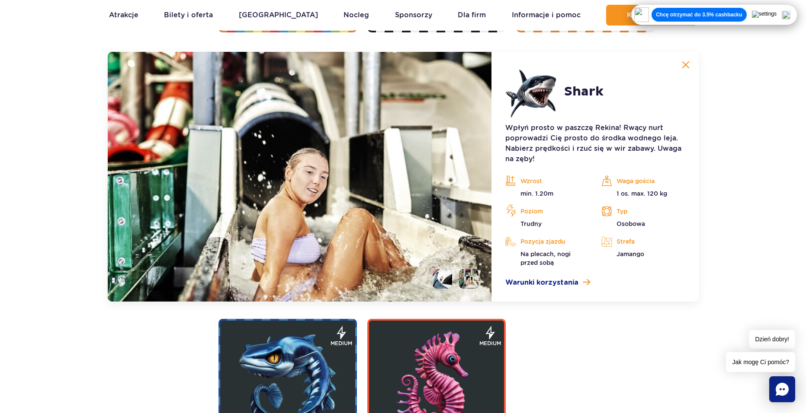
click at [451, 284] on li at bounding box center [441, 278] width 19 height 19
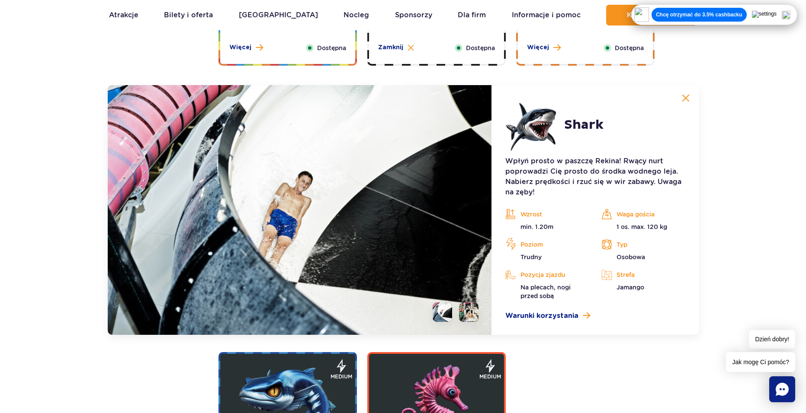
scroll to position [1635, 0]
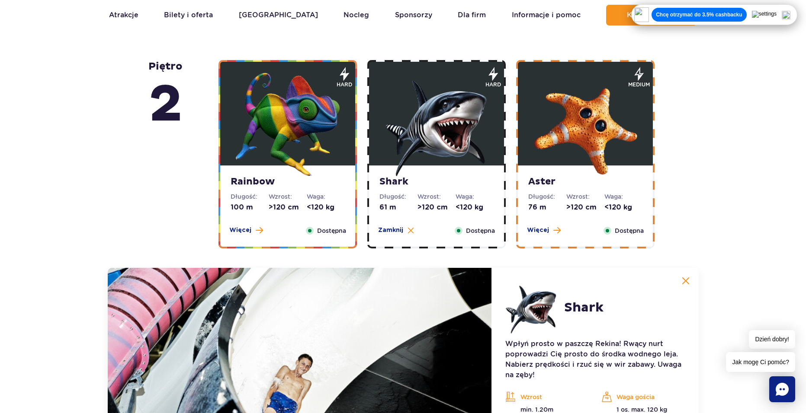
click at [571, 135] on img at bounding box center [585, 125] width 104 height 104
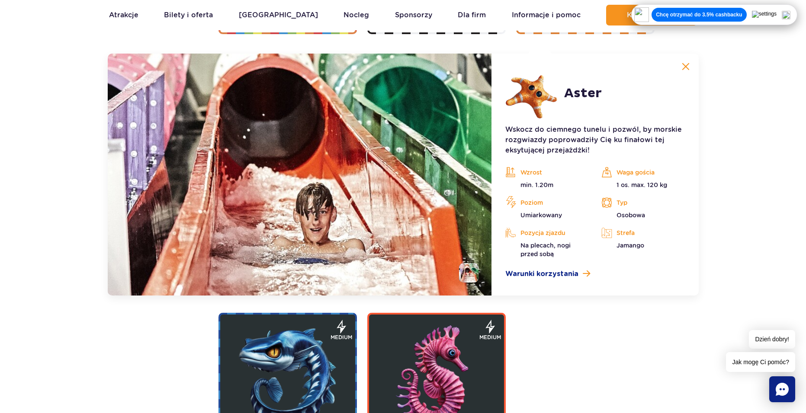
scroll to position [1722, 0]
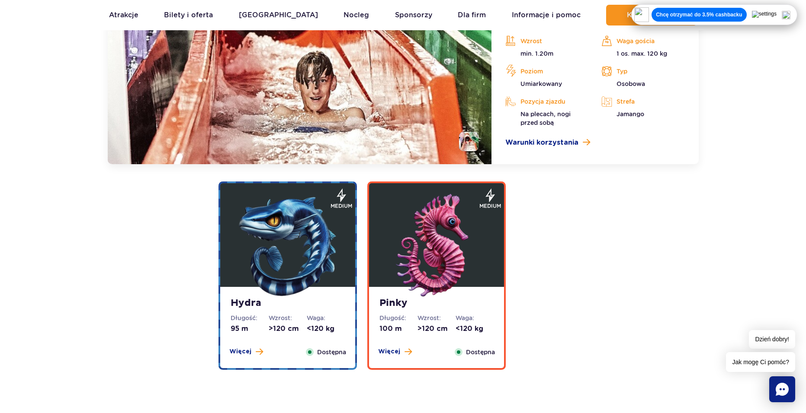
click at [301, 255] on img at bounding box center [288, 246] width 104 height 104
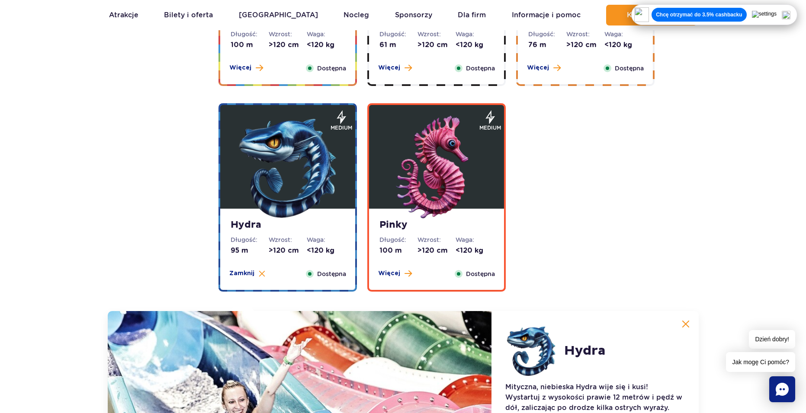
click at [430, 192] on img at bounding box center [436, 168] width 104 height 104
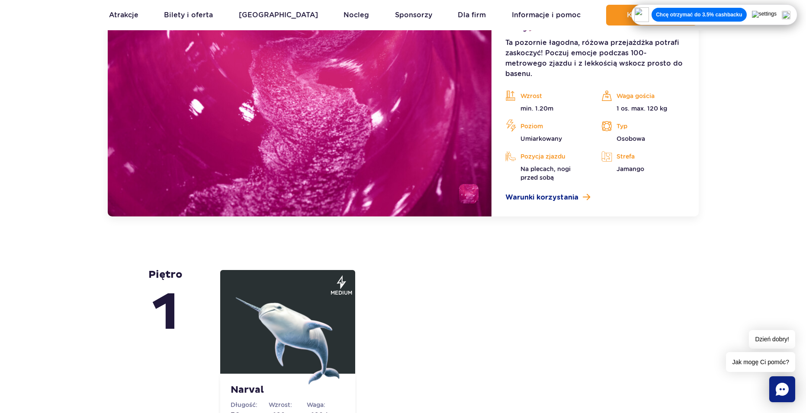
scroll to position [2187, 0]
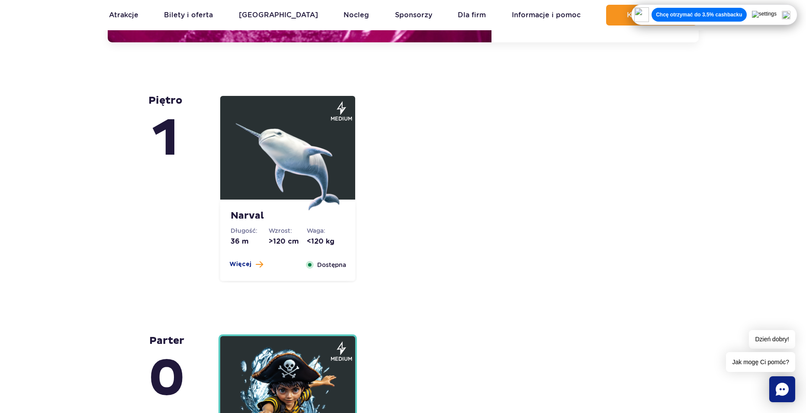
click at [416, 186] on div "Narval Długość: 36 m Wzrost: >120 cm Waga: <120 kg Więcej Zamknij Dostępna medi…" at bounding box center [437, 188] width 449 height 189
drag, startPoint x: 154, startPoint y: 197, endPoint x: 145, endPoint y: 196, distance: 8.7
drag, startPoint x: 133, startPoint y: 195, endPoint x: 410, endPoint y: 170, distance: 278.4
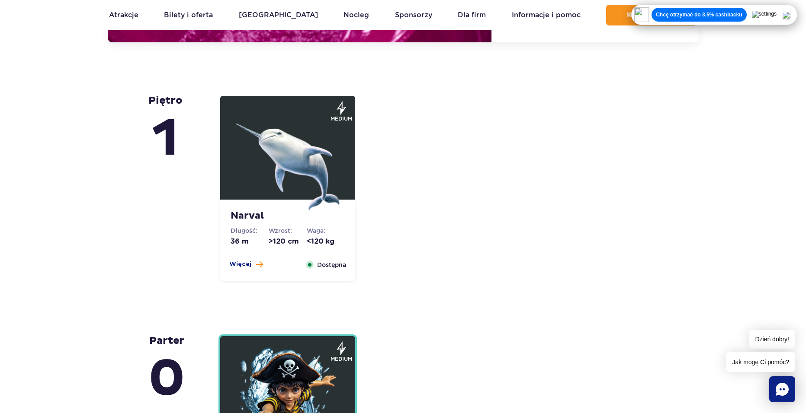
drag, startPoint x: 417, startPoint y: 170, endPoint x: 411, endPoint y: 169, distance: 6.5
click at [417, 170] on div "Narval Długość: 36 m Wzrost: >120 cm Waga: <120 kg Więcej Zamknij Dostępna medi…" at bounding box center [437, 188] width 449 height 189
click at [286, 165] on img at bounding box center [288, 159] width 104 height 104
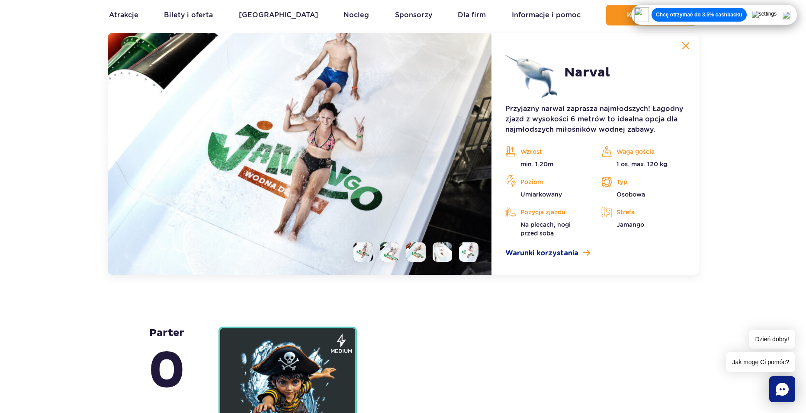
scroll to position [2168, 0]
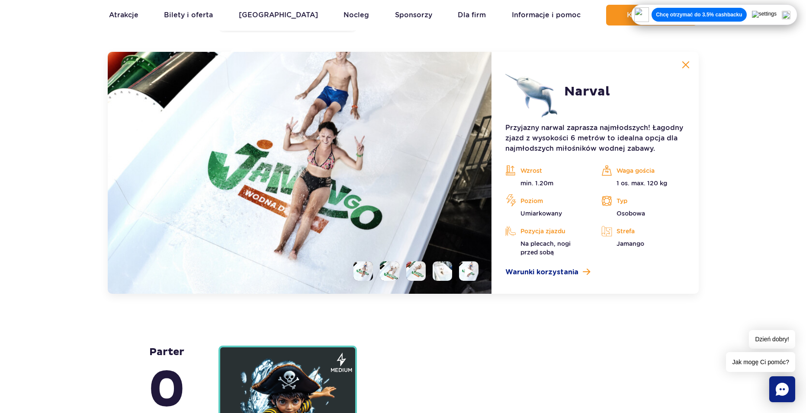
click at [472, 279] on li at bounding box center [468, 271] width 19 height 19
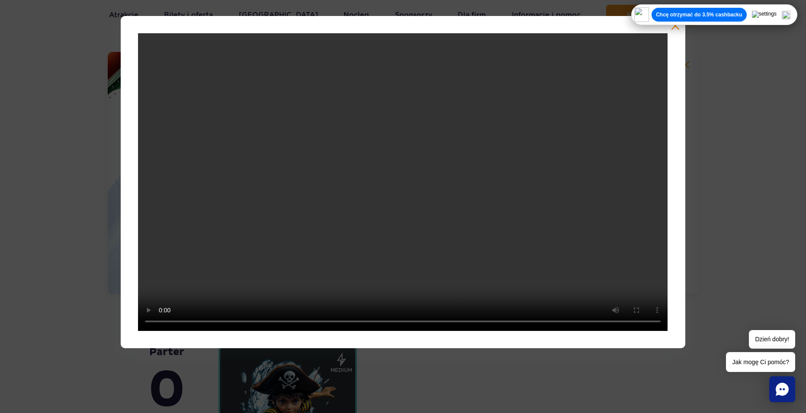
click at [676, 28] on button "button" at bounding box center [675, 26] width 9 height 9
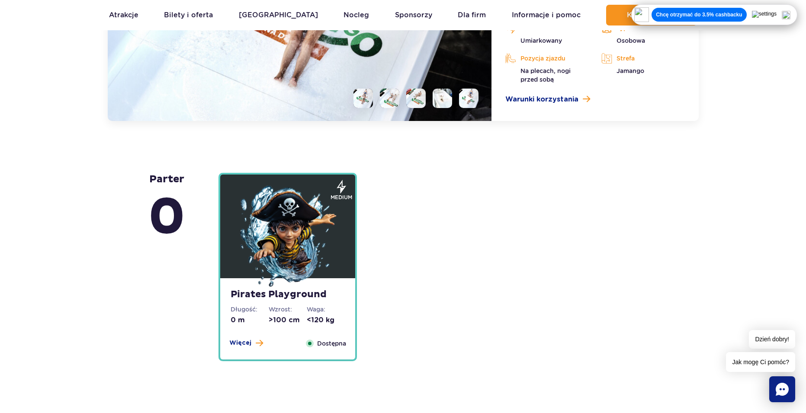
click at [336, 220] on img at bounding box center [288, 238] width 104 height 104
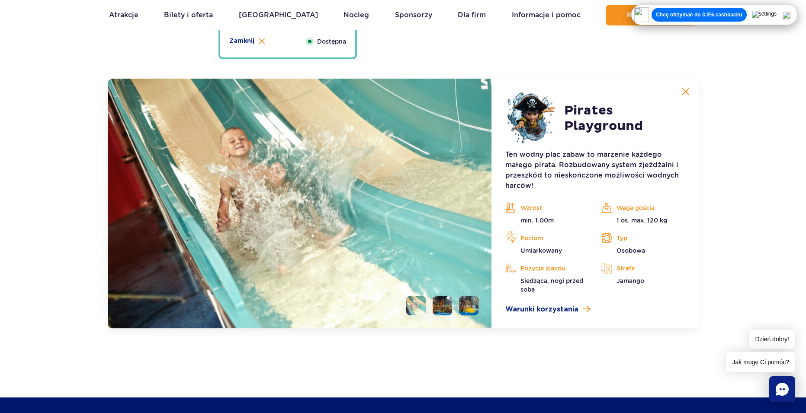
scroll to position [2408, 0]
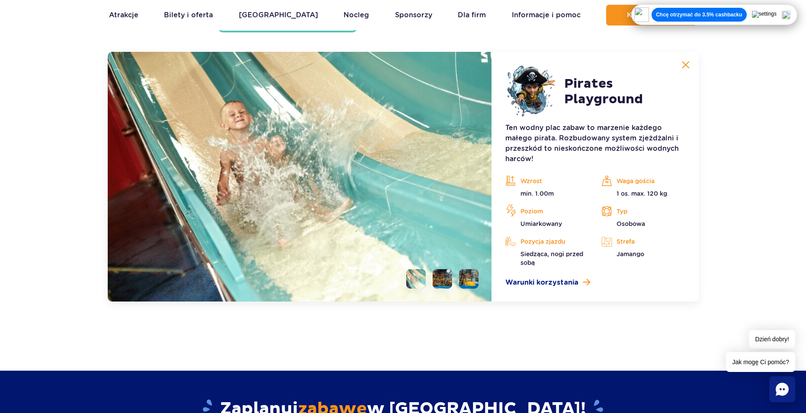
click at [471, 275] on li at bounding box center [468, 278] width 19 height 19
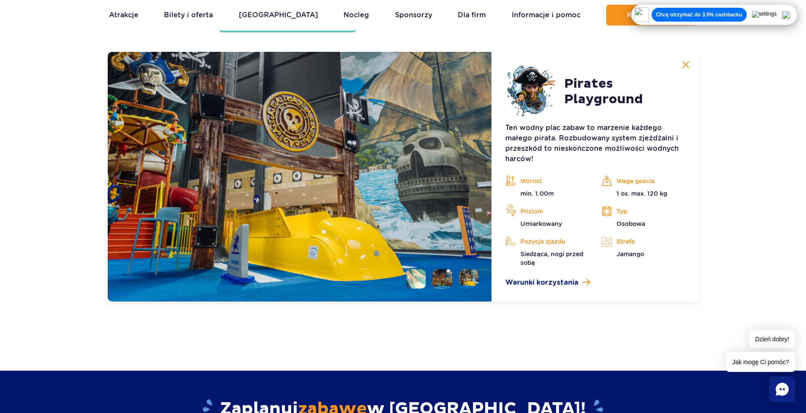
click at [445, 281] on li at bounding box center [441, 278] width 19 height 19
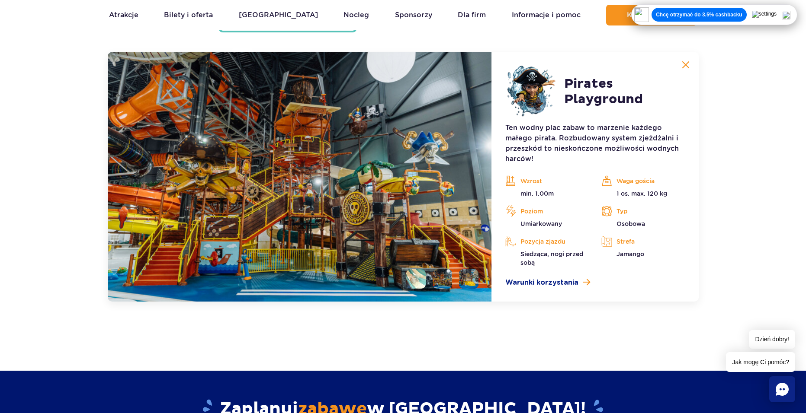
click at [421, 282] on li at bounding box center [415, 278] width 19 height 19
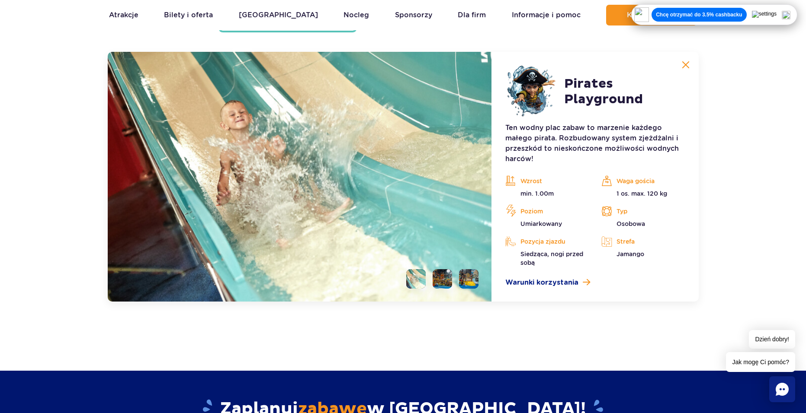
drag, startPoint x: 421, startPoint y: 320, endPoint x: 416, endPoint y: 321, distance: 5.7
drag, startPoint x: 416, startPoint y: 321, endPoint x: 410, endPoint y: 322, distance: 5.7
drag, startPoint x: 410, startPoint y: 322, endPoint x: 397, endPoint y: 308, distance: 19.6
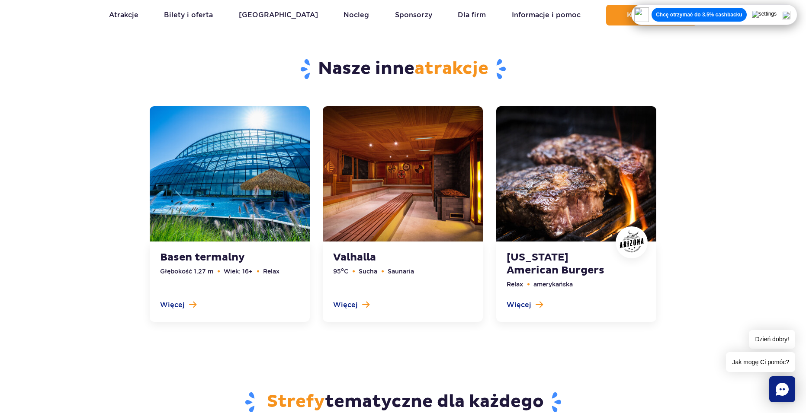
scroll to position [2971, 0]
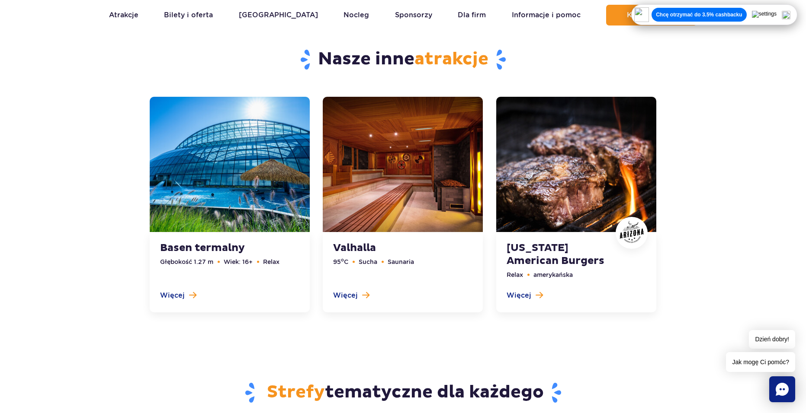
click at [373, 136] on link at bounding box center [403, 205] width 160 height 216
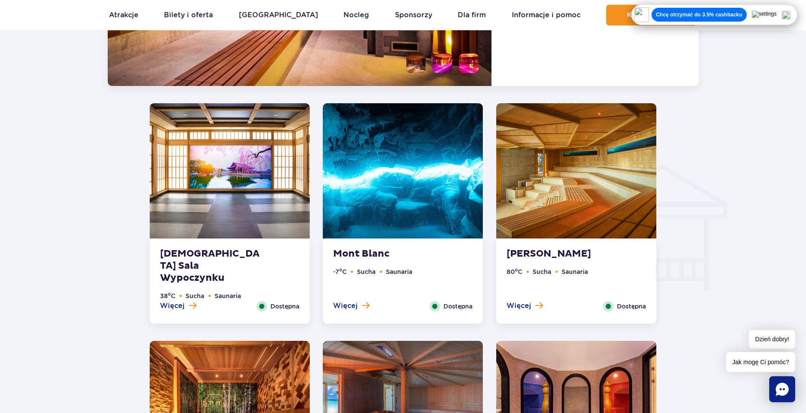
scroll to position [984, 0]
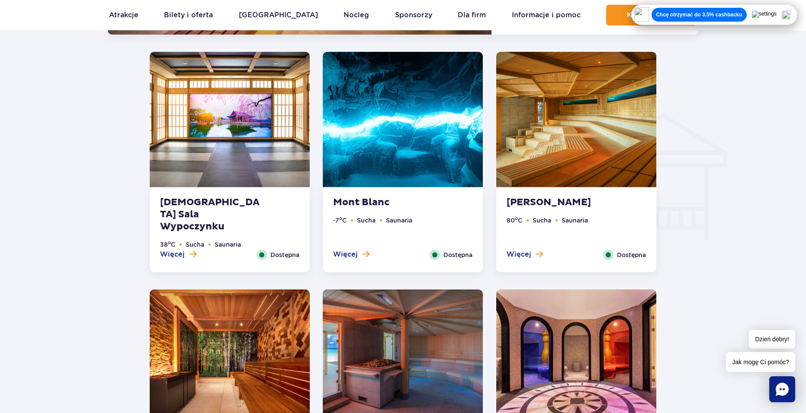
click at [250, 153] on img at bounding box center [230, 119] width 160 height 135
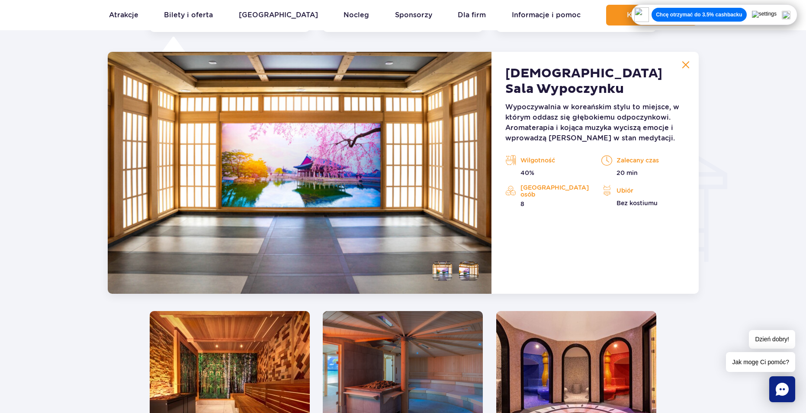
click at [467, 271] on li at bounding box center [468, 271] width 19 height 19
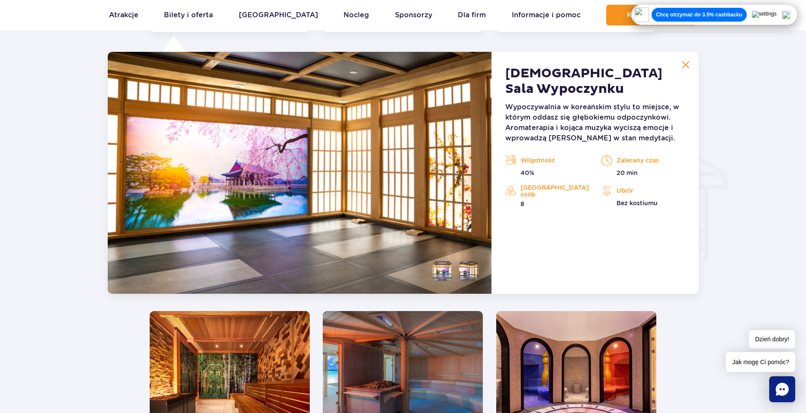
drag, startPoint x: 256, startPoint y: 162, endPoint x: 256, endPoint y: 168, distance: 5.6
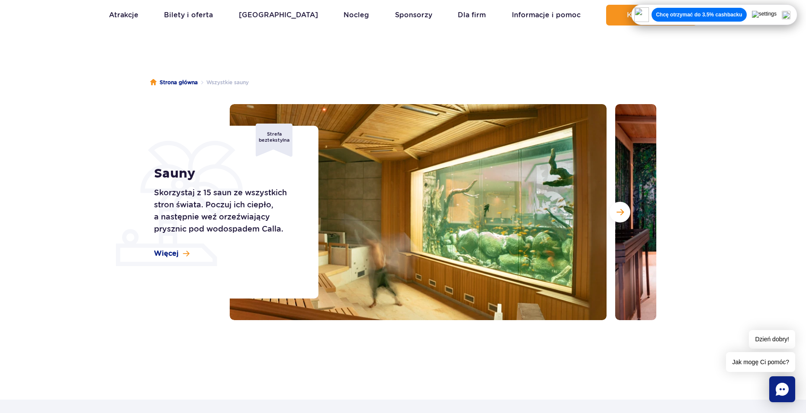
scroll to position [0, 0]
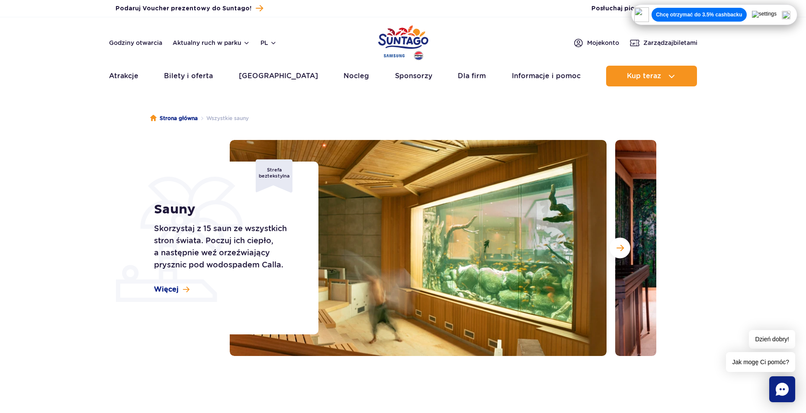
drag, startPoint x: 430, startPoint y: 111, endPoint x: 395, endPoint y: 116, distance: 35.9
click at [394, 113] on ul "Strona główna Wszystkie sauny" at bounding box center [403, 118] width 506 height 43
click at [393, 112] on ul "Strona główna Wszystkie sauny" at bounding box center [403, 118] width 506 height 43
click at [187, 290] on span at bounding box center [186, 289] width 6 height 7
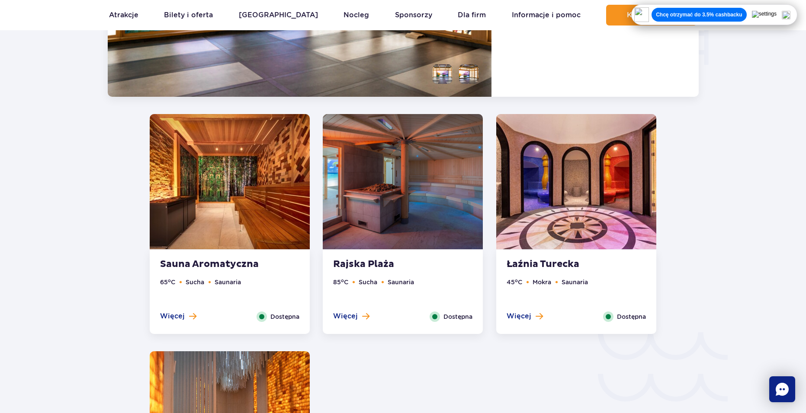
scroll to position [1258, 0]
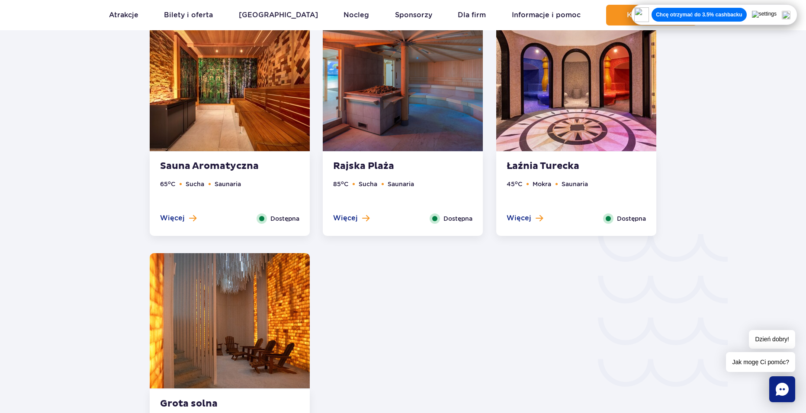
drag, startPoint x: 521, startPoint y: 346, endPoint x: 482, endPoint y: 346, distance: 38.5
drag, startPoint x: 482, startPoint y: 346, endPoint x: 451, endPoint y: 345, distance: 31.1
drag, startPoint x: 451, startPoint y: 345, endPoint x: 447, endPoint y: 344, distance: 4.4
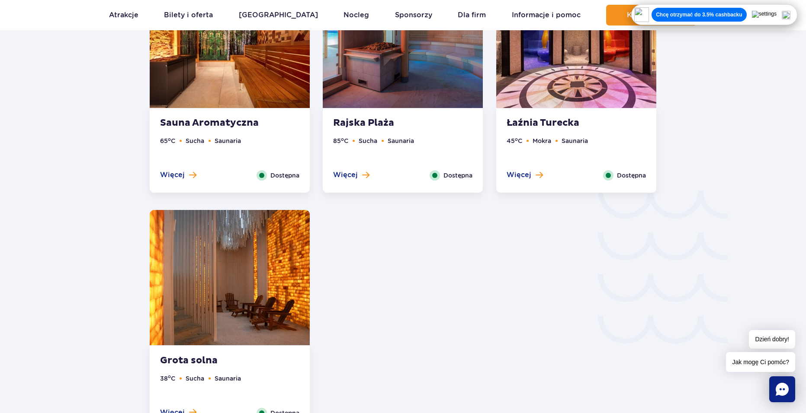
drag, startPoint x: 477, startPoint y: 236, endPoint x: 451, endPoint y: 246, distance: 28.2
drag, startPoint x: 451, startPoint y: 246, endPoint x: 439, endPoint y: 245, distance: 11.7
drag, startPoint x: 420, startPoint y: 243, endPoint x: 411, endPoint y: 239, distance: 9.9
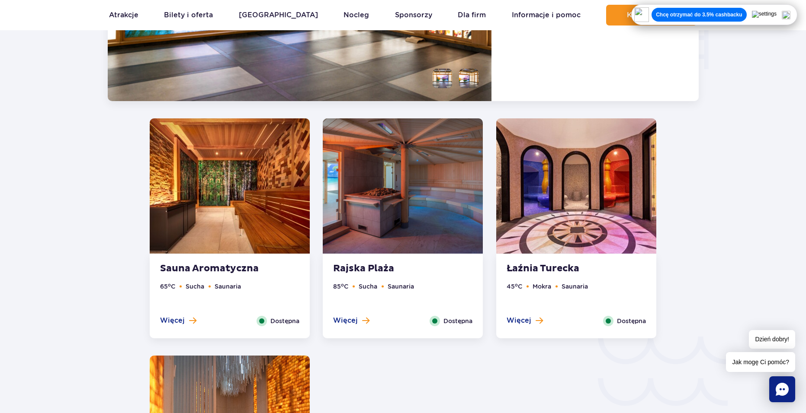
scroll to position [1085, 0]
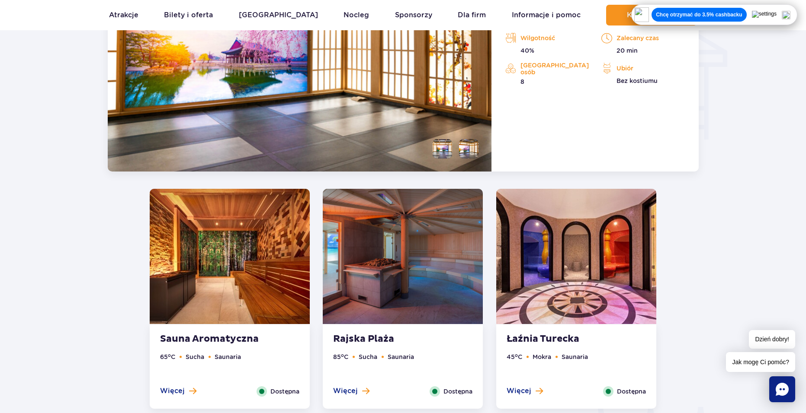
click at [187, 265] on img at bounding box center [230, 256] width 160 height 135
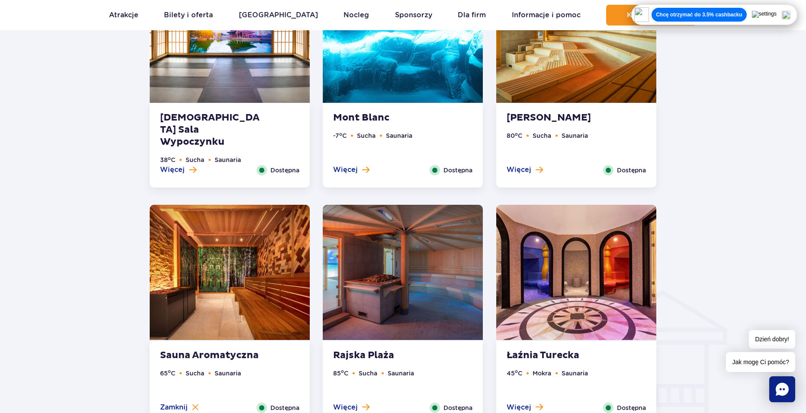
scroll to position [724, 0]
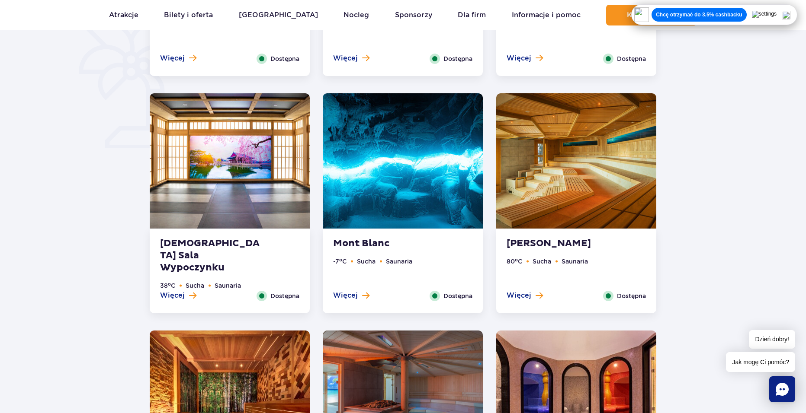
click at [272, 187] on img at bounding box center [230, 160] width 160 height 135
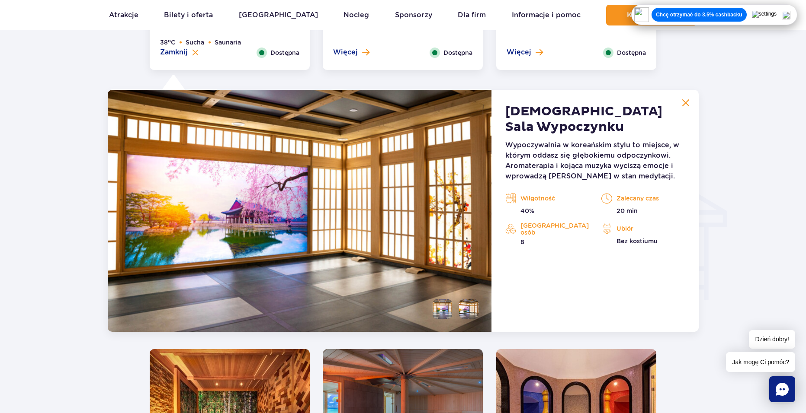
scroll to position [962, 0]
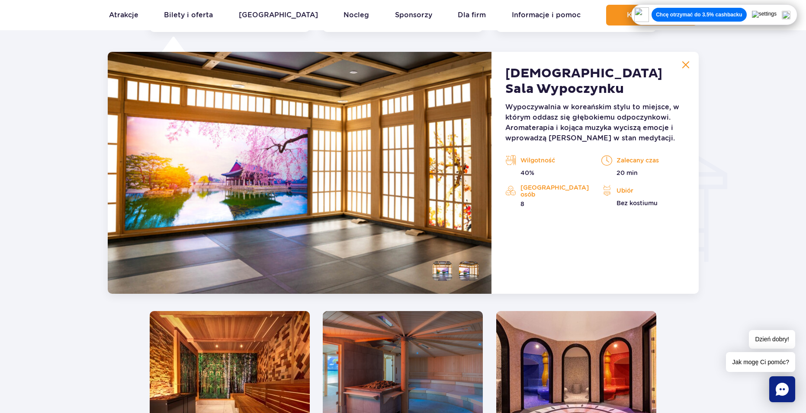
click at [469, 272] on img at bounding box center [468, 271] width 19 height 19
click at [451, 275] on li at bounding box center [441, 271] width 19 height 19
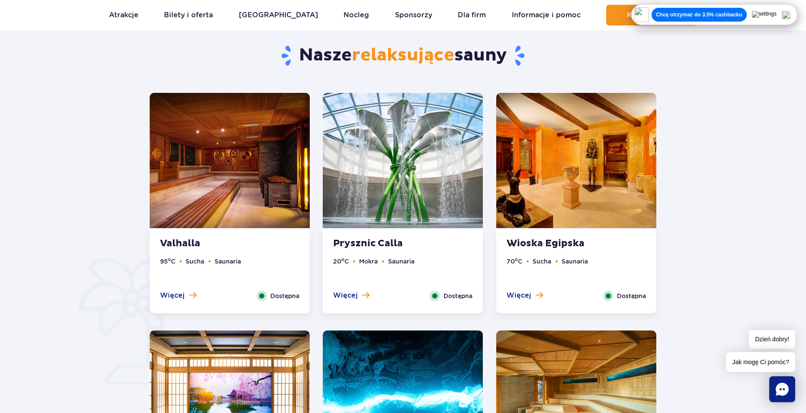
click at [558, 205] on img at bounding box center [576, 160] width 160 height 135
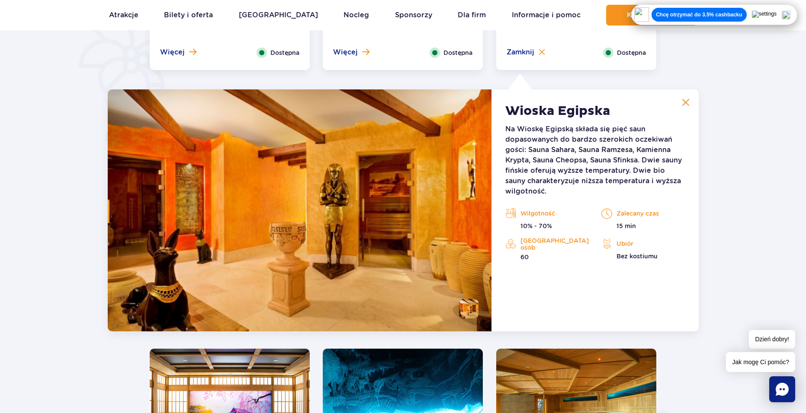
scroll to position [724, 0]
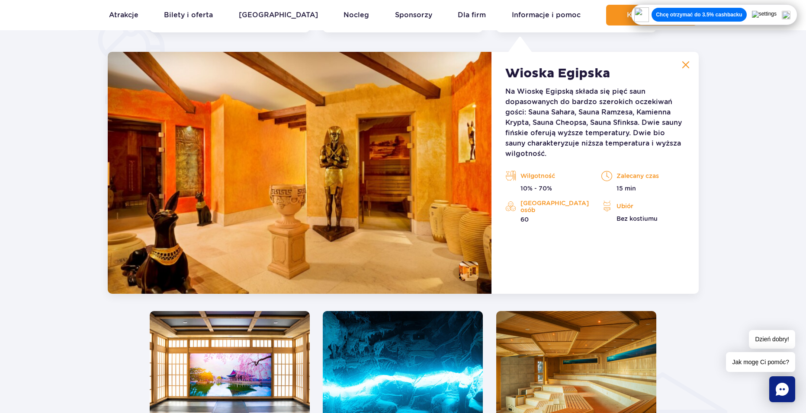
drag, startPoint x: 406, startPoint y: 295, endPoint x: 402, endPoint y: 300, distance: 6.1
click at [402, 300] on div "Valhalla 95 o C Sucha Saunaria Więcej Zamknij Dostępna 10% 50" at bounding box center [402, 409] width 519 height 1195
click at [241, 365] on img at bounding box center [230, 378] width 160 height 135
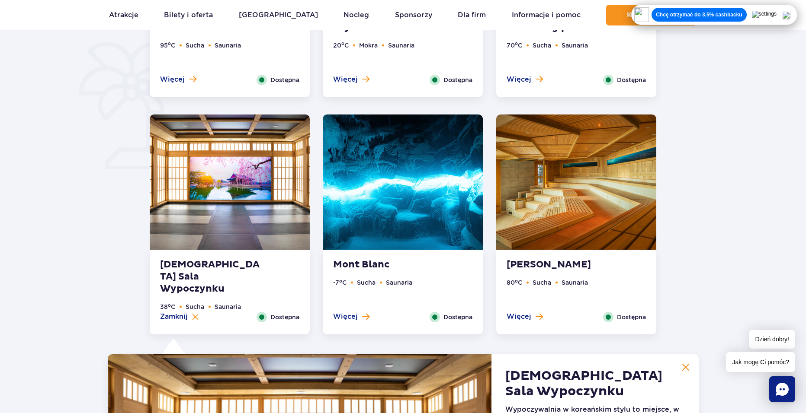
click at [429, 221] on img at bounding box center [403, 182] width 160 height 135
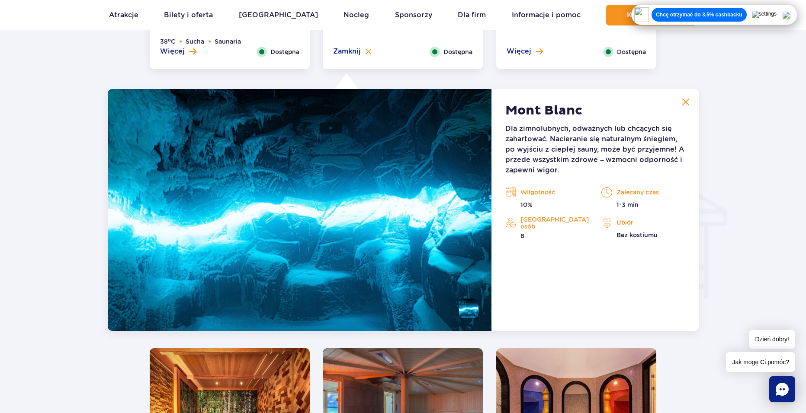
scroll to position [962, 0]
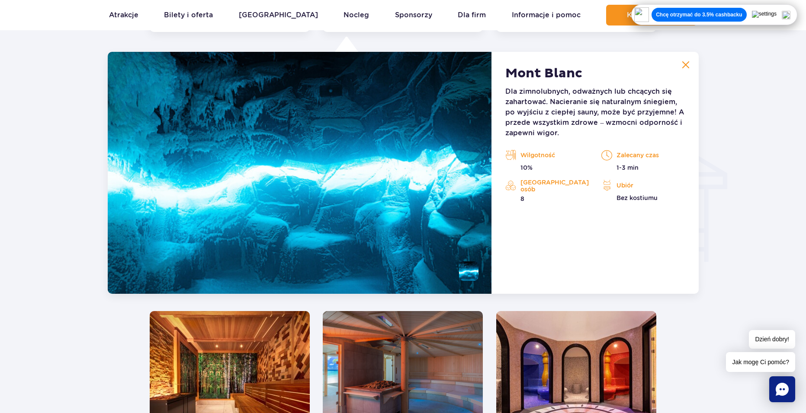
click at [443, 303] on div "Valhalla 95 o C Sucha Saunaria Więcej Zamknij Dostępna 10% 50" at bounding box center [402, 171] width 519 height 1195
click at [443, 300] on div "Valhalla 95 o C Sucha Saunaria Więcej Zamknij Dostępna 10% 50" at bounding box center [402, 171] width 519 height 1195
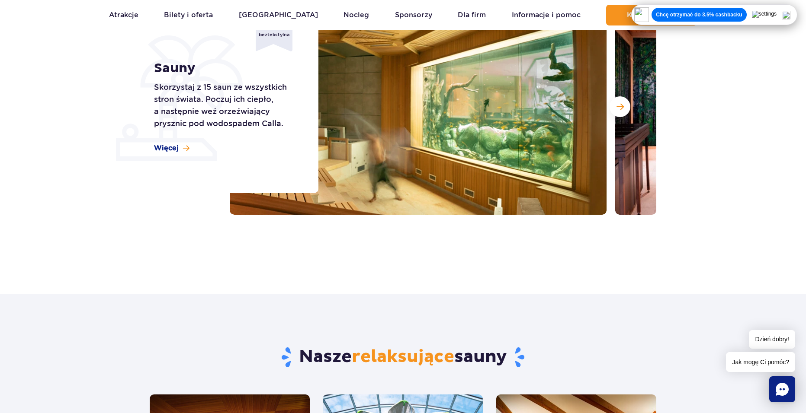
scroll to position [141, 0]
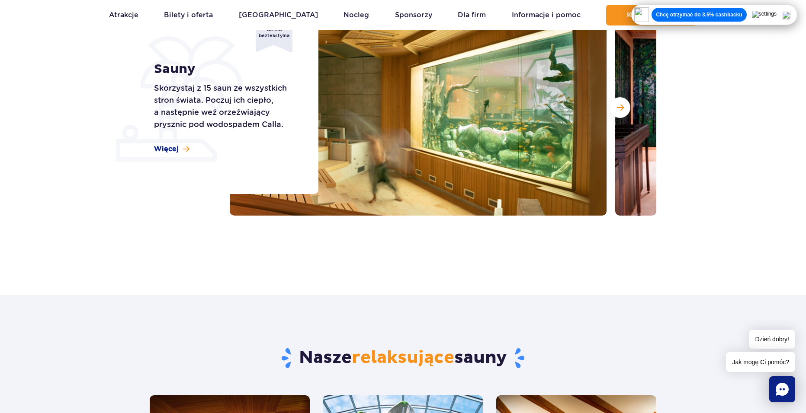
drag, startPoint x: 325, startPoint y: 332, endPoint x: 417, endPoint y: 327, distance: 92.7
drag, startPoint x: 417, startPoint y: 327, endPoint x: 449, endPoint y: 318, distance: 33.2
click at [404, 326] on div "Nasze relaksujące sauny" at bounding box center [402, 345] width 519 height 100
drag, startPoint x: 449, startPoint y: 318, endPoint x: 399, endPoint y: 317, distance: 50.6
click at [399, 316] on div "Nasze relaksujące sauny" at bounding box center [402, 345] width 519 height 100
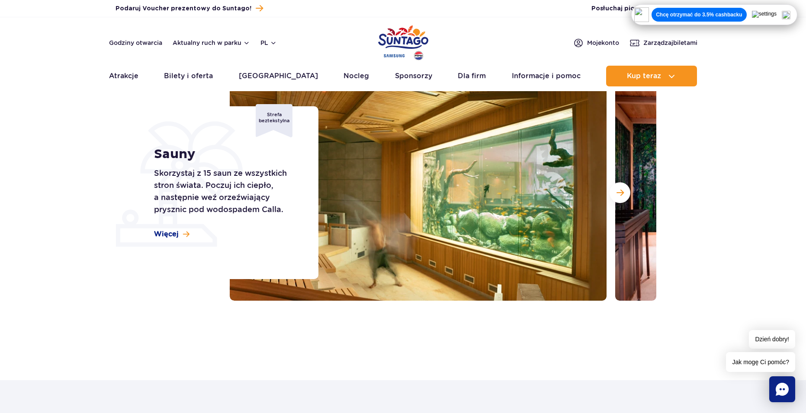
scroll to position [0, 0]
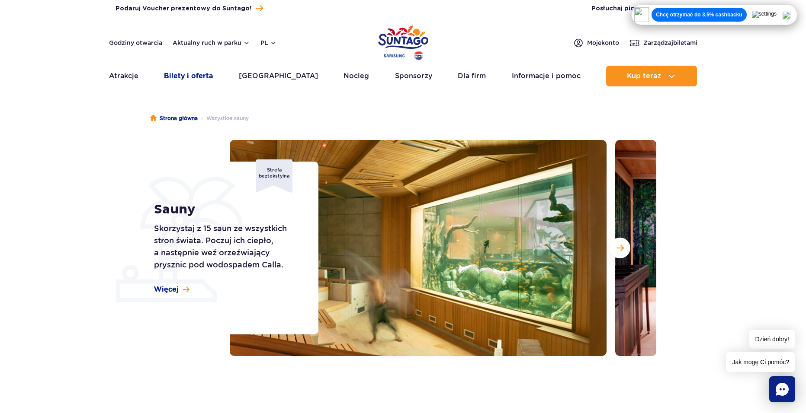
click at [213, 78] on link "Bilety i oferta" at bounding box center [188, 76] width 49 height 21
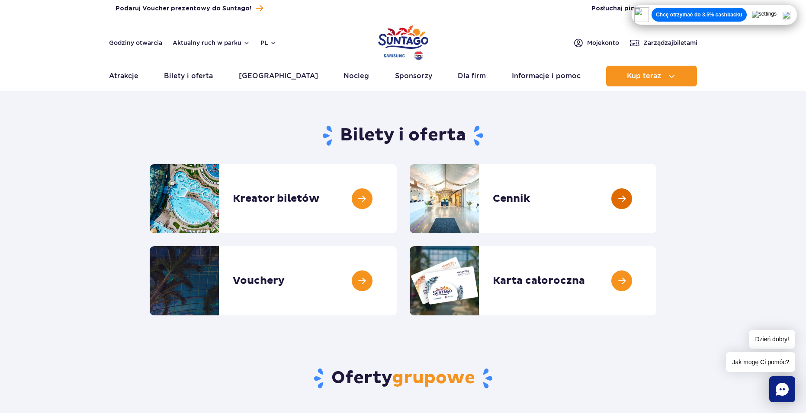
click at [656, 205] on link at bounding box center [656, 198] width 0 height 69
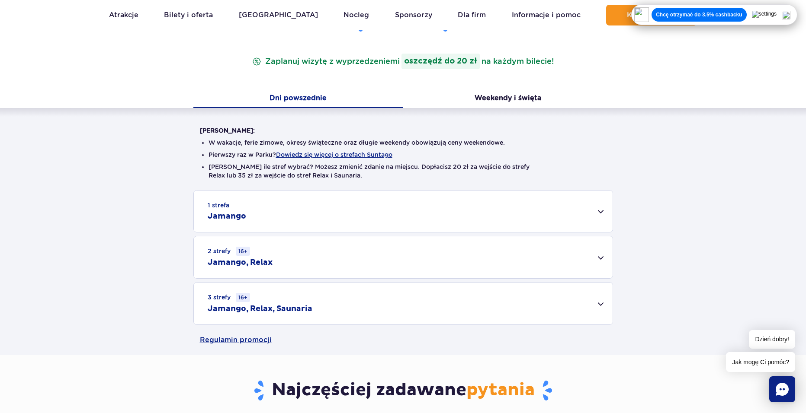
click at [284, 301] on div "3 strefy 16+ Jamango, Relax, Saunaria" at bounding box center [403, 304] width 419 height 42
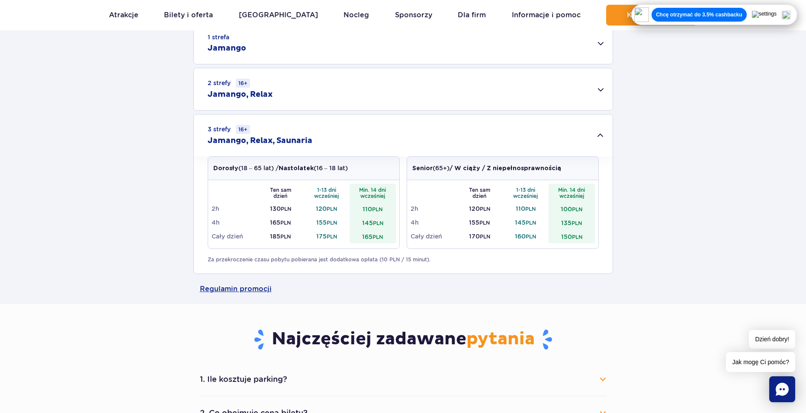
scroll to position [303, 0]
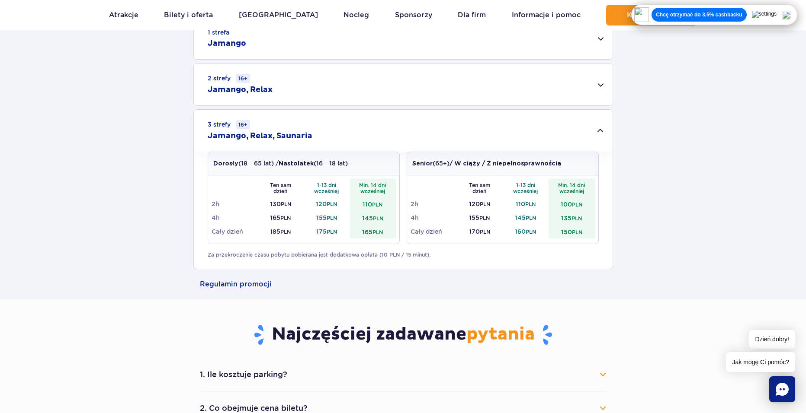
drag, startPoint x: 148, startPoint y: 141, endPoint x: 142, endPoint y: 136, distance: 7.4
drag, startPoint x: 142, startPoint y: 136, endPoint x: 176, endPoint y: 132, distance: 34.0
click at [153, 133] on div "1 strefa Jamango Dorosły (18 – 65 lat) / Nastolatek (16 – 18 lat) Ten sam dzień…" at bounding box center [403, 143] width 806 height 252
click at [721, 141] on div "1 strefa Jamango Dorosły (18 – 65 lat) / Nastolatek (16 – 18 lat) Ten sam dzień…" at bounding box center [403, 143] width 806 height 252
drag, startPoint x: 721, startPoint y: 140, endPoint x: 678, endPoint y: 134, distance: 43.6
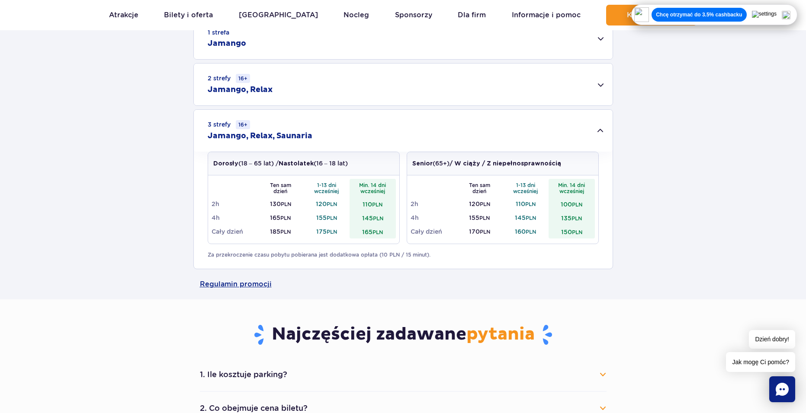
click at [709, 134] on div "1 strefa Jamango Dorosły (18 – 65 lat) / Nastolatek (16 – 18 lat) Ten sam dzień…" at bounding box center [403, 143] width 806 height 252
click at [115, 150] on div "1 strefa Jamango Dorosły (18 – 65 lat) / Nastolatek (16 – 18 lat) Ten sam dzień…" at bounding box center [403, 143] width 806 height 252
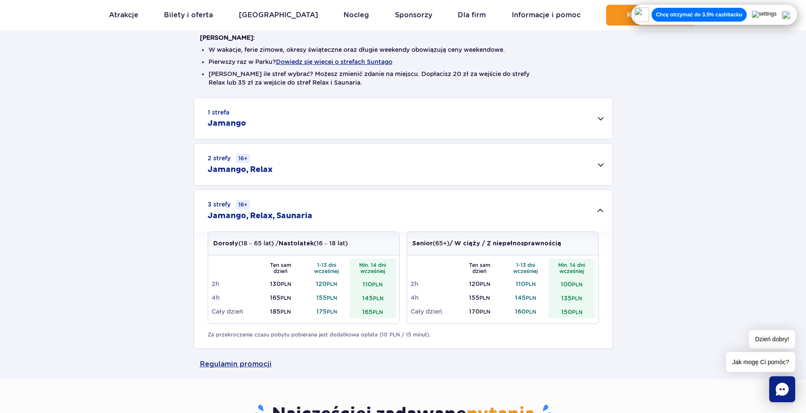
scroll to position [130, 0]
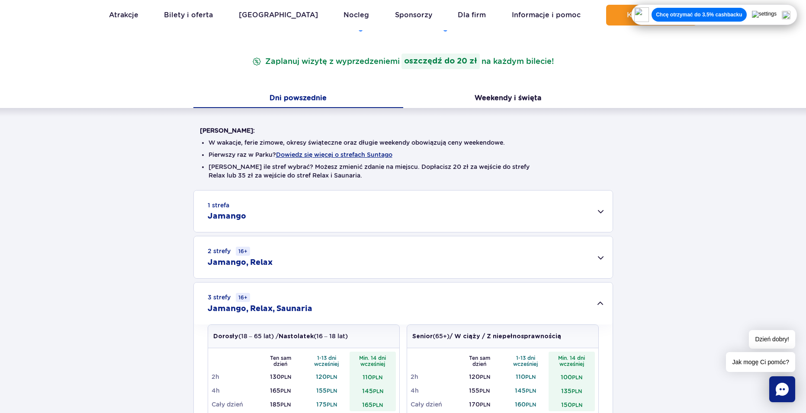
click at [297, 234] on div "1 strefa Jamango Dorosły (18 – 65 lat) / Nastolatek (16 – 18 lat) Ten sam dzień…" at bounding box center [403, 316] width 806 height 252
click at [302, 254] on div "2 strefy 16+ Jamango, Relax" at bounding box center [403, 258] width 419 height 42
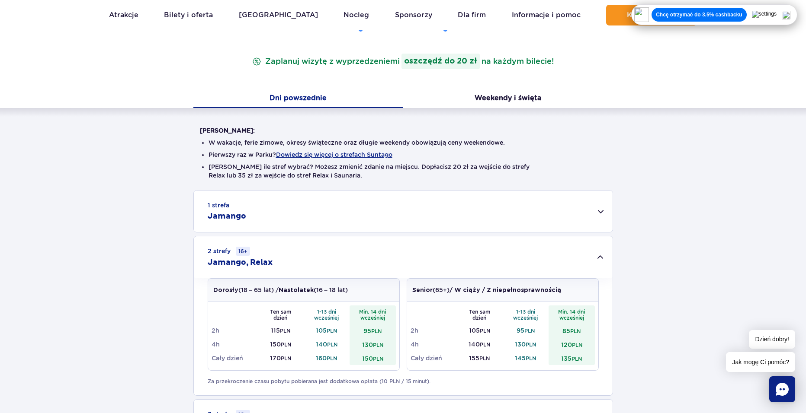
click at [324, 218] on div "1 strefa Jamango" at bounding box center [403, 212] width 419 height 42
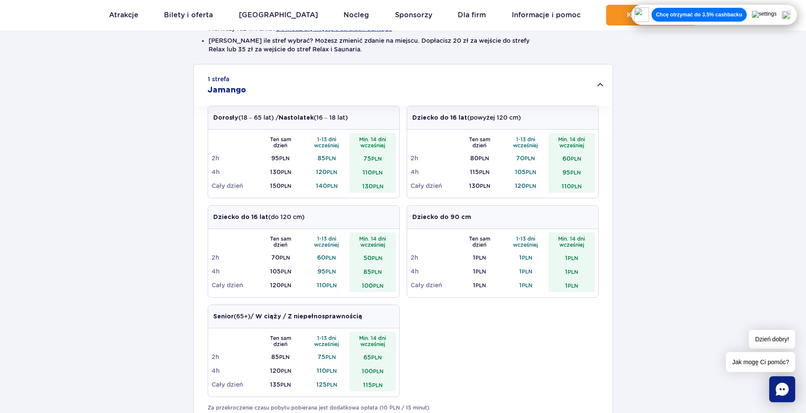
scroll to position [303, 0]
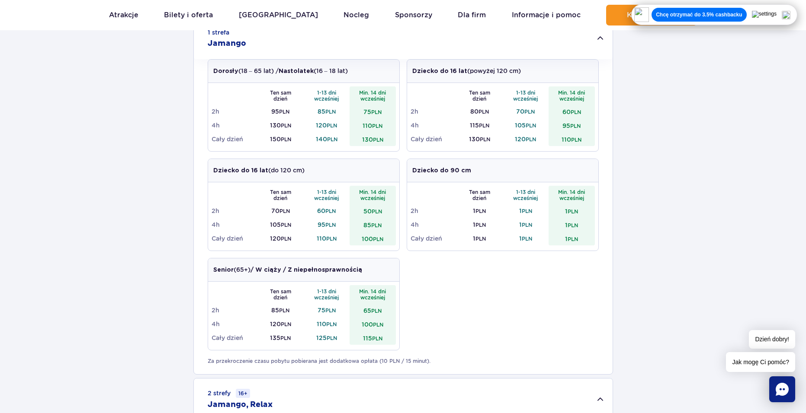
drag, startPoint x: 434, startPoint y: 138, endPoint x: 122, endPoint y: 173, distance: 313.3
drag, startPoint x: 122, startPoint y: 173, endPoint x: 651, endPoint y: 150, distance: 529.0
click at [122, 172] on div "1 strefa Jamango Dorosły (18 – 65 lat) / Nastolatek (16 – 18 lat) Ten sam dzień…" at bounding box center [403, 359] width 806 height 685
drag, startPoint x: 715, startPoint y: 142, endPoint x: 717, endPoint y: 132, distance: 9.8
click at [717, 132] on div "1 strefa Jamango Dorosły (18 – 65 lat) / Nastolatek (16 – 18 lat) Ten sam dzień…" at bounding box center [403, 359] width 806 height 685
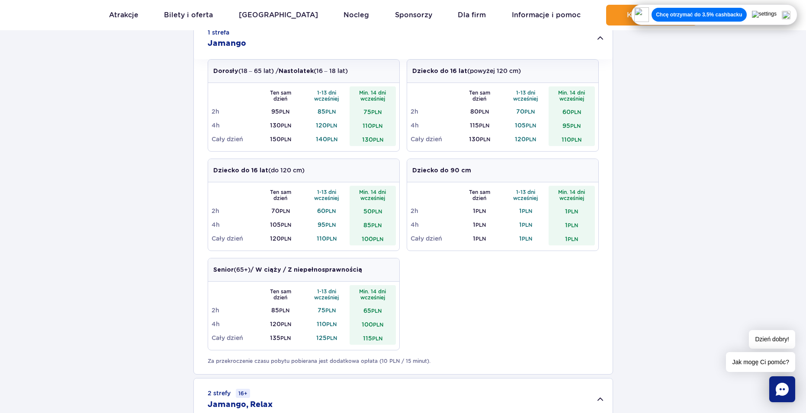
drag, startPoint x: 719, startPoint y: 128, endPoint x: 724, endPoint y: 120, distance: 9.7
click at [724, 119] on div "1 strefa Jamango Dorosły (18 – 65 lat) / Nastolatek (16 – 18 lat) Ten sam dzień…" at bounding box center [403, 359] width 806 height 685
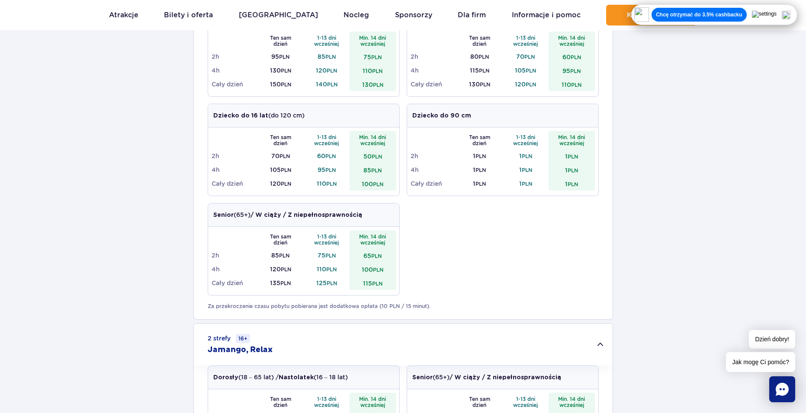
scroll to position [389, 0]
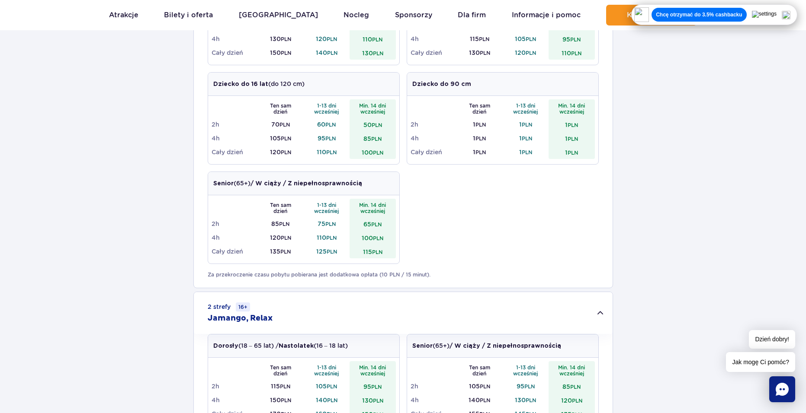
click at [129, 157] on div "1 strefa Jamango Dorosły (18 – 65 lat) / Nastolatek (16 – 18 lat) Ten sam dzień…" at bounding box center [403, 273] width 806 height 685
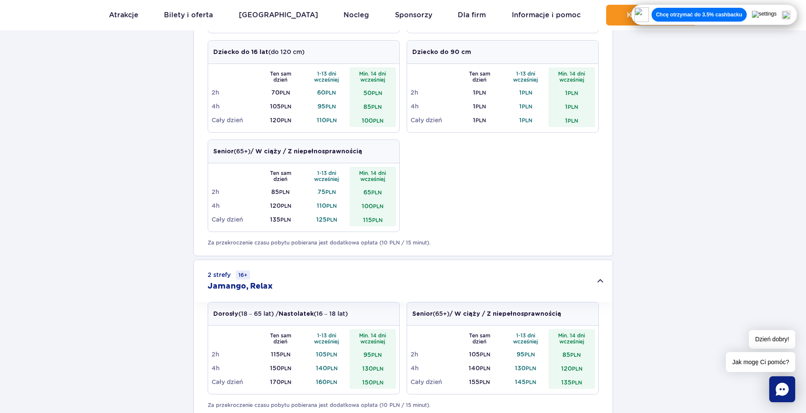
scroll to position [0, 0]
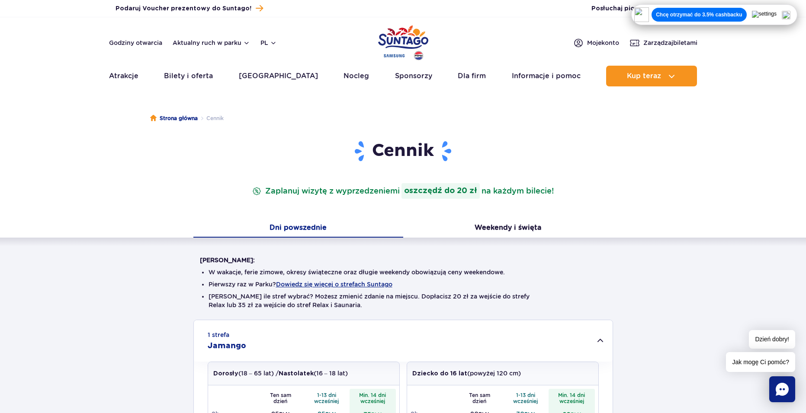
drag, startPoint x: 138, startPoint y: 280, endPoint x: 146, endPoint y: 127, distance: 152.9
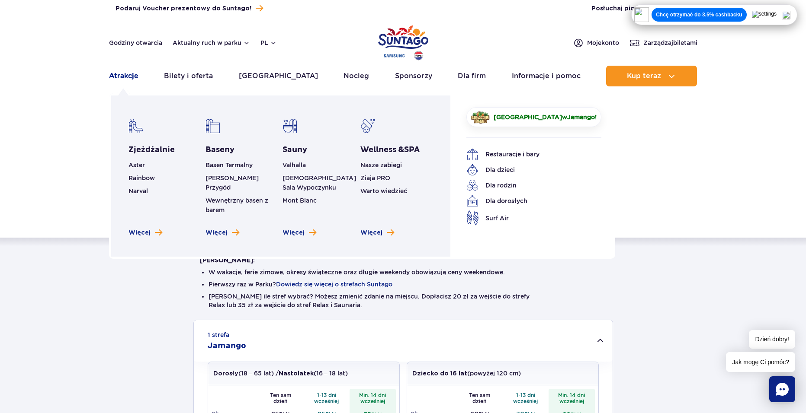
click at [122, 77] on link "Atrakcje" at bounding box center [123, 76] width 29 height 21
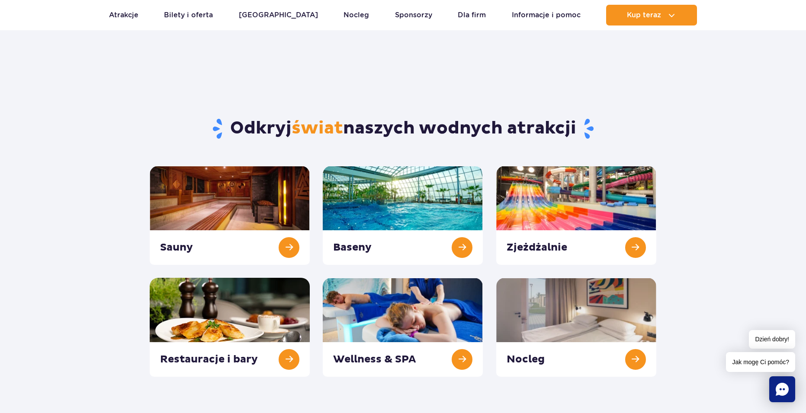
scroll to position [216, 0]
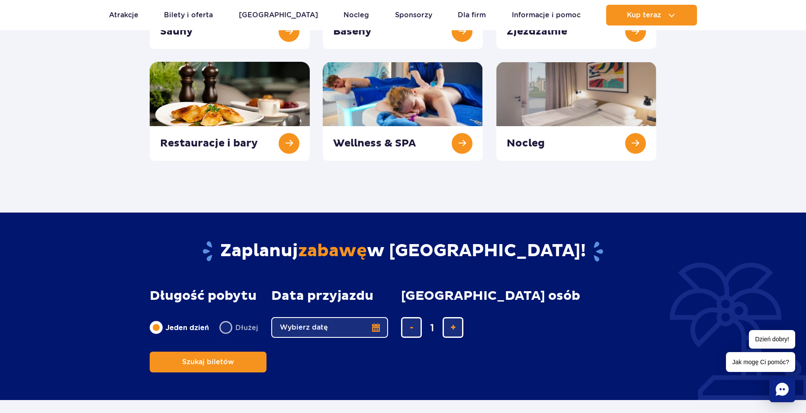
drag, startPoint x: 149, startPoint y: 177, endPoint x: 119, endPoint y: 146, distance: 43.1
drag, startPoint x: 119, startPoint y: 146, endPoint x: 135, endPoint y: 140, distance: 17.0
click at [123, 140] on section "Odkryj świat naszych wodnych atrakcji [GEOGRAPHIC_DATA] Baseny Zjeżdżalnie Nocl…" at bounding box center [403, 21] width 806 height 280
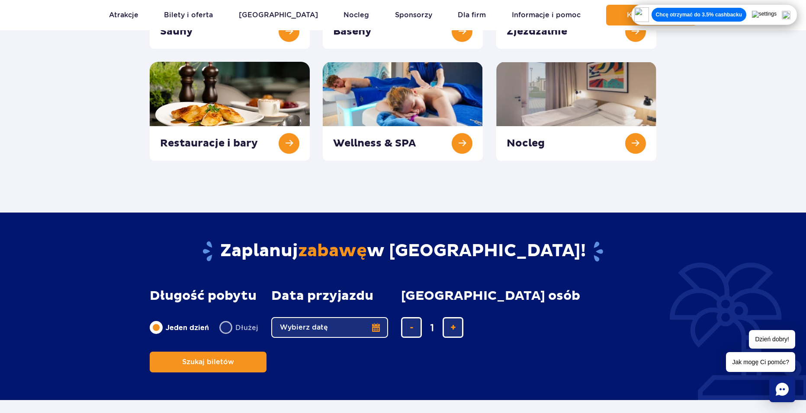
drag, startPoint x: 763, startPoint y: 153, endPoint x: 760, endPoint y: 134, distance: 18.4
click at [759, 131] on section "Odkryj świat naszych wodnych atrakcji [GEOGRAPHIC_DATA] Baseny Zjeżdżalnie Nocl…" at bounding box center [403, 21] width 806 height 280
drag, startPoint x: 759, startPoint y: 131, endPoint x: 752, endPoint y: 124, distance: 10.1
drag, startPoint x: 752, startPoint y: 124, endPoint x: 743, endPoint y: 124, distance: 9.1
click at [743, 124] on section "Odkryj świat naszych wodnych atrakcji [GEOGRAPHIC_DATA] Baseny Zjeżdżalnie Nocl…" at bounding box center [403, 21] width 806 height 280
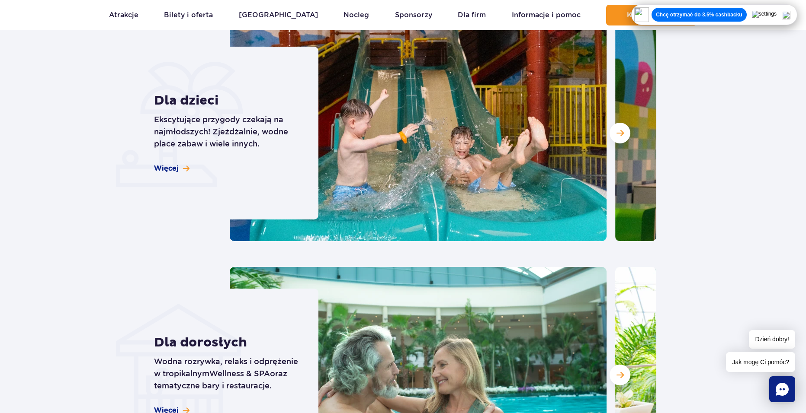
drag, startPoint x: 96, startPoint y: 150, endPoint x: 92, endPoint y: 154, distance: 5.2
click at [92, 154] on section "Wyjątkowe przeżycia dla wszystkich Dla dzieci Ekscytujące przygody czekają na n…" at bounding box center [403, 204] width 806 height 559
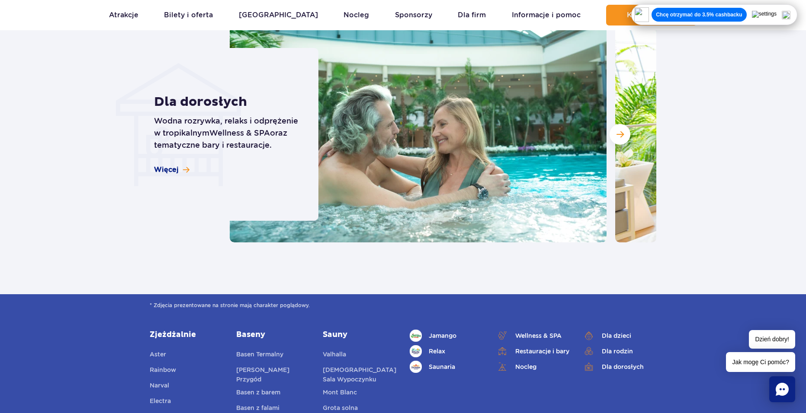
scroll to position [855, 0]
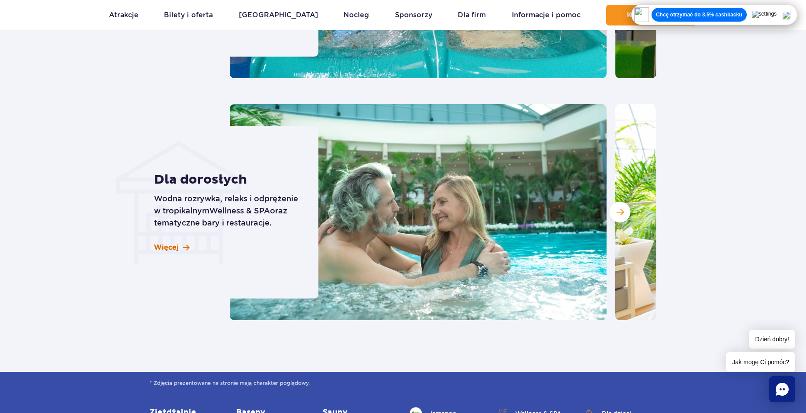
click at [173, 243] on span "Więcej" at bounding box center [166, 248] width 25 height 10
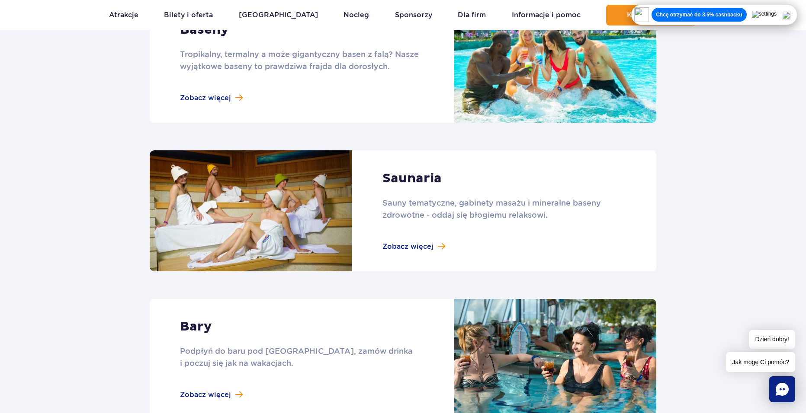
scroll to position [735, 0]
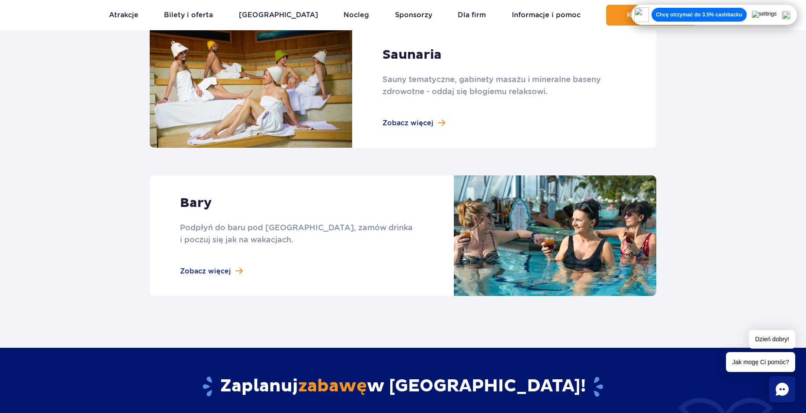
click at [228, 261] on link at bounding box center [403, 236] width 506 height 121
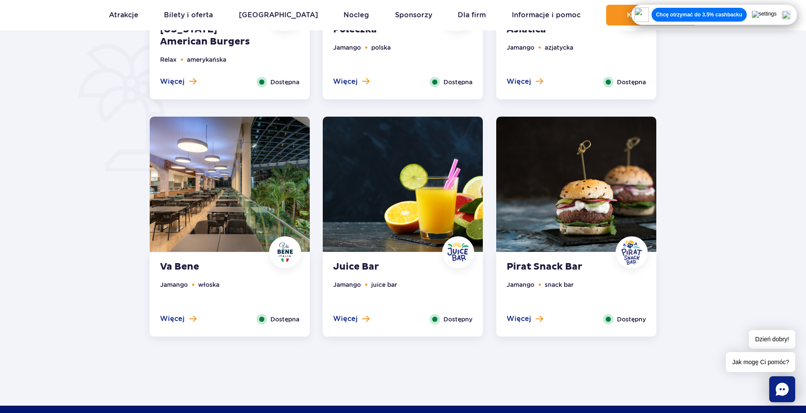
click at [403, 246] on img at bounding box center [403, 184] width 160 height 135
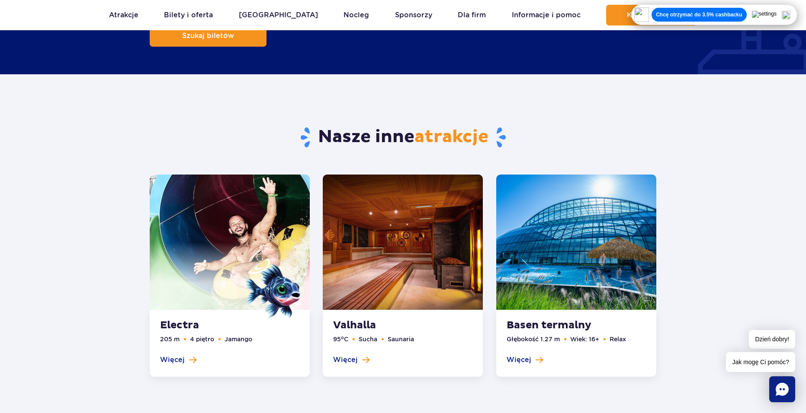
scroll to position [1429, 0]
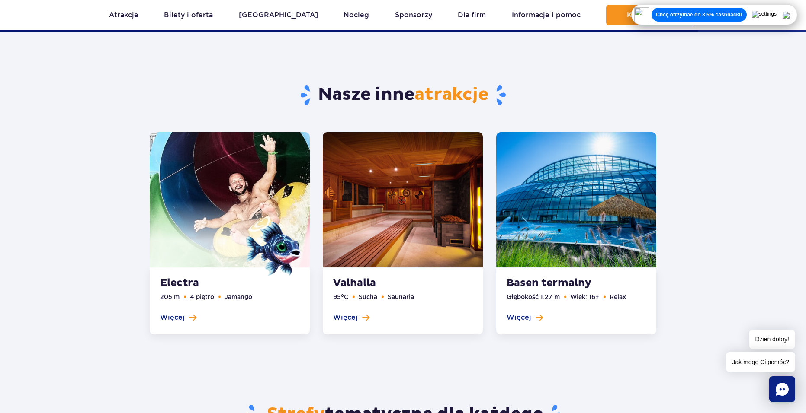
drag, startPoint x: 503, startPoint y: 345, endPoint x: 419, endPoint y: 363, distance: 86.2
drag, startPoint x: 419, startPoint y: 363, endPoint x: 417, endPoint y: 359, distance: 4.7
click at [415, 362] on div "Strefy tematyczne dla każdego" at bounding box center [402, 402] width 519 height 100
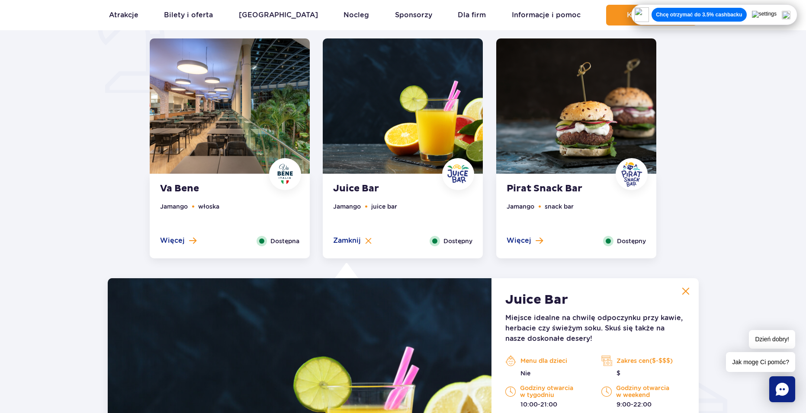
scroll to position [770, 0]
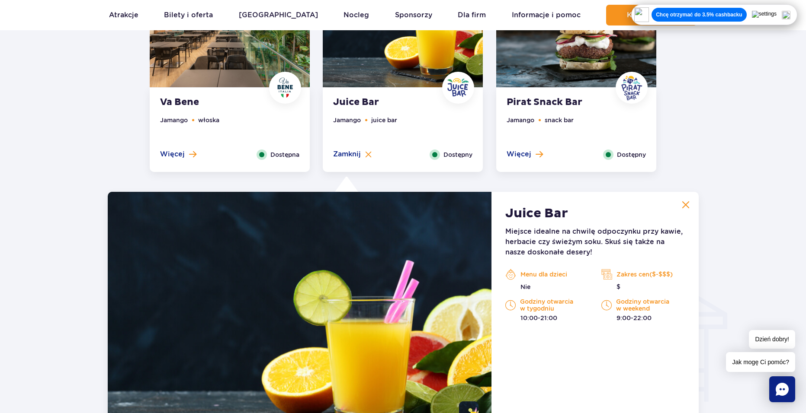
click at [349, 186] on div at bounding box center [346, 186] width 30 height 19
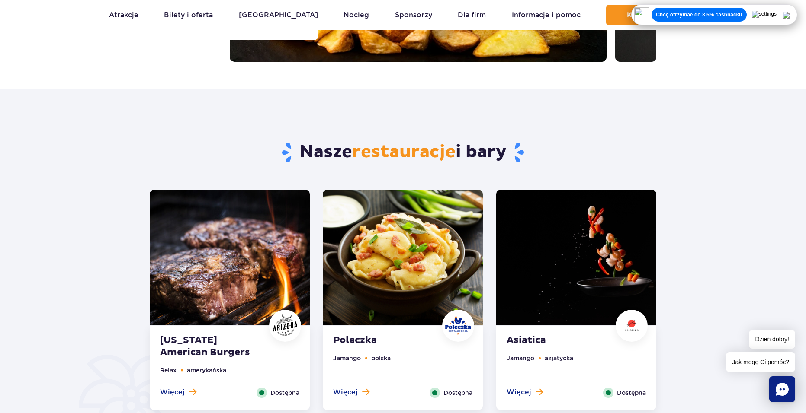
scroll to position [165, 0]
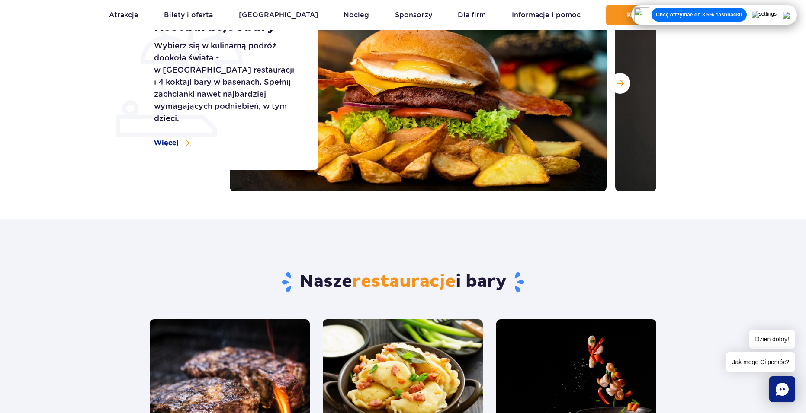
drag, startPoint x: 361, startPoint y: 177, endPoint x: 349, endPoint y: 236, distance: 59.9
click at [349, 233] on div "Nasze restauracje i bary" at bounding box center [402, 269] width 519 height 100
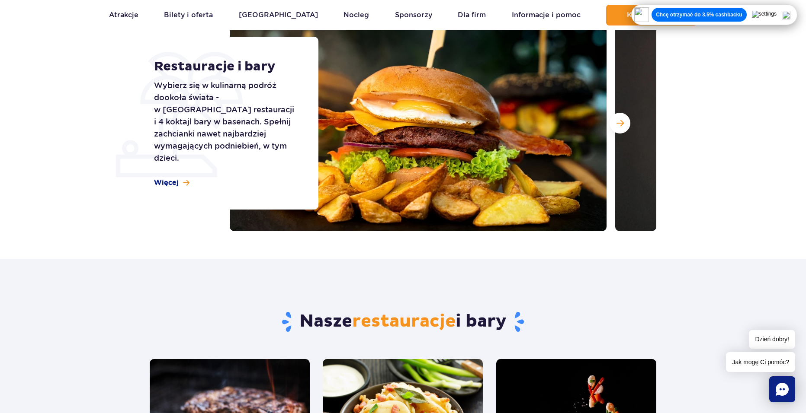
scroll to position [0, 0]
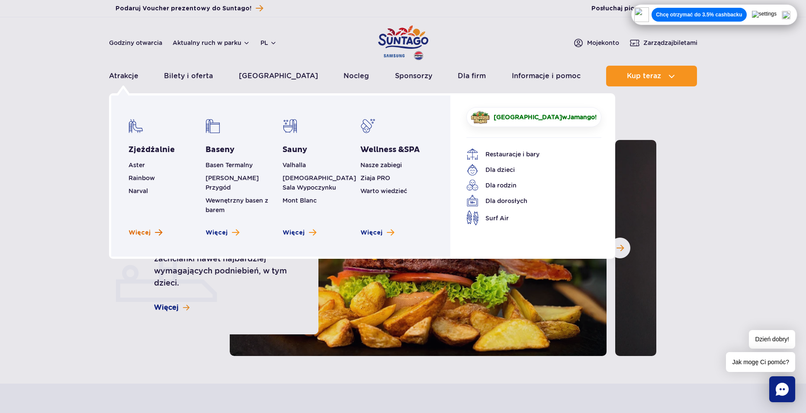
click at [150, 229] on link "Więcej" at bounding box center [145, 233] width 34 height 9
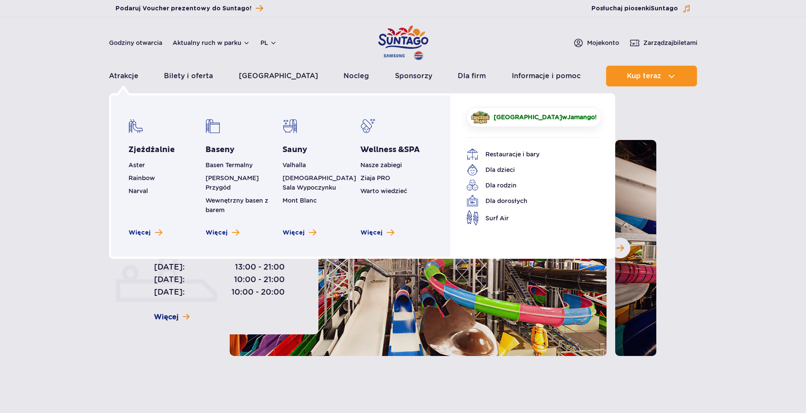
click at [120, 80] on link "Atrakcje" at bounding box center [123, 76] width 29 height 21
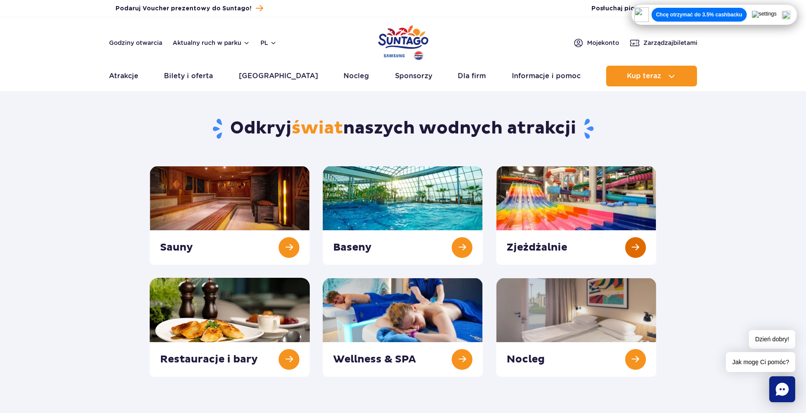
click at [643, 252] on link at bounding box center [576, 215] width 160 height 99
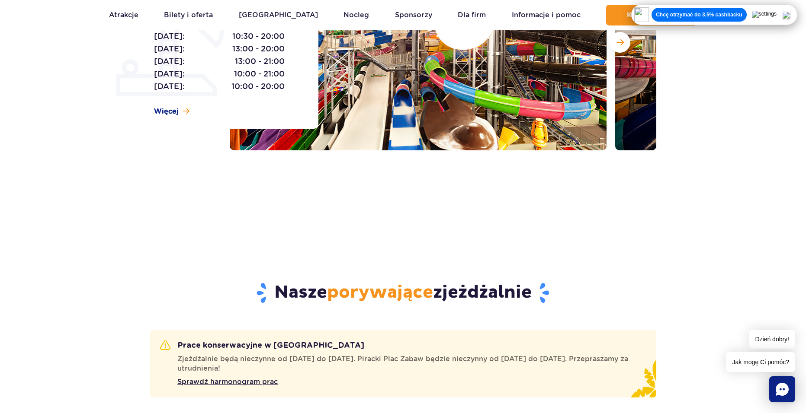
scroll to position [303, 0]
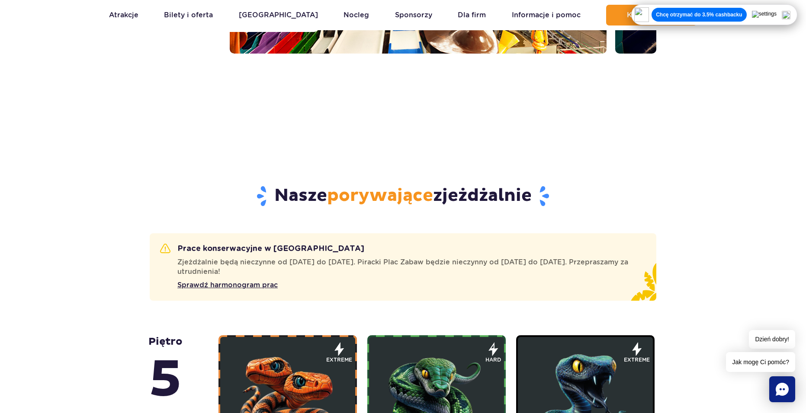
drag, startPoint x: 144, startPoint y: 183, endPoint x: 144, endPoint y: 172, distance: 11.7
drag, startPoint x: 144, startPoint y: 172, endPoint x: 447, endPoint y: 160, distance: 303.4
click at [173, 163] on div "Nasze porywające zjeżdżalnie" at bounding box center [402, 183] width 519 height 100
drag, startPoint x: 659, startPoint y: 151, endPoint x: 661, endPoint y: 141, distance: 11.1
click at [659, 150] on div "Nasze porywające zjeżdżalnie" at bounding box center [402, 183] width 519 height 100
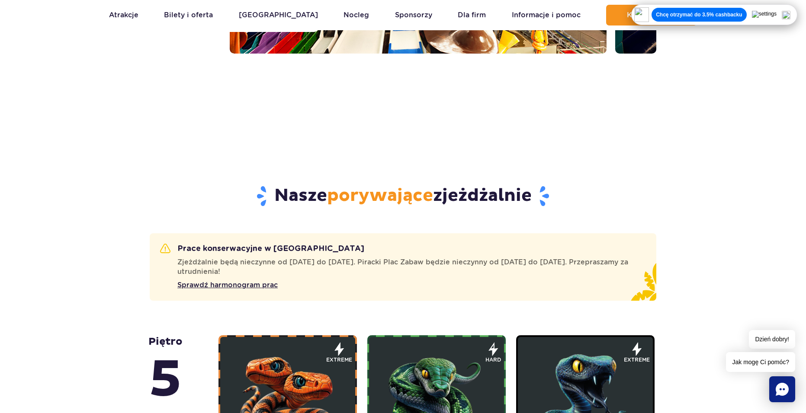
drag, startPoint x: 661, startPoint y: 141, endPoint x: 540, endPoint y: 142, distance: 121.1
click at [655, 139] on div "Nasze porywające zjeżdżalnie" at bounding box center [402, 183] width 519 height 100
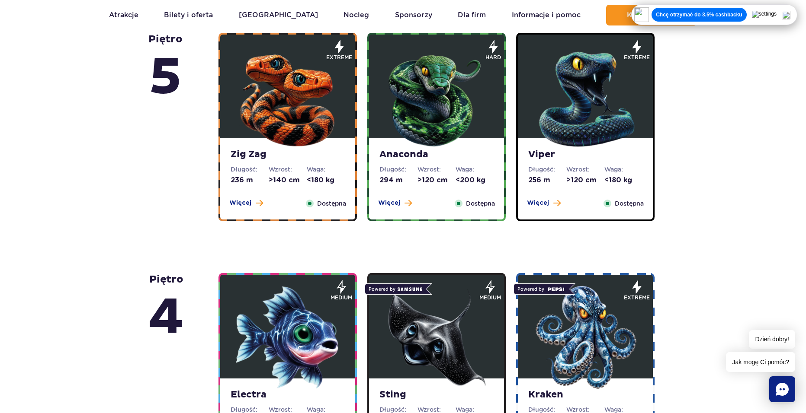
scroll to position [476, 0]
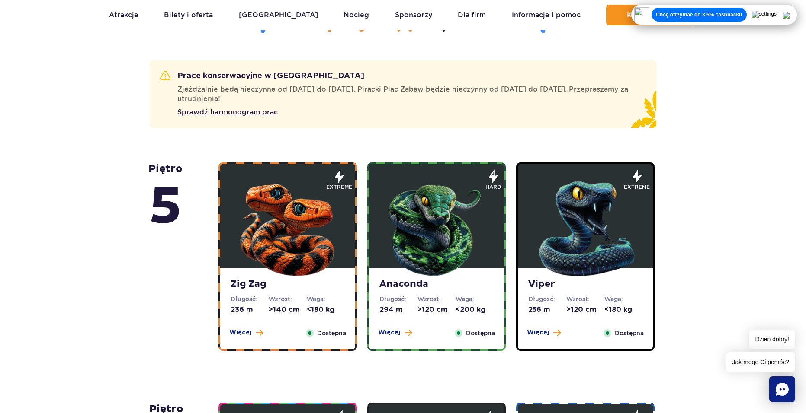
drag, startPoint x: 160, startPoint y: 150, endPoint x: 118, endPoint y: 180, distance: 51.9
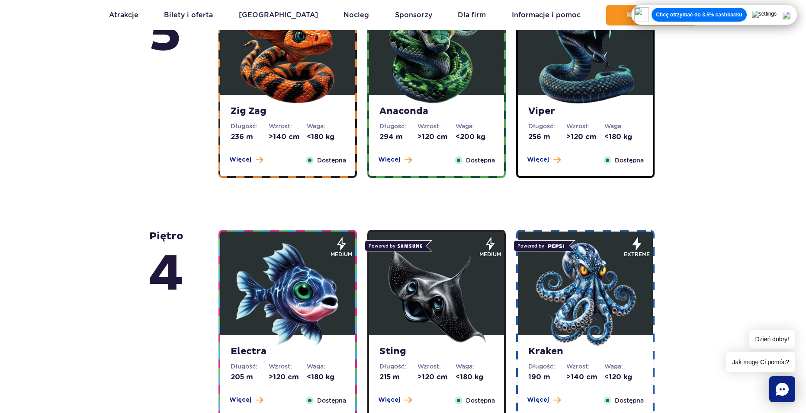
drag, startPoint x: 712, startPoint y: 136, endPoint x: 717, endPoint y: 126, distance: 11.2
drag, startPoint x: 717, startPoint y: 126, endPoint x: 720, endPoint y: 121, distance: 5.4
drag, startPoint x: 720, startPoint y: 121, endPoint x: 254, endPoint y: 163, distance: 468.1
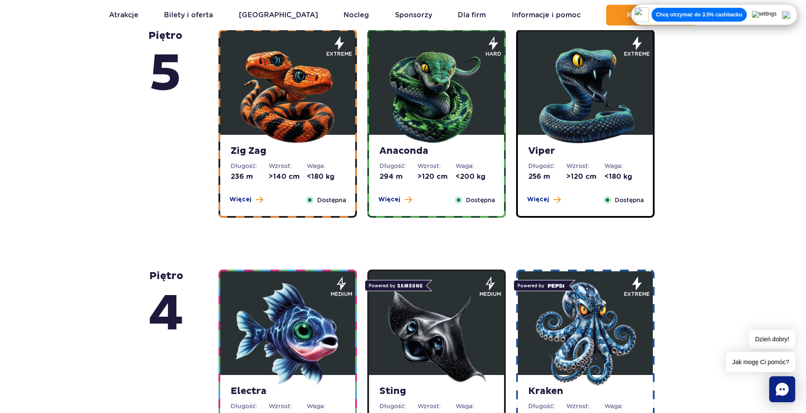
scroll to position [519, 0]
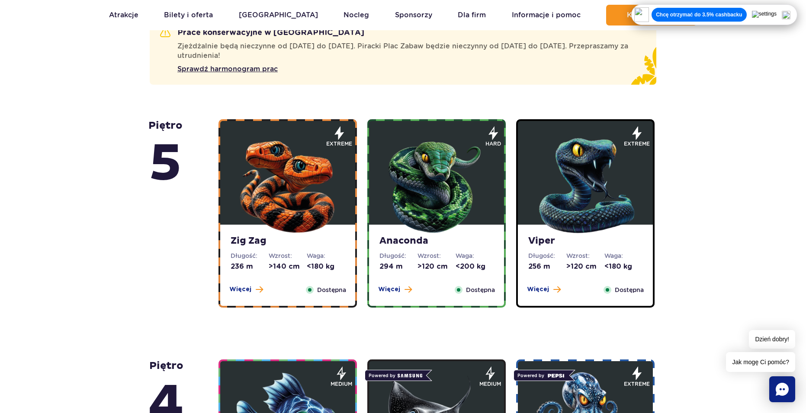
drag, startPoint x: 46, startPoint y: 164, endPoint x: 115, endPoint y: 49, distance: 134.5
click at [317, 218] on img at bounding box center [288, 184] width 104 height 104
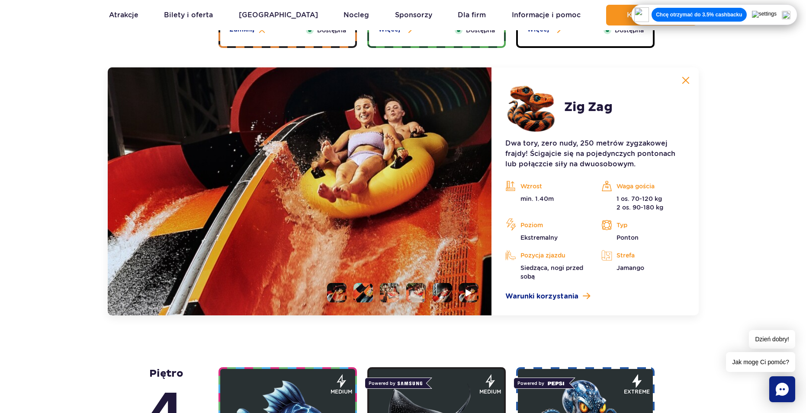
scroll to position [794, 0]
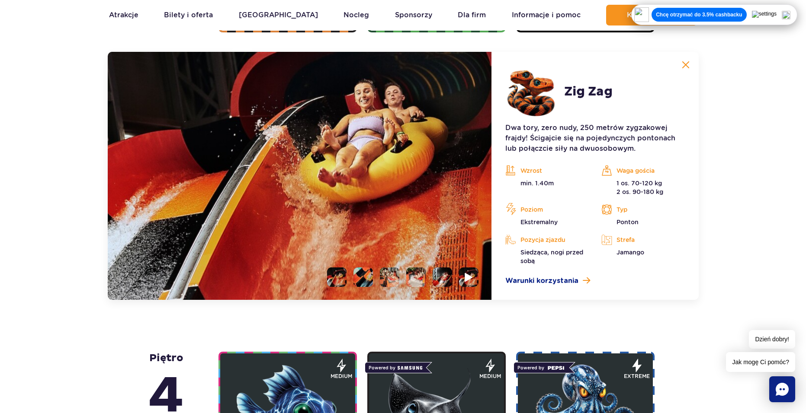
click at [471, 279] on img at bounding box center [469, 277] width 8 height 10
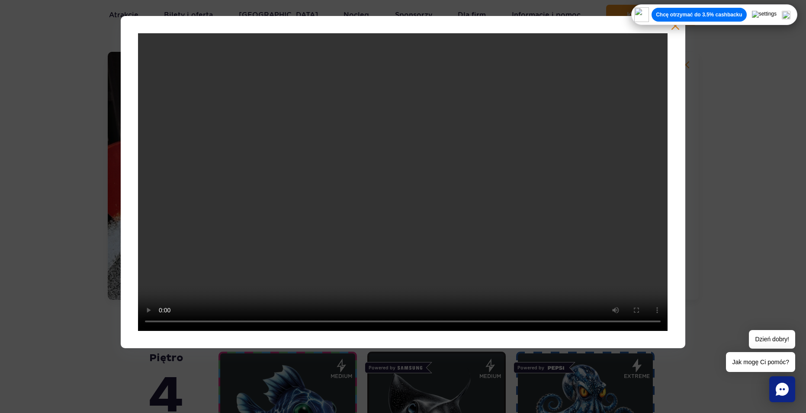
drag, startPoint x: 739, startPoint y: 124, endPoint x: 725, endPoint y: 69, distance: 56.7
click at [739, 122] on div at bounding box center [403, 182] width 806 height 333
click at [675, 31] on div at bounding box center [403, 182] width 564 height 333
click at [675, 27] on button "button" at bounding box center [675, 26] width 9 height 9
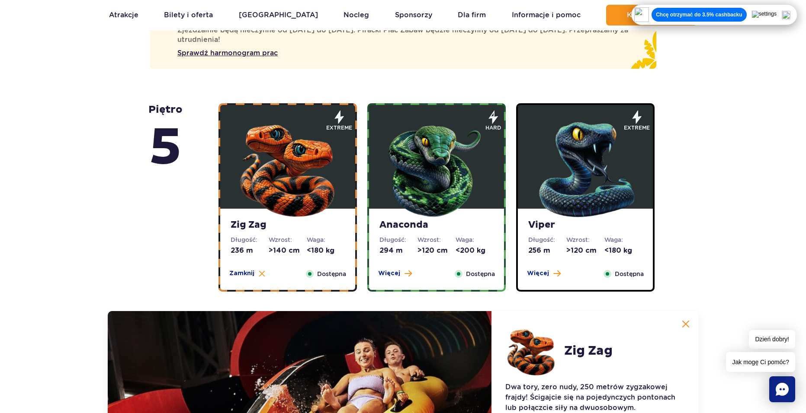
click at [467, 176] on img at bounding box center [436, 168] width 104 height 104
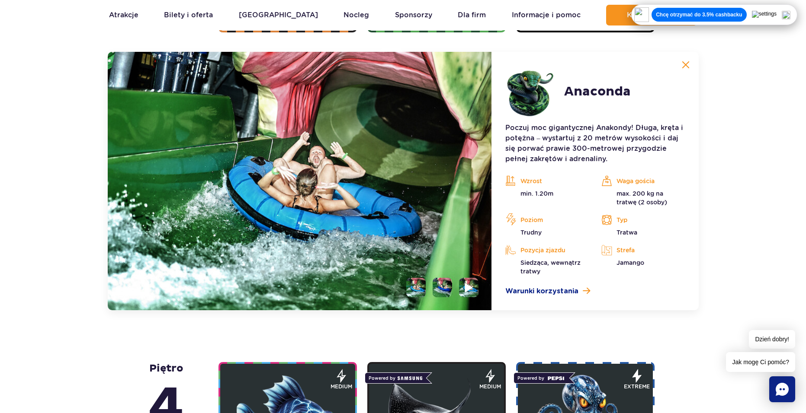
click at [466, 287] on img at bounding box center [469, 288] width 8 height 10
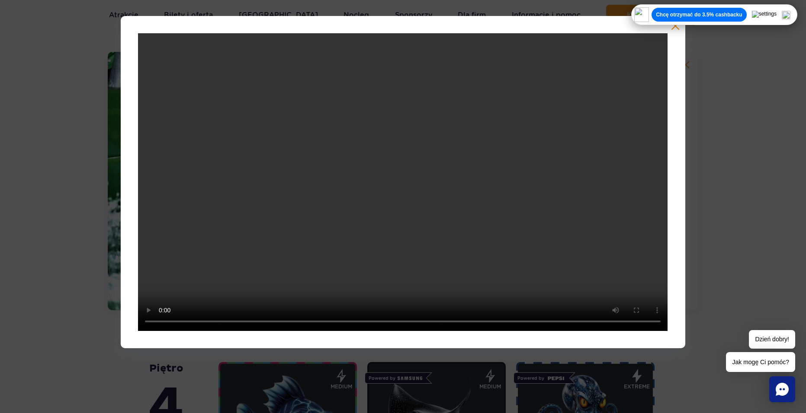
click at [672, 29] on button "button" at bounding box center [675, 26] width 9 height 9
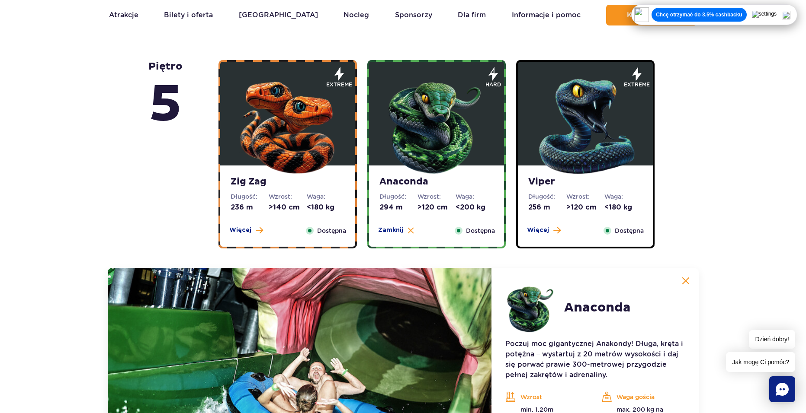
click at [529, 160] on figure at bounding box center [585, 114] width 135 height 104
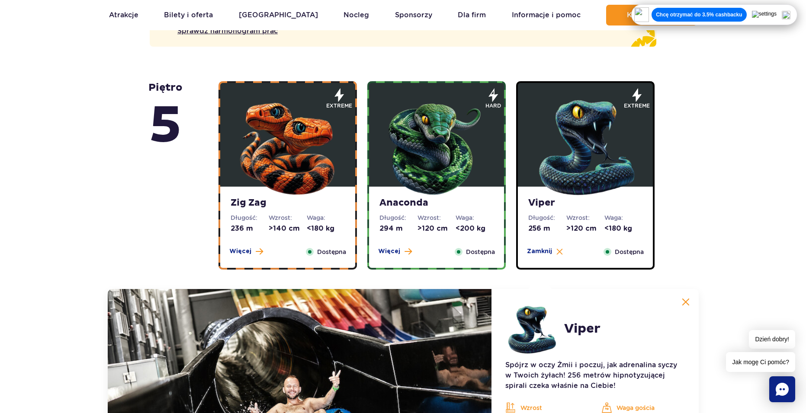
scroll to position [448, 0]
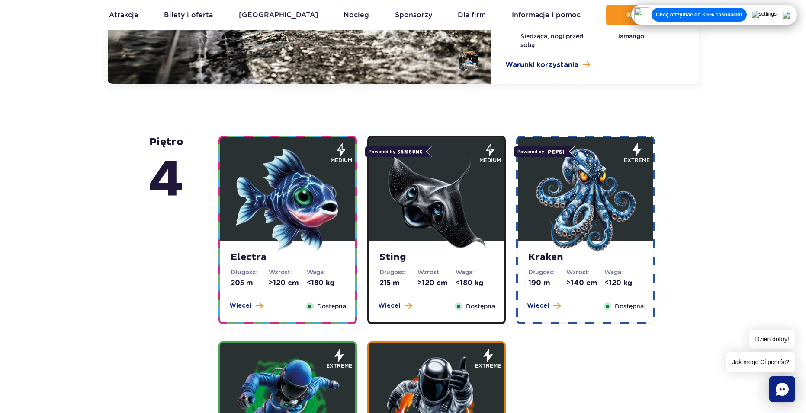
click at [282, 216] on img at bounding box center [288, 200] width 104 height 104
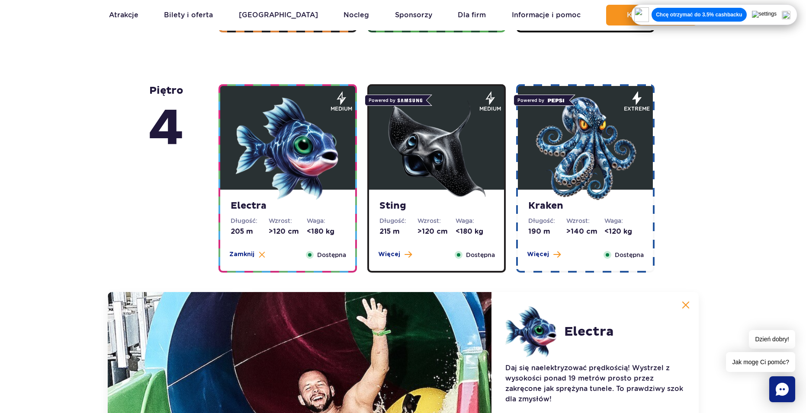
scroll to position [775, 0]
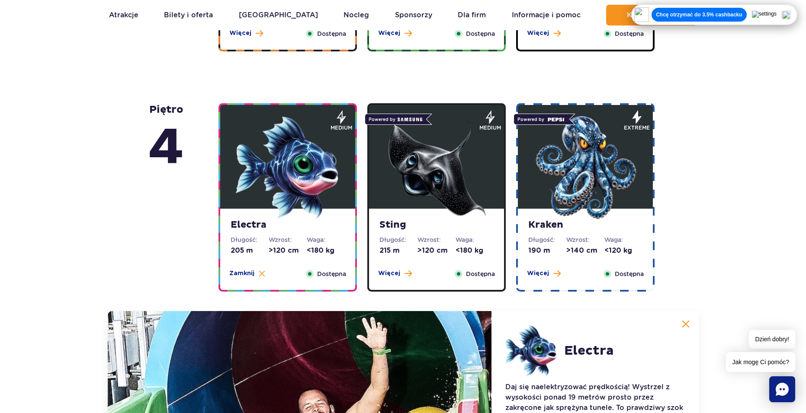
click at [573, 230] on strong "Kraken" at bounding box center [585, 225] width 114 height 12
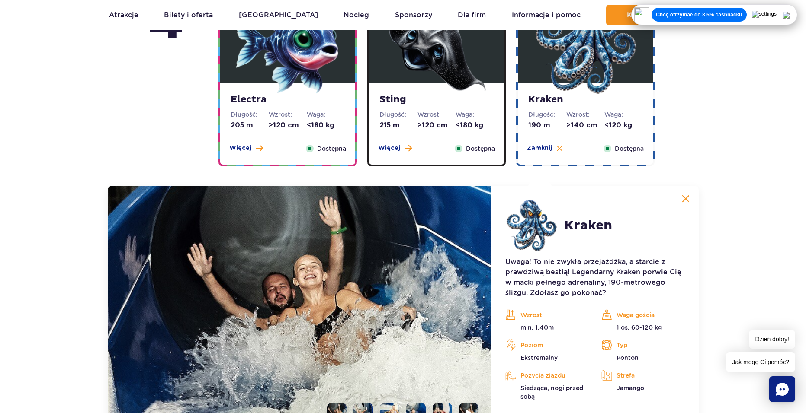
scroll to position [1035, 0]
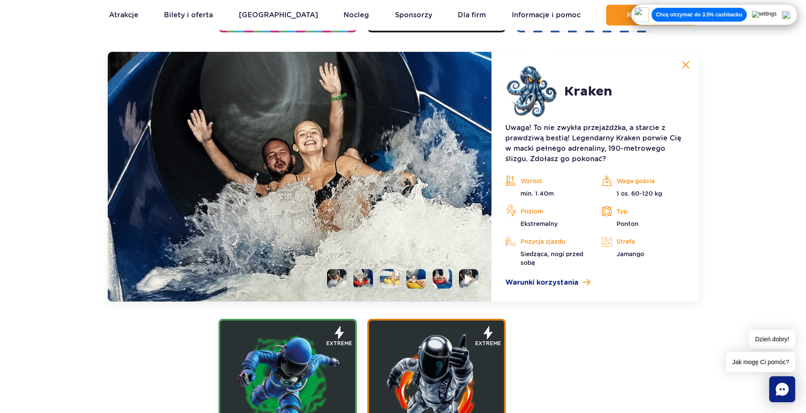
click at [472, 278] on img at bounding box center [469, 279] width 8 height 10
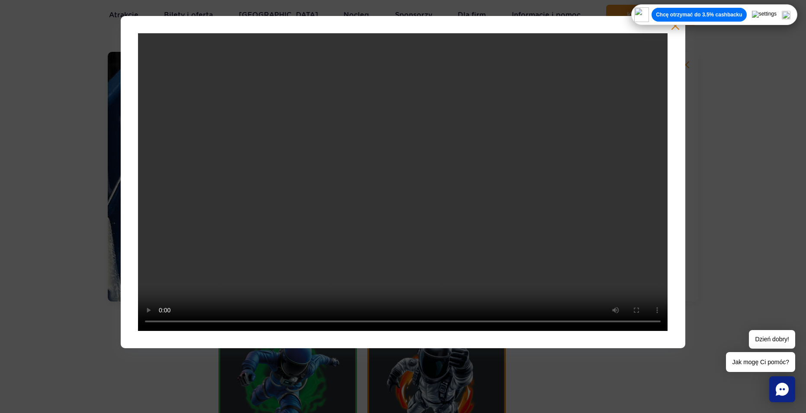
click at [678, 29] on button "button" at bounding box center [675, 26] width 9 height 9
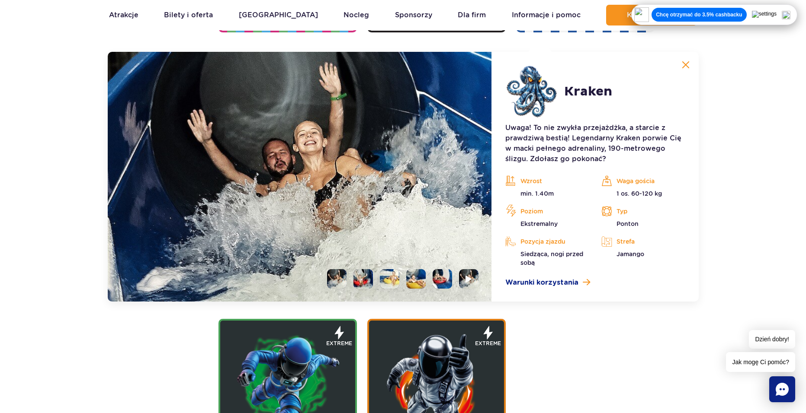
click at [561, 317] on div "Electra Długość: 205 m Wzrost: >120 cm Waga: <180 kg Więcej Zamknij Dostępna me…" at bounding box center [437, 176] width 449 height 664
click at [552, 284] on span "Warunki korzystania" at bounding box center [541, 283] width 73 height 10
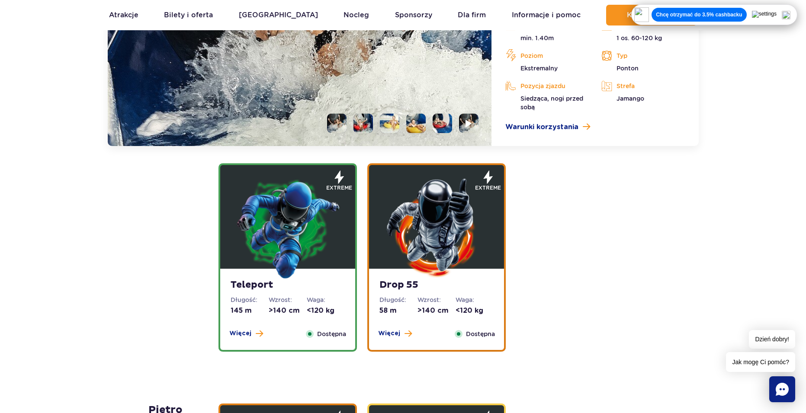
scroll to position [1251, 0]
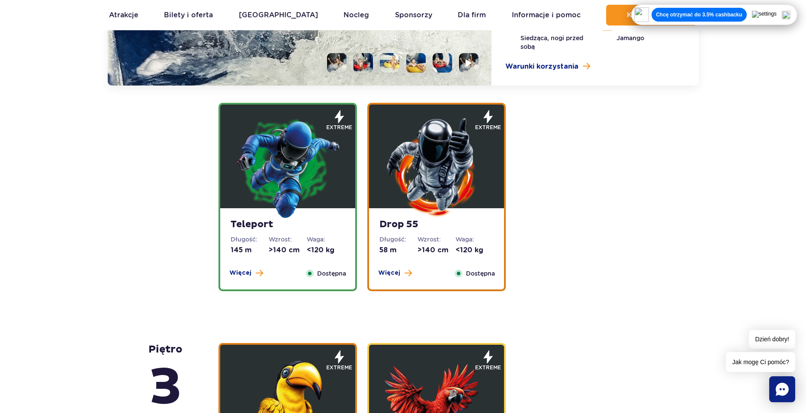
drag, startPoint x: 125, startPoint y: 195, endPoint x: 110, endPoint y: 187, distance: 17.4
drag, startPoint x: 110, startPoint y: 187, endPoint x: 406, endPoint y: 174, distance: 296.5
click at [122, 182] on div "piętro 5 Zig Zag Długość: 236 m Wzrost: >140 cm Waga: <180 kg Więcej Zamknij Do…" at bounding box center [403, 406] width 806 height 2106
drag, startPoint x: 590, startPoint y: 184, endPoint x: 589, endPoint y: 174, distance: 9.6
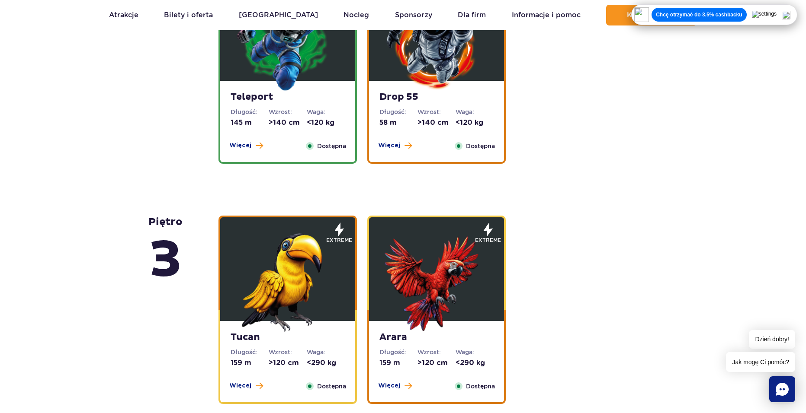
scroll to position [1467, 0]
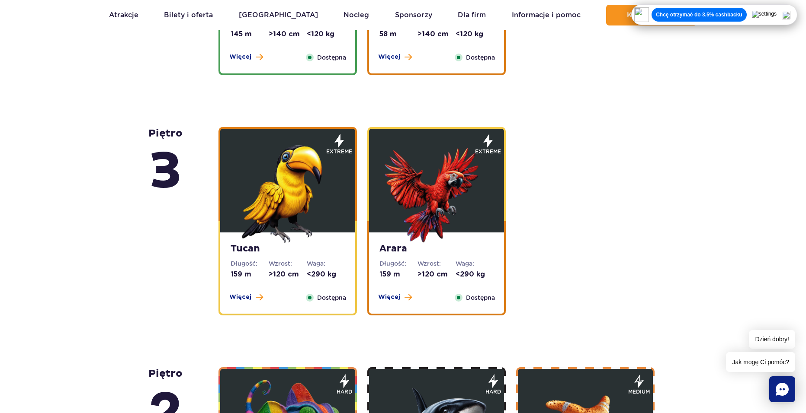
drag, startPoint x: 115, startPoint y: 125, endPoint x: 88, endPoint y: 115, distance: 28.5
drag, startPoint x: 88, startPoint y: 115, endPoint x: 85, endPoint y: 108, distance: 7.6
click at [86, 108] on div "piętro 5 Zig Zag Długość: 236 m Wzrost: >140 cm Waga: <180 kg Więcej Zamknij Do…" at bounding box center [403, 189] width 806 height 2106
click at [311, 226] on img at bounding box center [288, 192] width 104 height 104
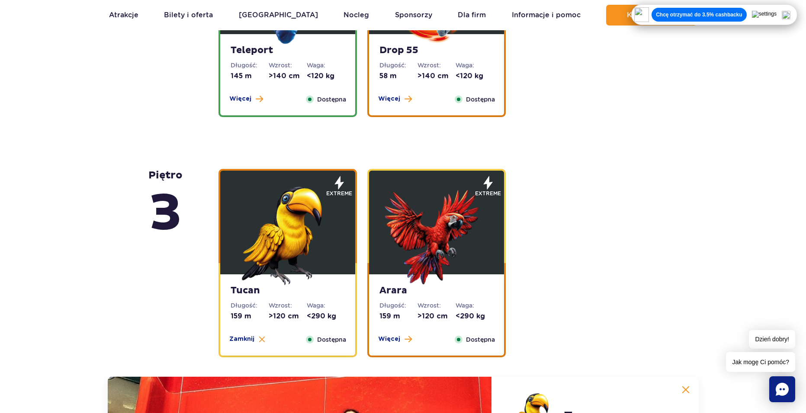
scroll to position [1222, 0]
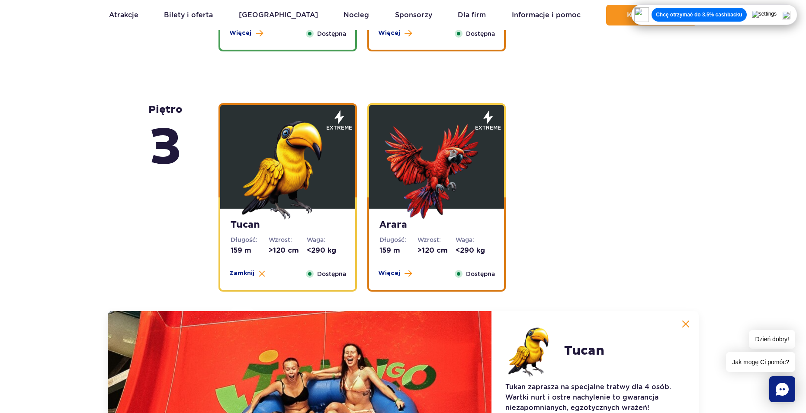
click at [256, 177] on img at bounding box center [288, 168] width 104 height 104
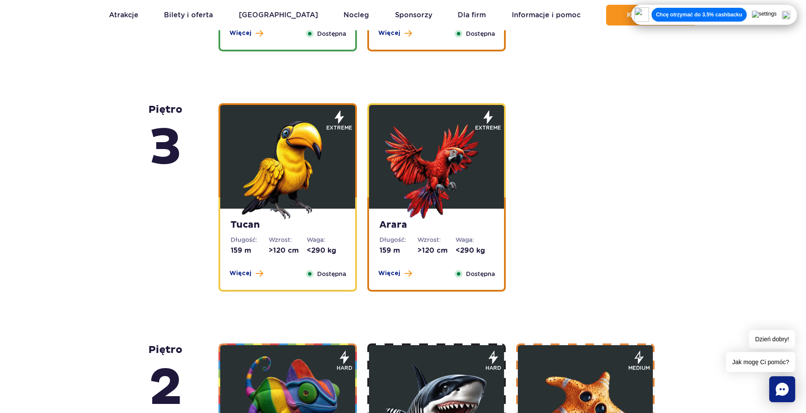
click at [255, 153] on img at bounding box center [288, 168] width 104 height 104
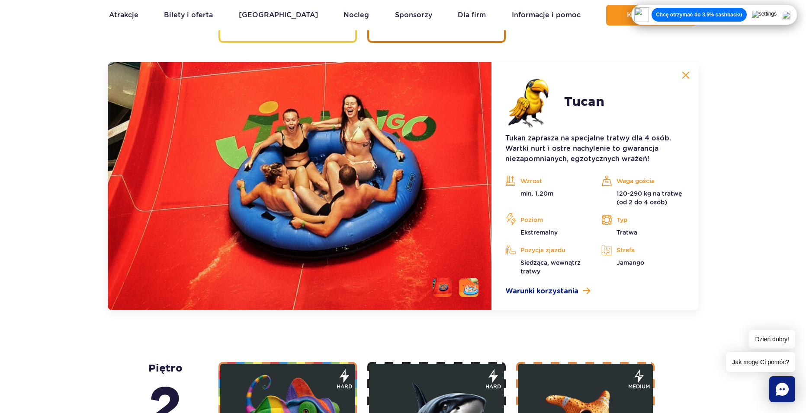
scroll to position [1481, 0]
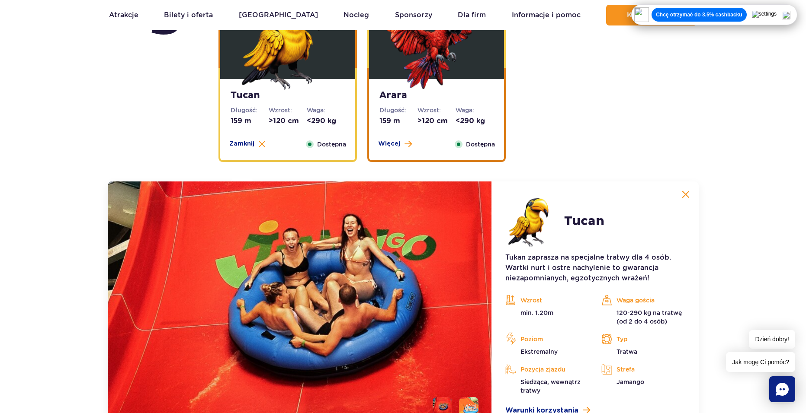
click at [467, 88] on img at bounding box center [436, 38] width 104 height 104
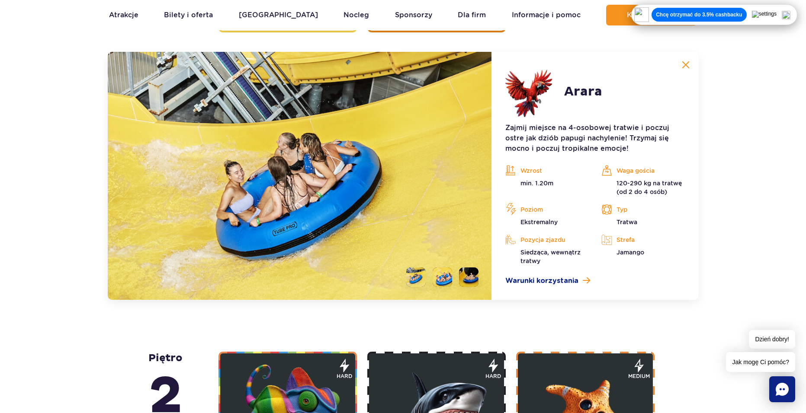
scroll to position [1395, 0]
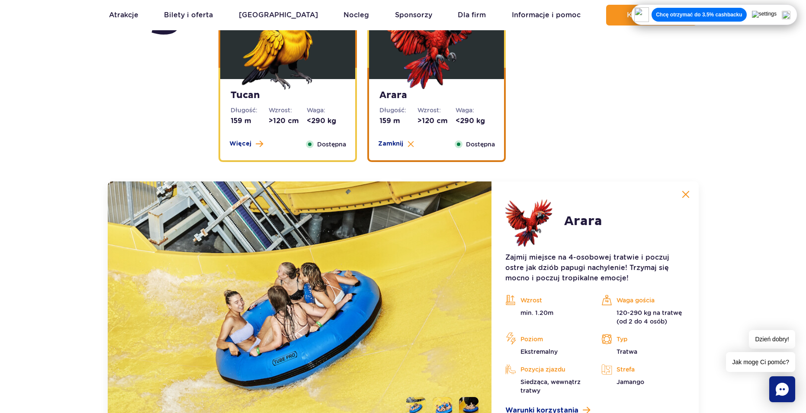
click at [298, 86] on img at bounding box center [288, 38] width 104 height 104
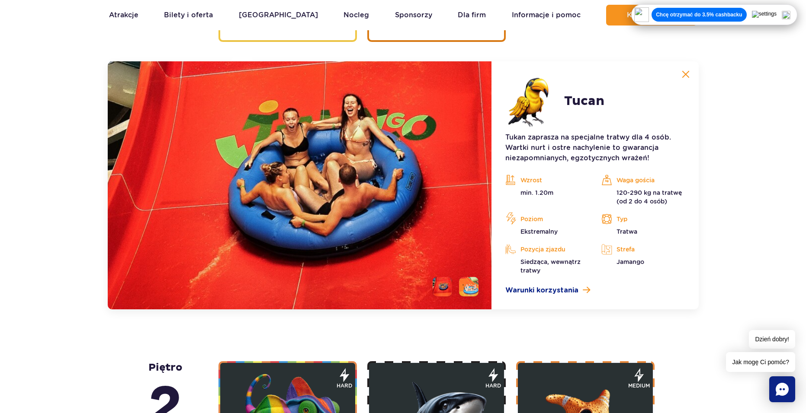
scroll to position [1481, 0]
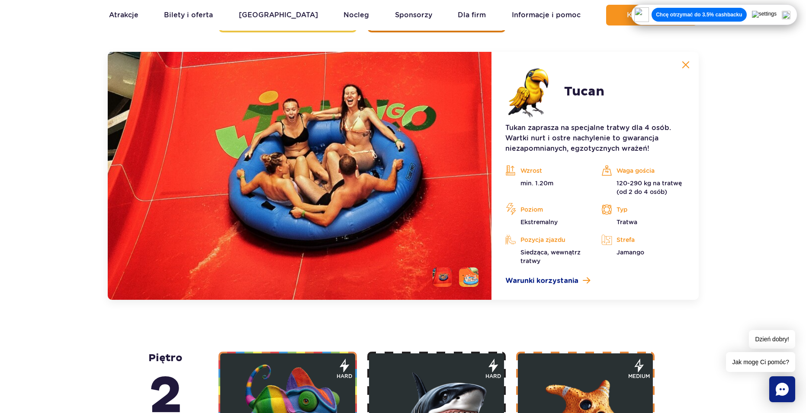
drag, startPoint x: 363, startPoint y: 325, endPoint x: 359, endPoint y: 320, distance: 6.1
click at [355, 321] on div "piętro 5 Zig Zag Długość: 236 m Wzrost: >140 cm Waga: <180 kg Więcej Zamknij Do…" at bounding box center [402, 192] width 519 height 2070
drag, startPoint x: 360, startPoint y: 321, endPoint x: 416, endPoint y: 311, distance: 56.7
click at [360, 321] on div "piętro 5 Zig Zag Długość: 236 m Wzrost: >140 cm Waga: <180 kg Więcej Zamknij Do…" at bounding box center [402, 192] width 519 height 2070
click at [570, 287] on article "Tucan Tukan zaprasza na specjalne tratwy dla 4 osób. Wartki nurt i ostre nachyl…" at bounding box center [594, 176] width 207 height 248
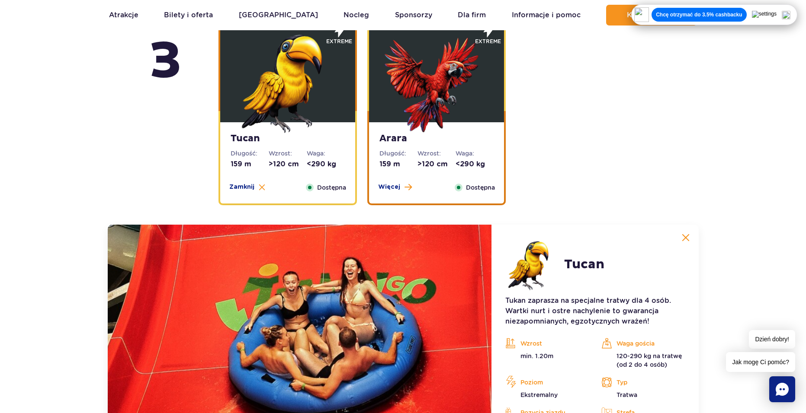
click at [423, 166] on dd ">120 cm" at bounding box center [436, 165] width 38 height 10
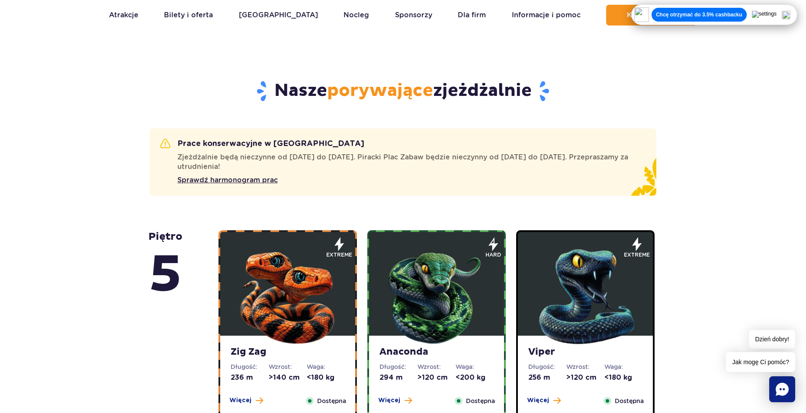
scroll to position [688, 0]
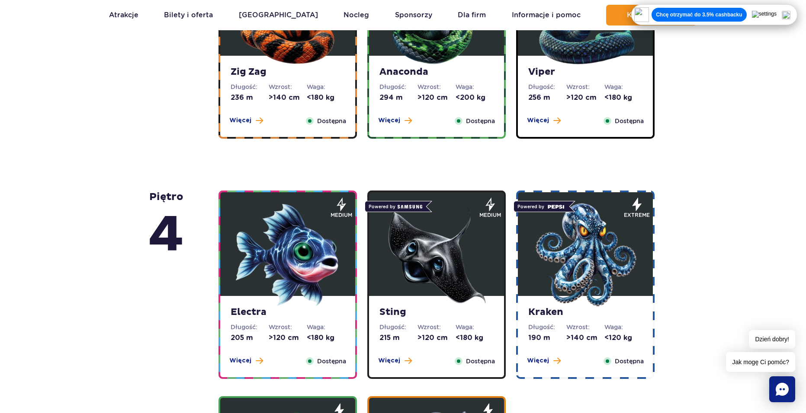
click at [566, 262] on img at bounding box center [585, 255] width 104 height 104
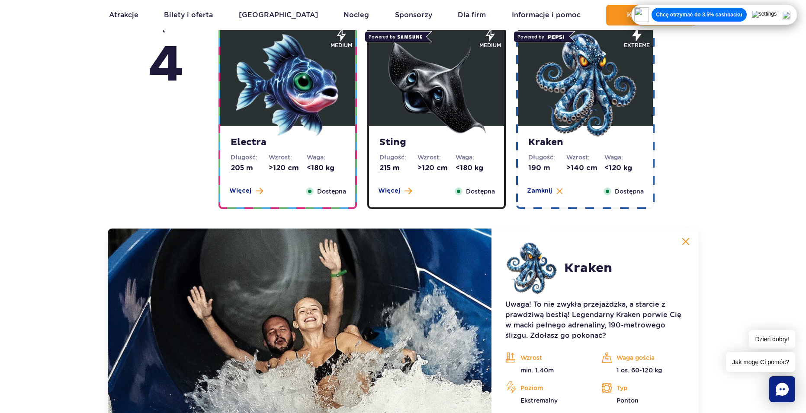
scroll to position [1035, 0]
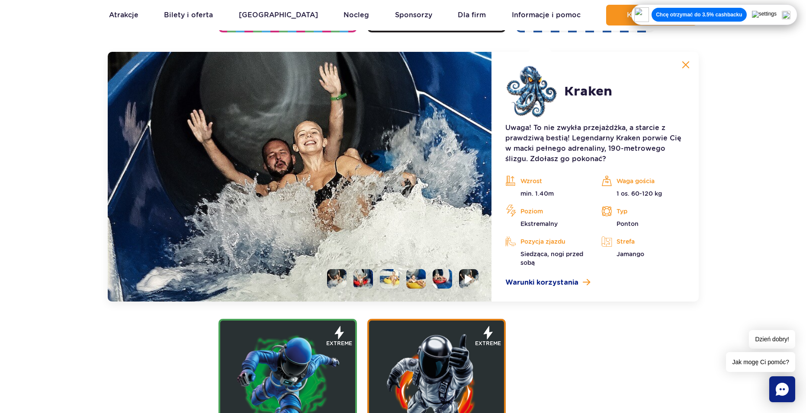
click at [470, 282] on img at bounding box center [469, 279] width 8 height 10
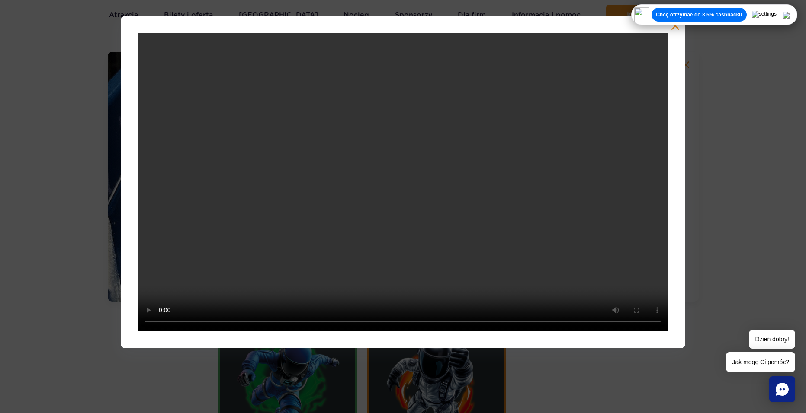
click at [740, 160] on div at bounding box center [403, 182] width 806 height 333
click at [669, 29] on div at bounding box center [403, 182] width 564 height 333
click at [672, 28] on button "button" at bounding box center [675, 26] width 9 height 9
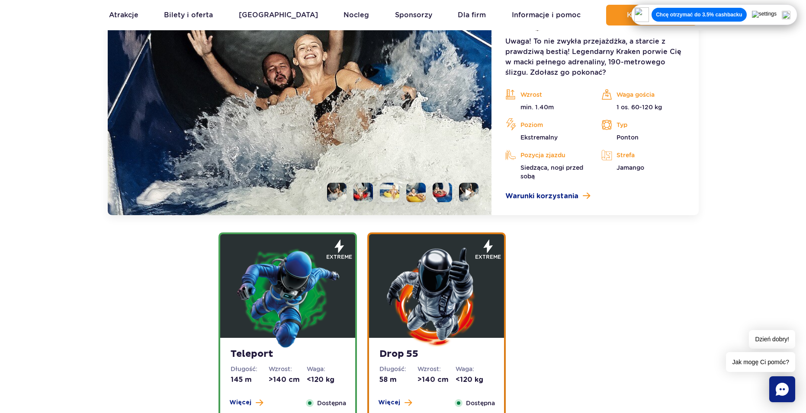
click at [311, 287] on img at bounding box center [288, 297] width 104 height 104
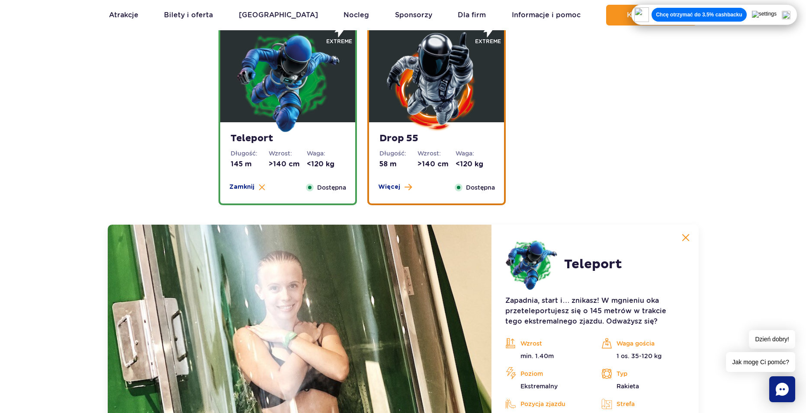
click at [435, 118] on img at bounding box center [436, 81] width 104 height 104
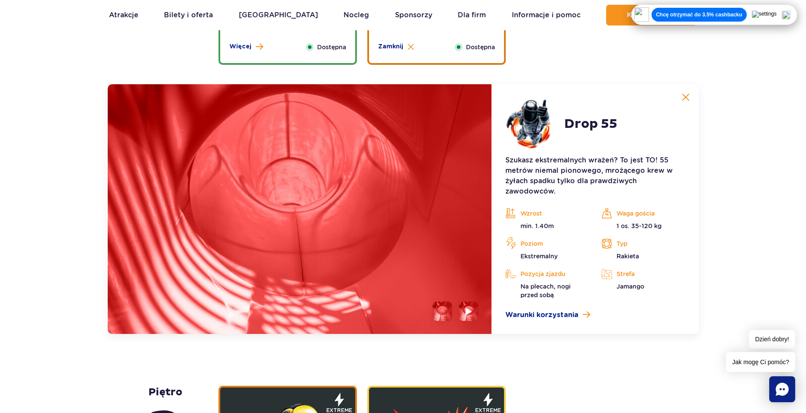
scroll to position [1241, 0]
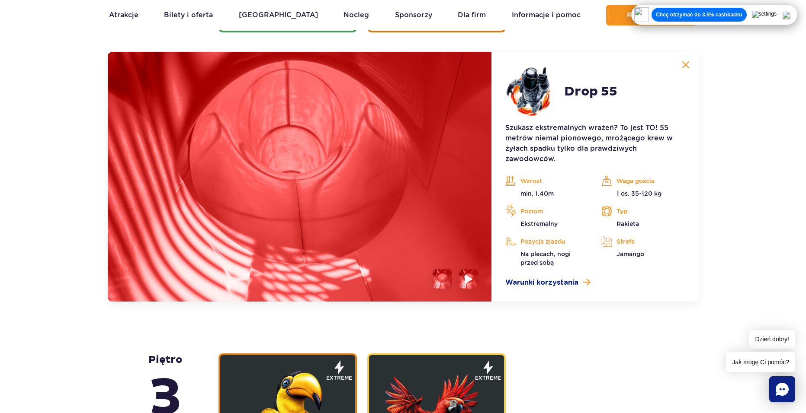
click at [474, 280] on li at bounding box center [468, 278] width 19 height 19
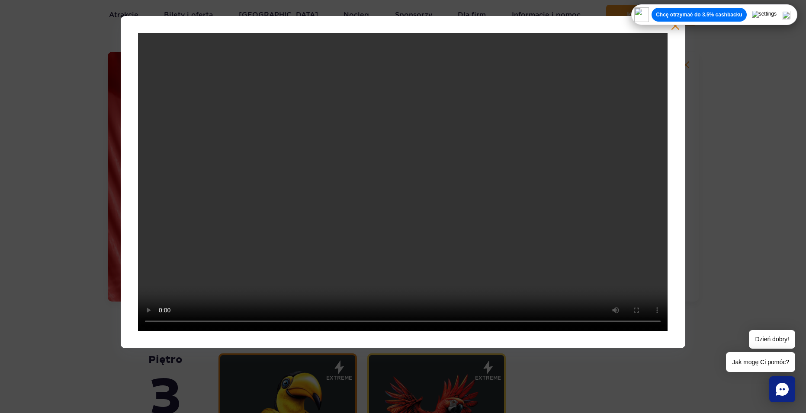
click at [673, 26] on button "button" at bounding box center [675, 26] width 9 height 9
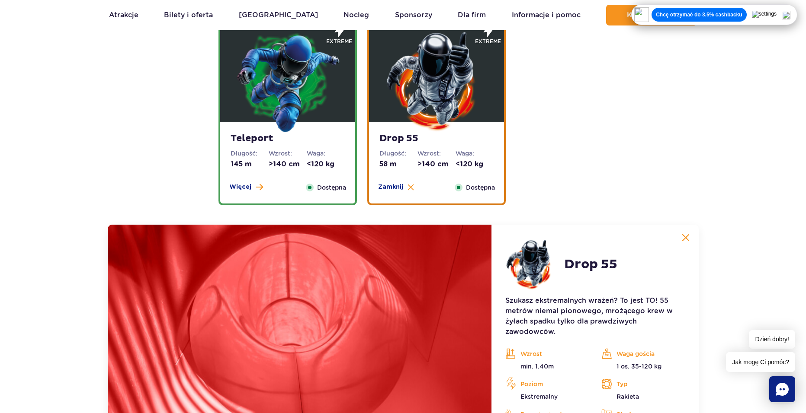
click at [276, 58] on img at bounding box center [288, 81] width 104 height 104
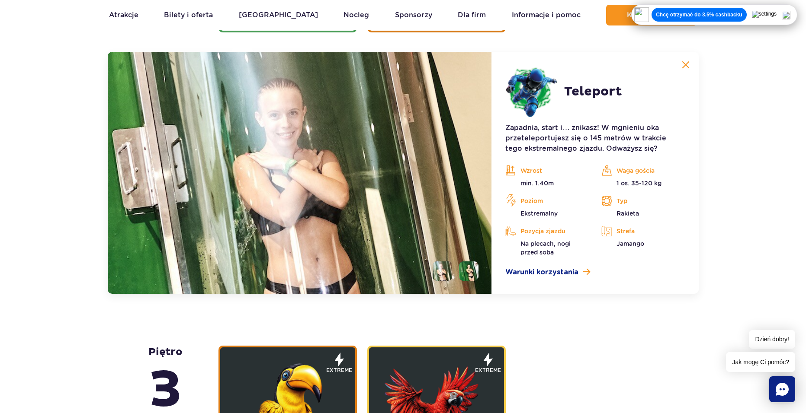
click at [459, 272] on li at bounding box center [468, 271] width 19 height 19
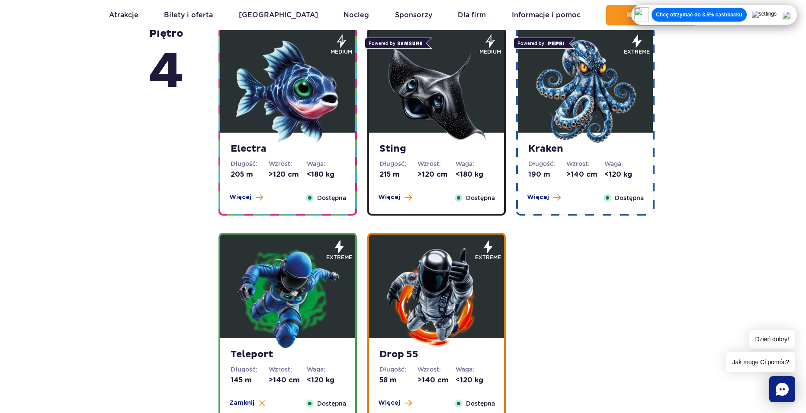
click at [308, 191] on div "Electra Długość: 205 m Wzrost: >120 cm Waga: <180 kg Więcej Zamknij Dostępna" at bounding box center [287, 173] width 135 height 81
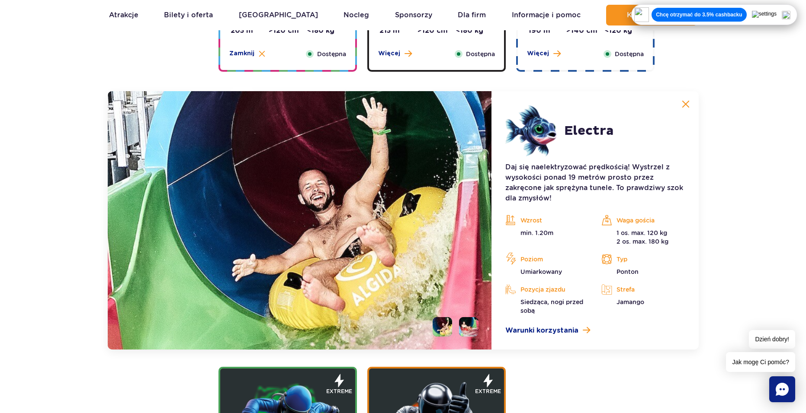
scroll to position [1035, 0]
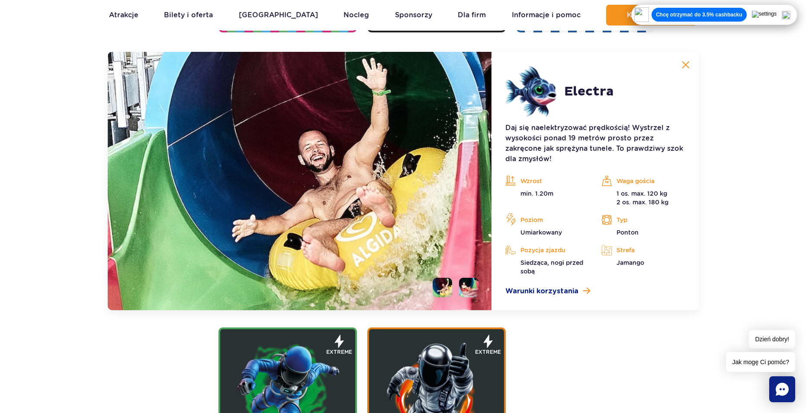
click at [474, 288] on li at bounding box center [468, 287] width 19 height 19
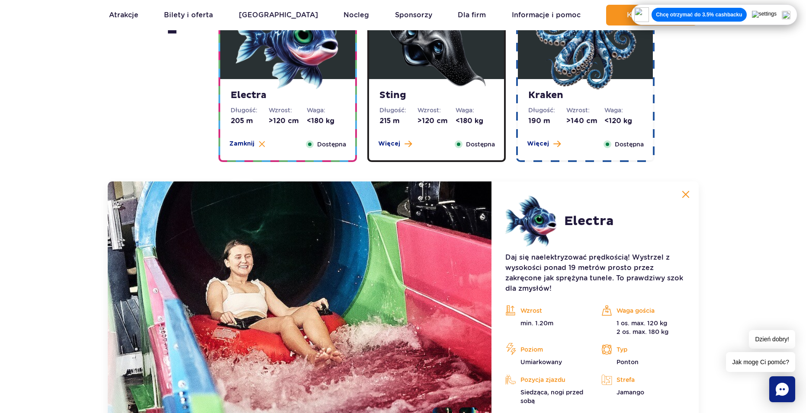
click at [439, 125] on dd ">120 cm" at bounding box center [436, 121] width 38 height 10
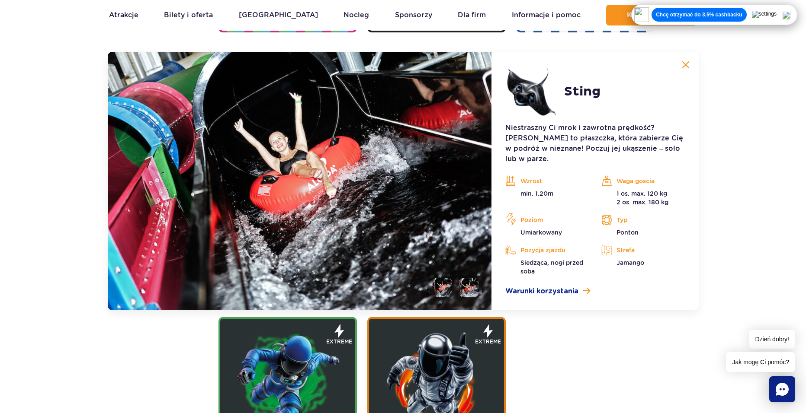
click at [467, 278] on li at bounding box center [468, 287] width 19 height 19
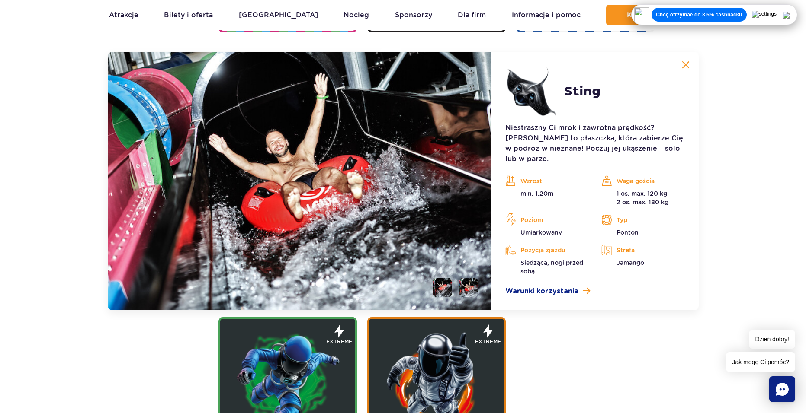
drag, startPoint x: 443, startPoint y: 276, endPoint x: 460, endPoint y: 275, distance: 16.9
click at [443, 278] on li at bounding box center [441, 287] width 19 height 19
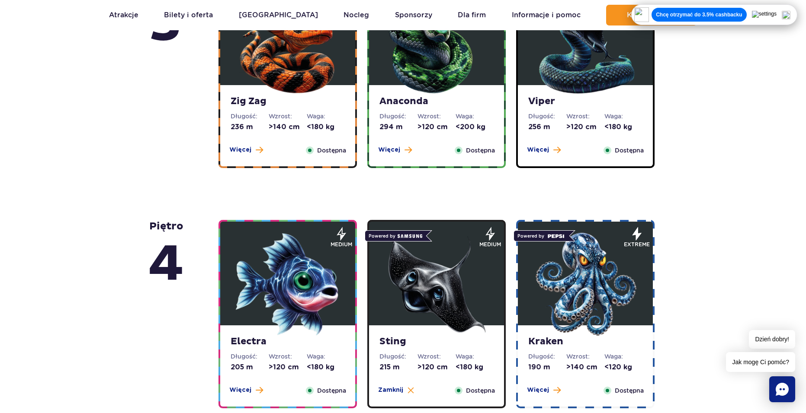
scroll to position [516, 0]
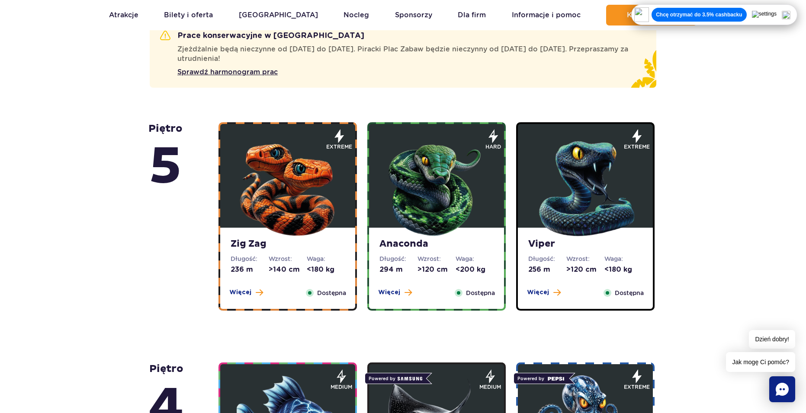
drag, startPoint x: 421, startPoint y: 86, endPoint x: 424, endPoint y: 80, distance: 7.4
click at [424, 80] on div "Prace konserwacyjne w Suntago Zjeżdżalnie będą nieczynne od 24 do 27 listopada.…" at bounding box center [403, 53] width 506 height 67
click at [299, 185] on img at bounding box center [288, 187] width 104 height 104
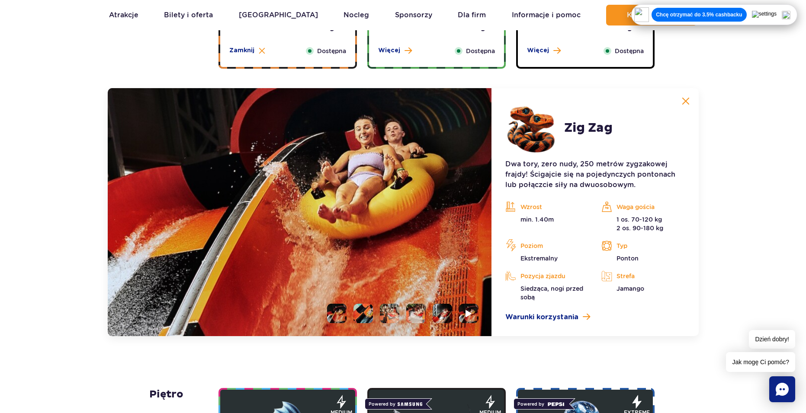
scroll to position [794, 0]
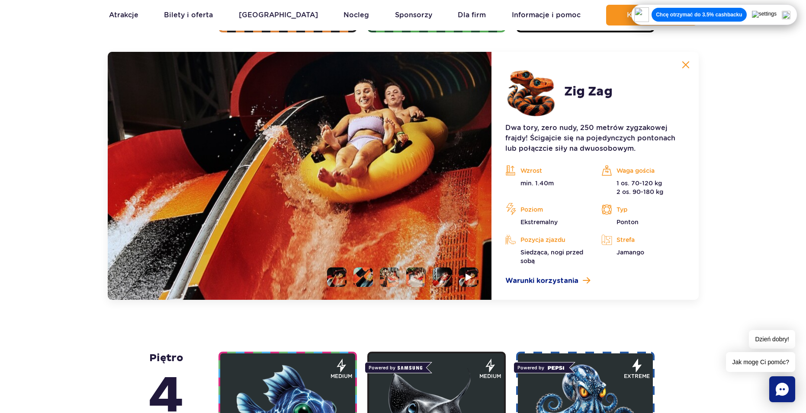
click at [360, 278] on li at bounding box center [362, 277] width 19 height 19
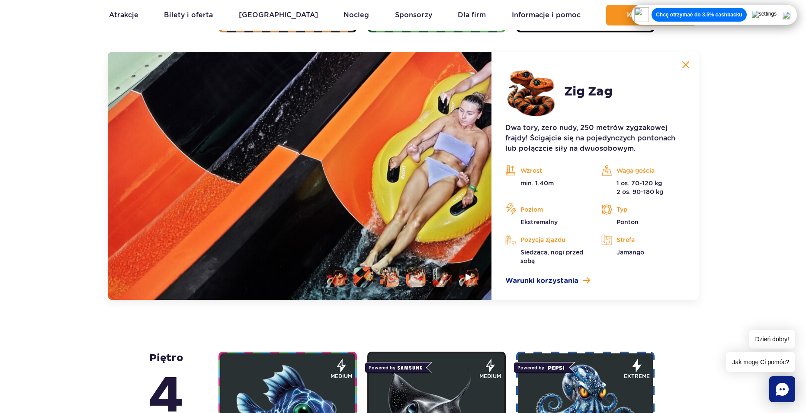
click at [395, 281] on li at bounding box center [389, 277] width 19 height 19
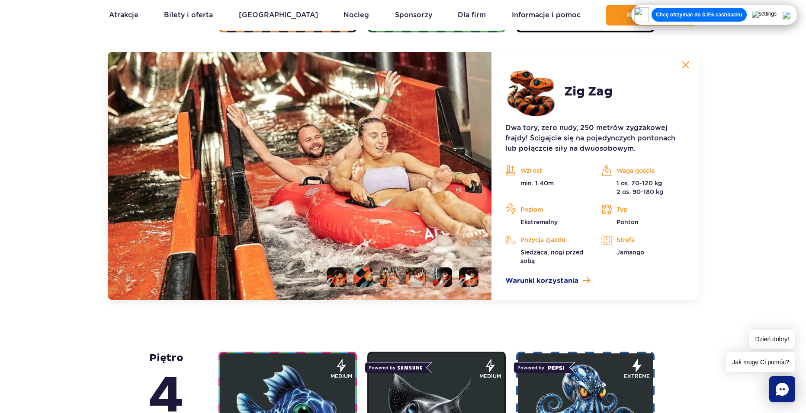
click at [412, 282] on li at bounding box center [415, 277] width 19 height 19
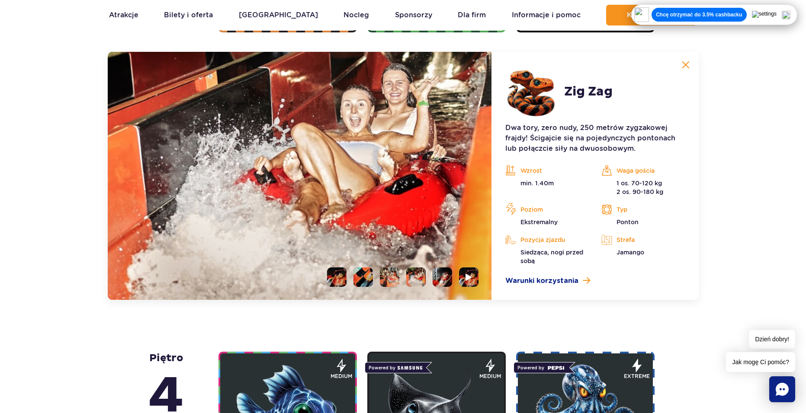
click at [448, 283] on li at bounding box center [441, 277] width 19 height 19
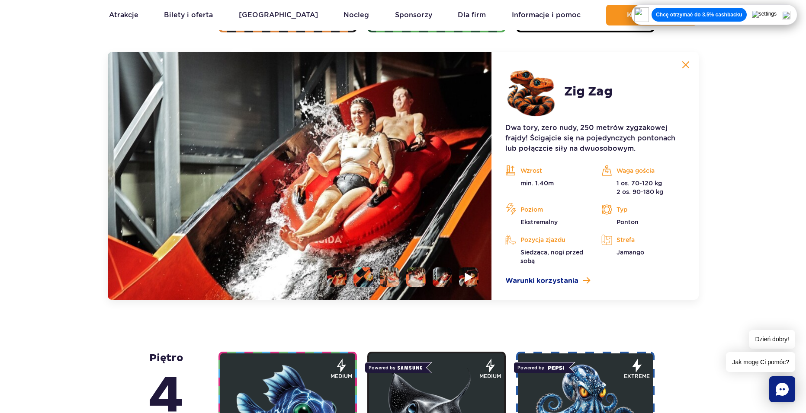
click at [471, 283] on li at bounding box center [468, 277] width 19 height 19
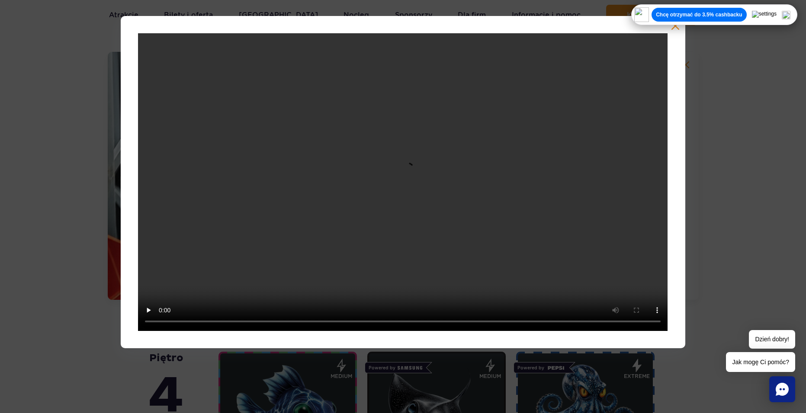
drag, startPoint x: 426, startPoint y: 334, endPoint x: 422, endPoint y: 337, distance: 5.9
drag, startPoint x: 422, startPoint y: 337, endPoint x: 414, endPoint y: 339, distance: 7.9
click at [414, 339] on div at bounding box center [403, 182] width 564 height 333
click at [415, 339] on div at bounding box center [403, 182] width 564 height 333
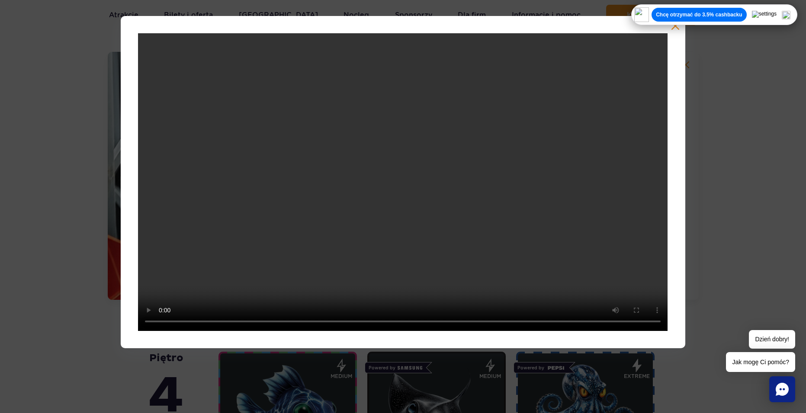
click at [415, 339] on div at bounding box center [403, 182] width 564 height 333
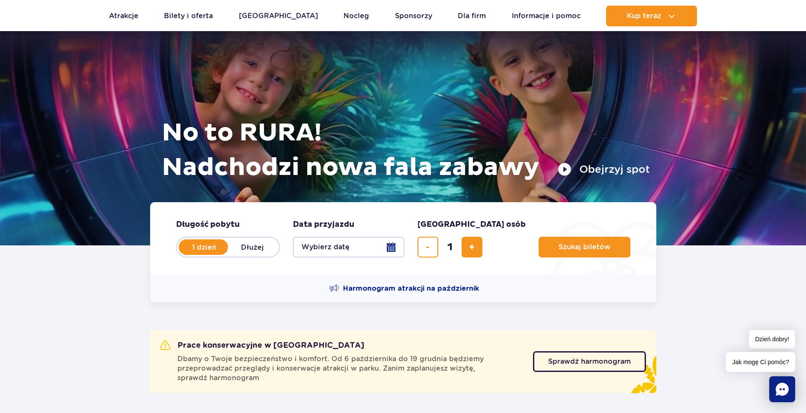
scroll to position [130, 0]
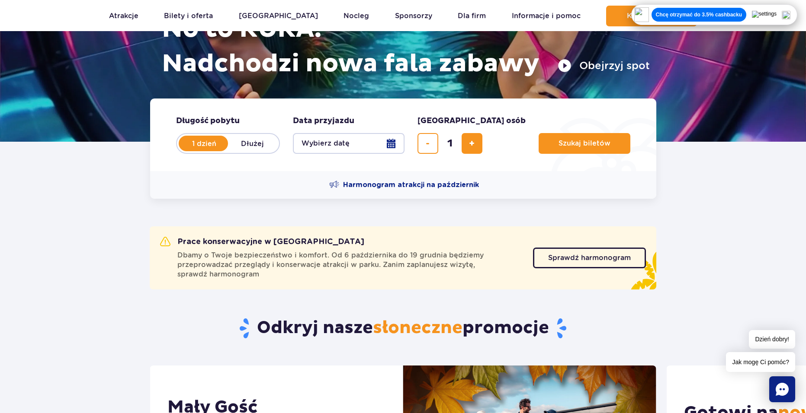
drag, startPoint x: 337, startPoint y: 218, endPoint x: 307, endPoint y: 214, distance: 30.4
click at [307, 214] on section "Prace konserwacyjne w [GEOGRAPHIC_DATA] Dbamy o Twoje bezpieczeństwo i komfort.…" at bounding box center [403, 245] width 806 height 93
drag, startPoint x: 423, startPoint y: 208, endPoint x: 425, endPoint y: 215, distance: 7.7
drag, startPoint x: 425, startPoint y: 215, endPoint x: 413, endPoint y: 214, distance: 11.7
click at [413, 214] on section "Prace konserwacyjne w [GEOGRAPHIC_DATA] Dbamy o Twoje bezpieczeństwo i komfort.…" at bounding box center [403, 245] width 806 height 93
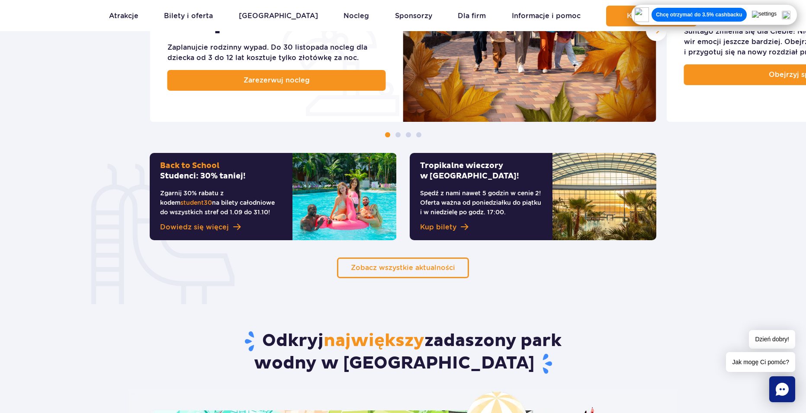
scroll to position [562, 0]
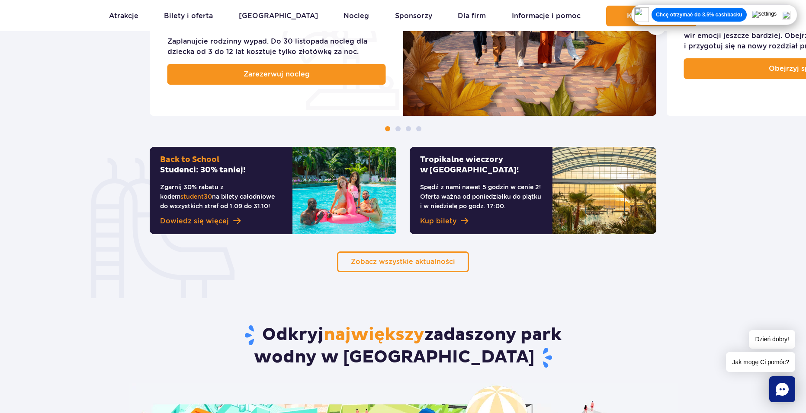
drag, startPoint x: 397, startPoint y: 288, endPoint x: 394, endPoint y: 294, distance: 6.4
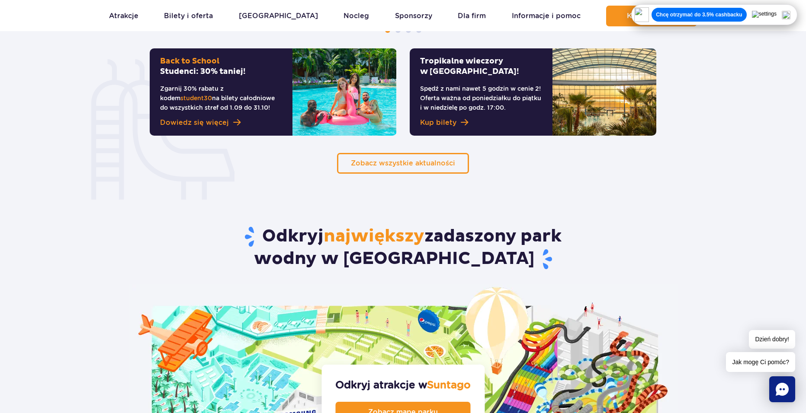
scroll to position [735, 0]
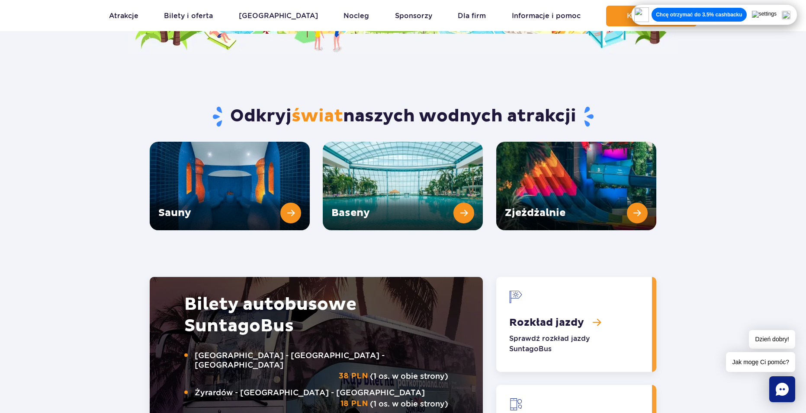
drag, startPoint x: 30, startPoint y: 255, endPoint x: 22, endPoint y: 342, distance: 87.3
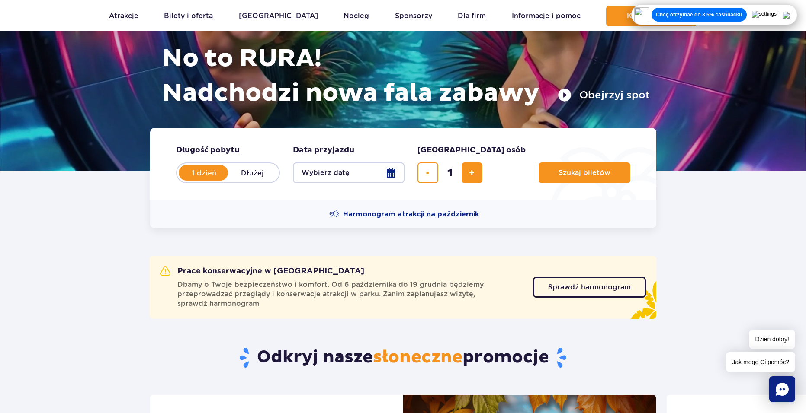
scroll to position [0, 0]
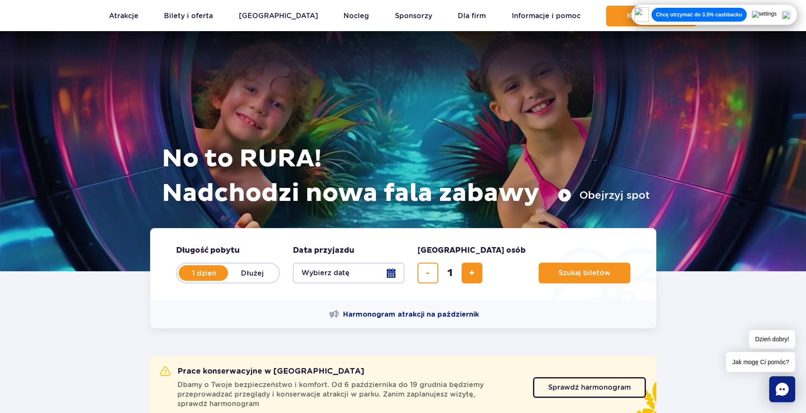
drag, startPoint x: 62, startPoint y: 256, endPoint x: 166, endPoint y: 67, distance: 215.4
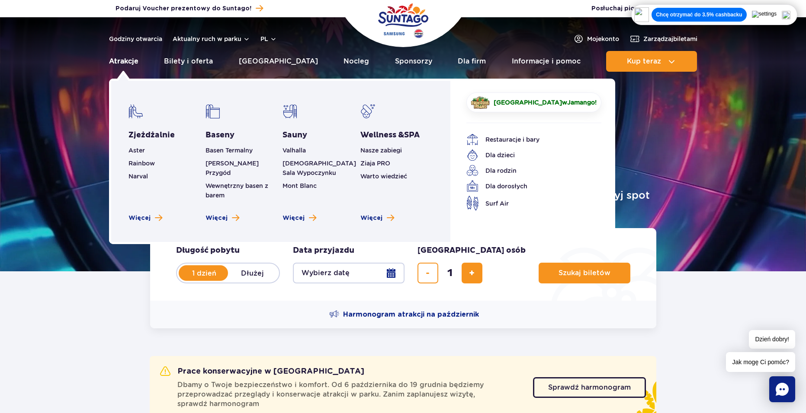
click at [130, 59] on link "Atrakcje" at bounding box center [123, 61] width 29 height 21
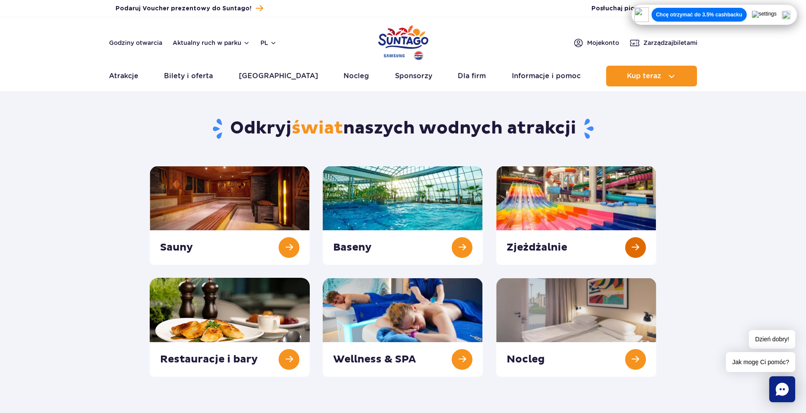
click at [528, 240] on link at bounding box center [576, 215] width 160 height 99
click at [589, 234] on link at bounding box center [576, 215] width 160 height 99
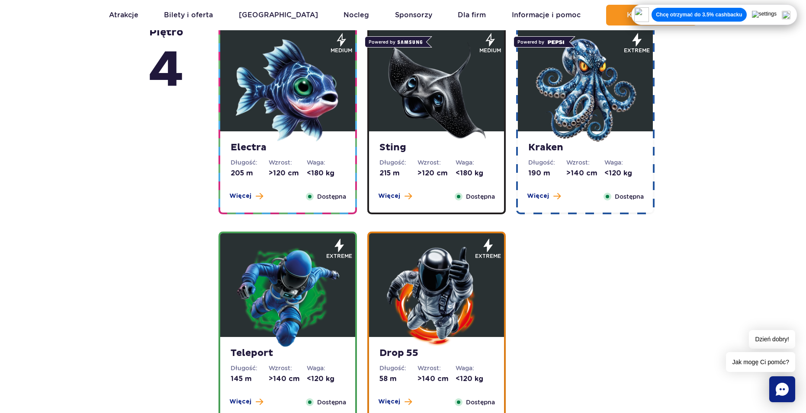
scroll to position [908, 0]
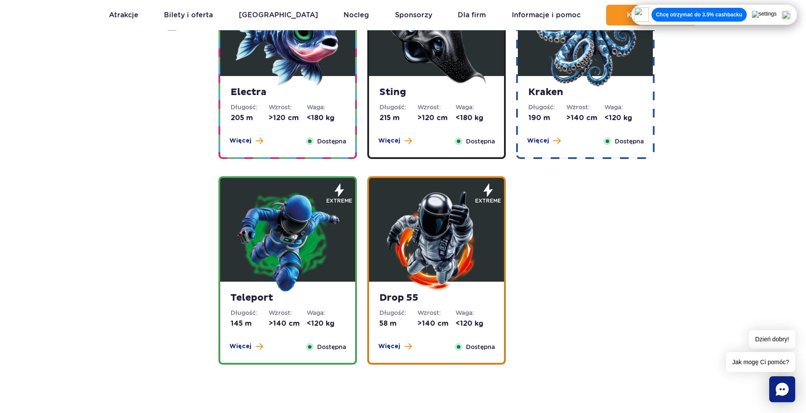
drag, startPoint x: 180, startPoint y: 205, endPoint x: 151, endPoint y: 202, distance: 29.6
drag, startPoint x: 151, startPoint y: 202, endPoint x: 617, endPoint y: 167, distance: 467.5
click at [154, 200] on div "piętro 4" at bounding box center [183, 168] width 70 height 394
drag, startPoint x: 699, startPoint y: 163, endPoint x: 701, endPoint y: 156, distance: 7.4
drag, startPoint x: 701, startPoint y: 156, endPoint x: 706, endPoint y: 138, distance: 18.4
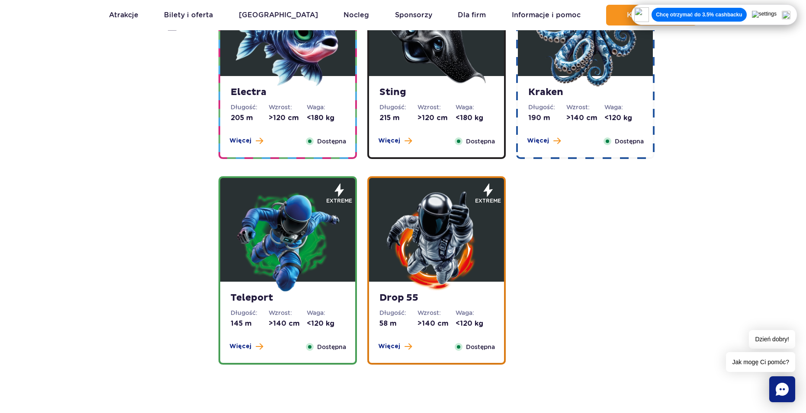
drag, startPoint x: 706, startPoint y: 138, endPoint x: 694, endPoint y: 132, distance: 13.7
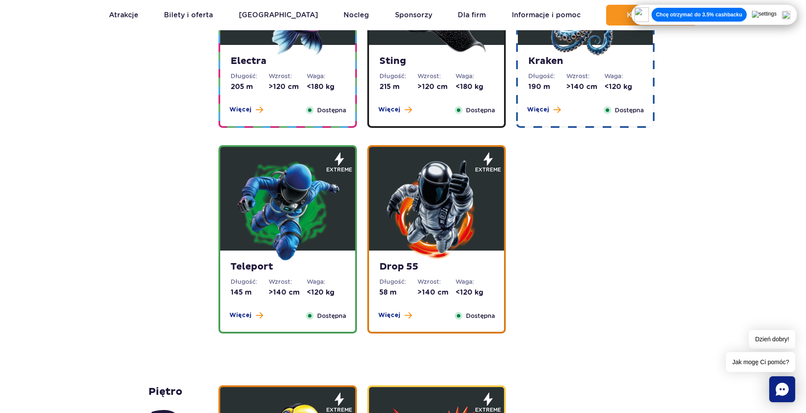
scroll to position [778, 0]
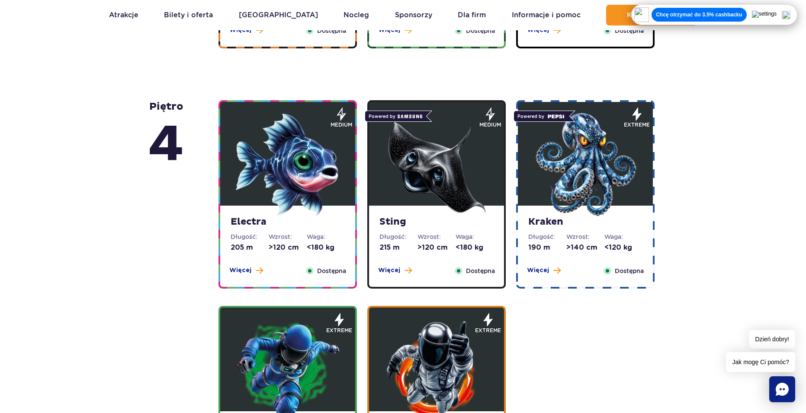
drag, startPoint x: 157, startPoint y: 126, endPoint x: 158, endPoint y: 122, distance: 4.8
click at [303, 230] on div "Electra Długość: 205 m Wzrost: >120 cm Waga: <180 kg Więcej Zamknij Dostępna" at bounding box center [287, 246] width 135 height 81
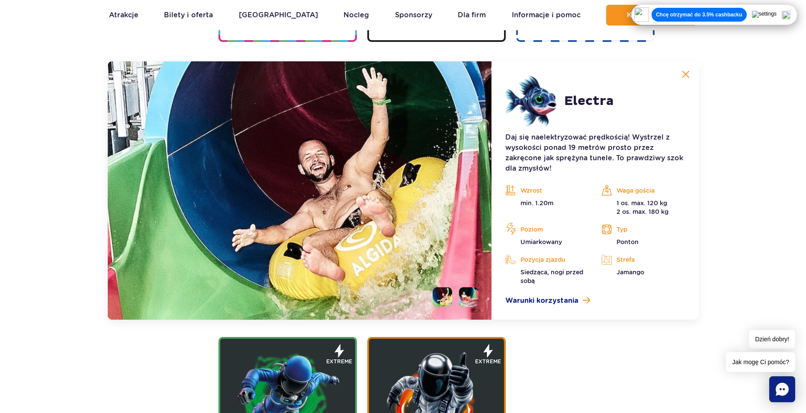
scroll to position [1035, 0]
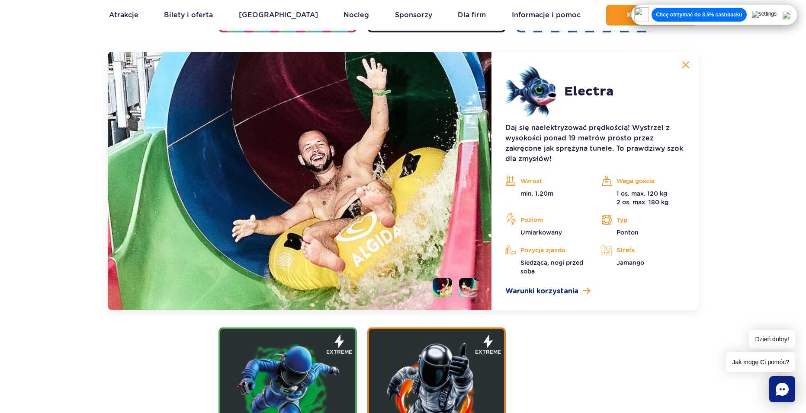
click at [467, 290] on li at bounding box center [468, 287] width 19 height 19
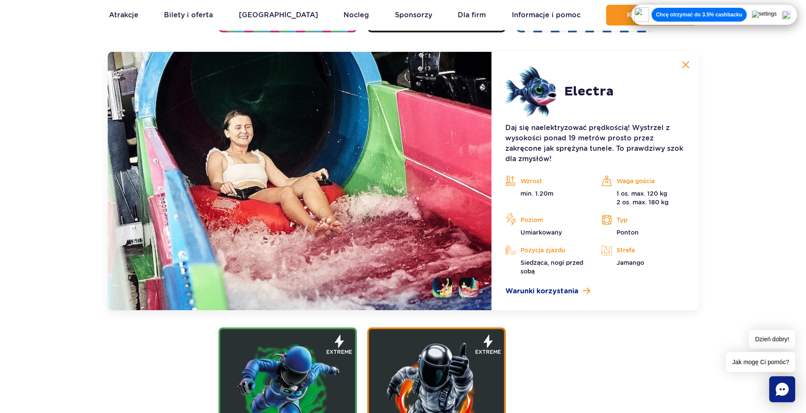
click at [436, 290] on li at bounding box center [441, 287] width 19 height 19
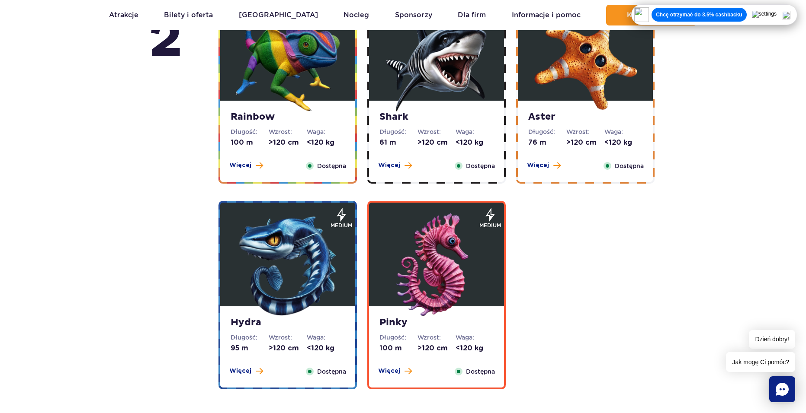
scroll to position [1770, 0]
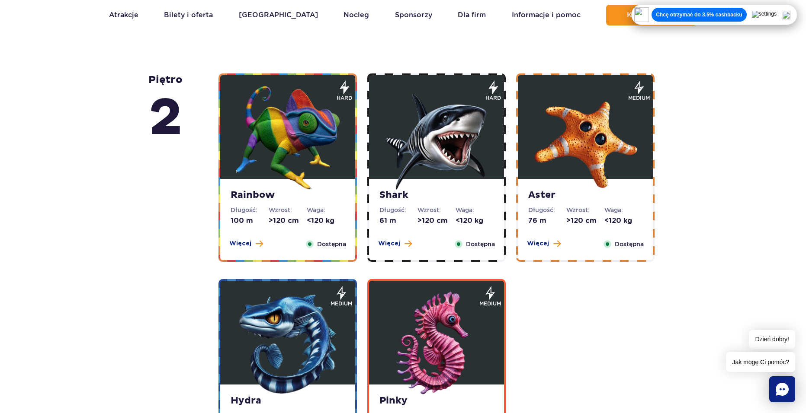
click at [319, 134] on img at bounding box center [288, 138] width 104 height 104
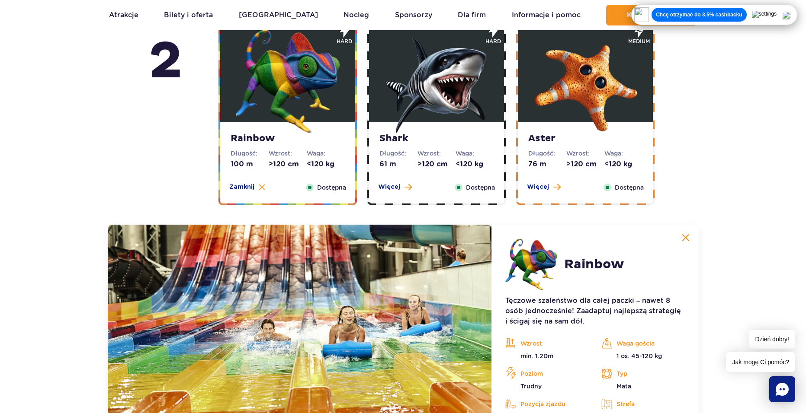
click at [467, 99] on img at bounding box center [436, 81] width 104 height 104
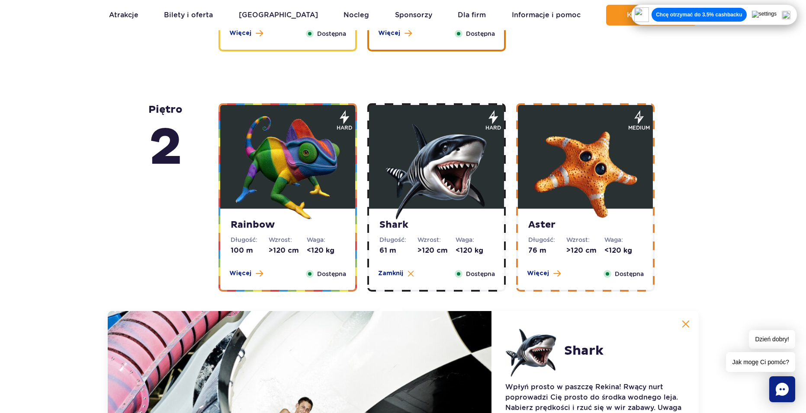
click at [557, 145] on img at bounding box center [585, 168] width 104 height 104
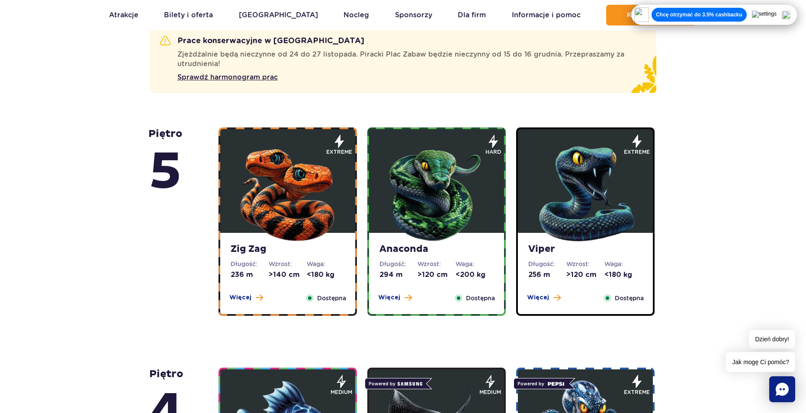
click at [269, 182] on img at bounding box center [288, 192] width 104 height 104
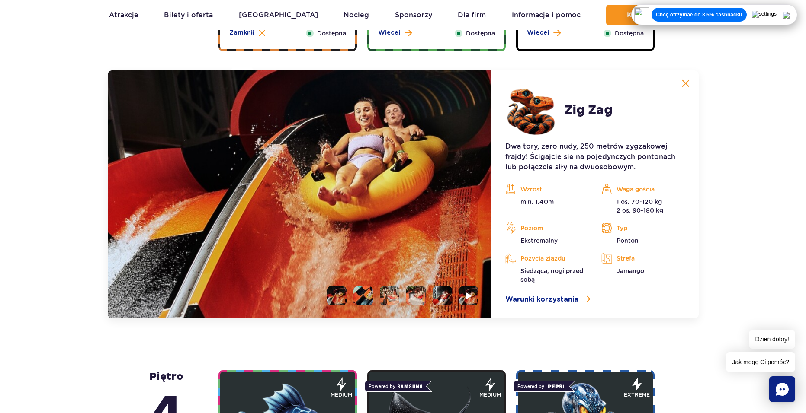
scroll to position [794, 0]
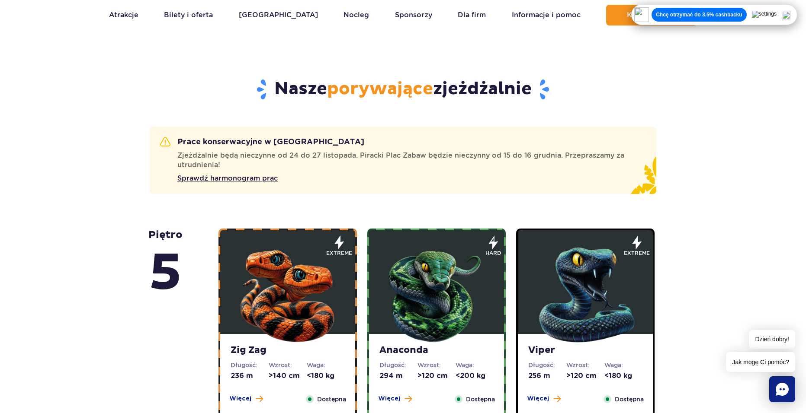
scroll to position [519, 0]
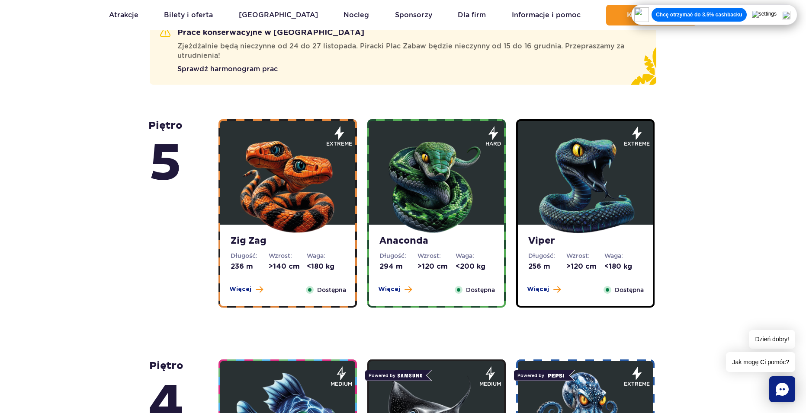
click at [448, 218] on img at bounding box center [436, 184] width 104 height 104
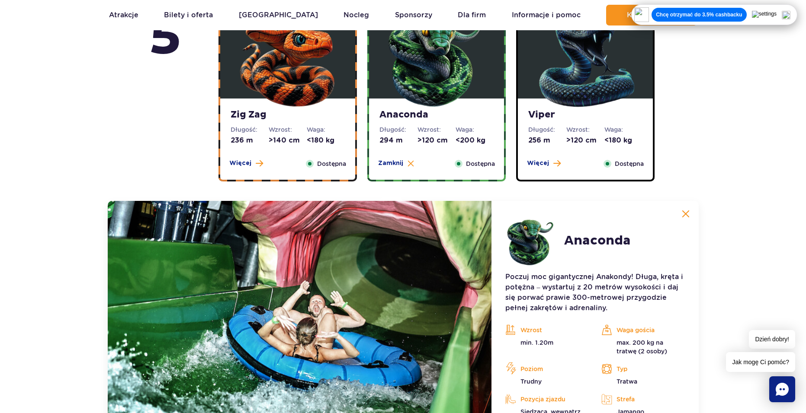
scroll to position [794, 0]
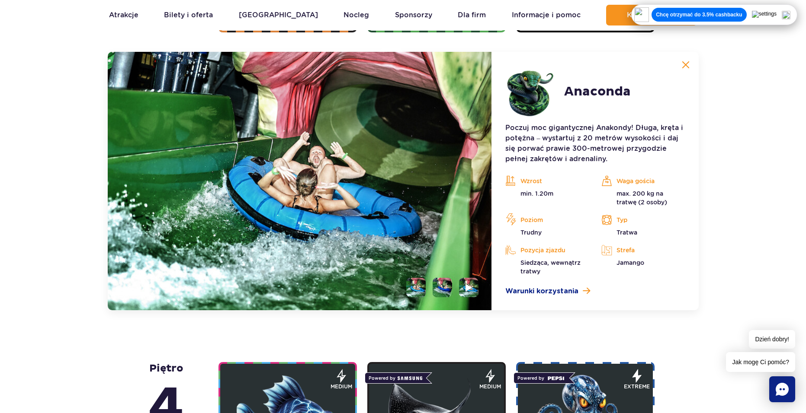
drag, startPoint x: 411, startPoint y: 374, endPoint x: 419, endPoint y: 344, distance: 30.8
drag, startPoint x: 419, startPoint y: 344, endPoint x: 286, endPoint y: 323, distance: 134.0
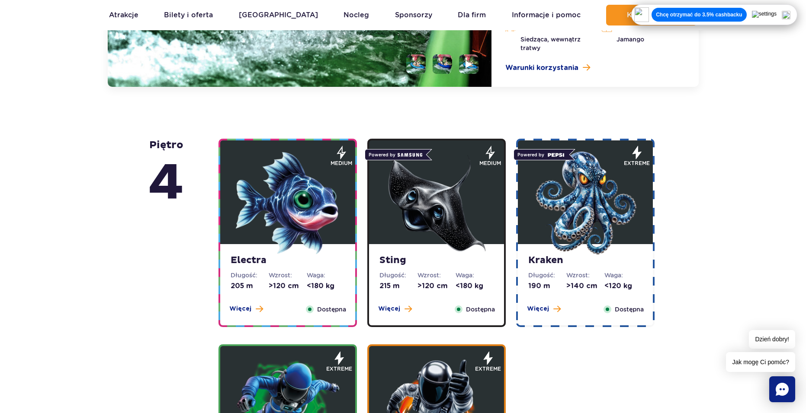
scroll to position [1140, 0]
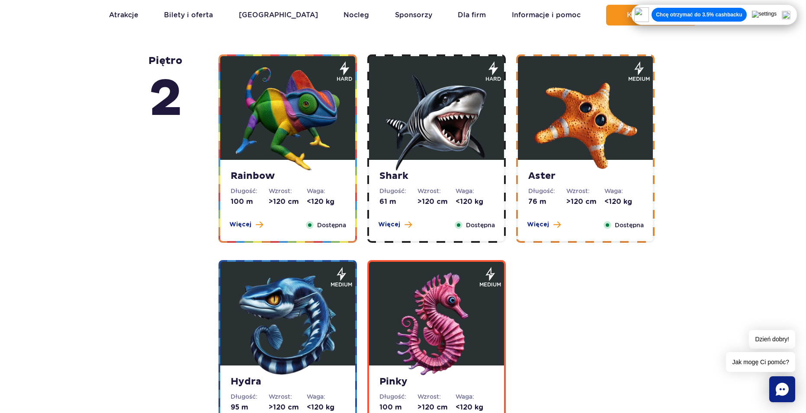
drag, startPoint x: 218, startPoint y: 244, endPoint x: 147, endPoint y: 240, distance: 70.6
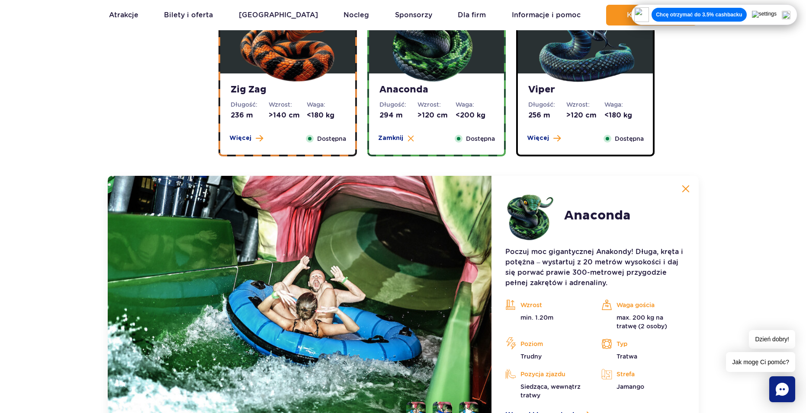
scroll to position [578, 0]
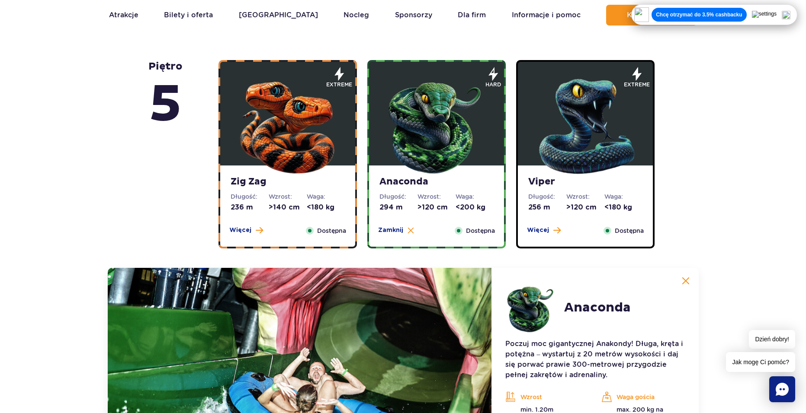
click at [444, 128] on img at bounding box center [436, 125] width 104 height 104
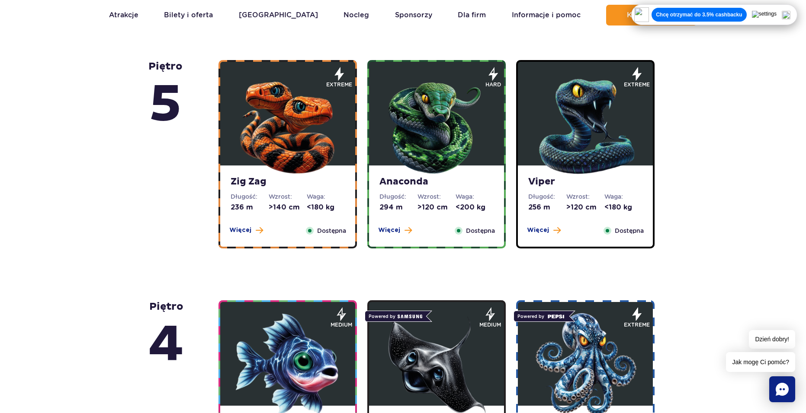
click at [444, 128] on img at bounding box center [436, 125] width 104 height 104
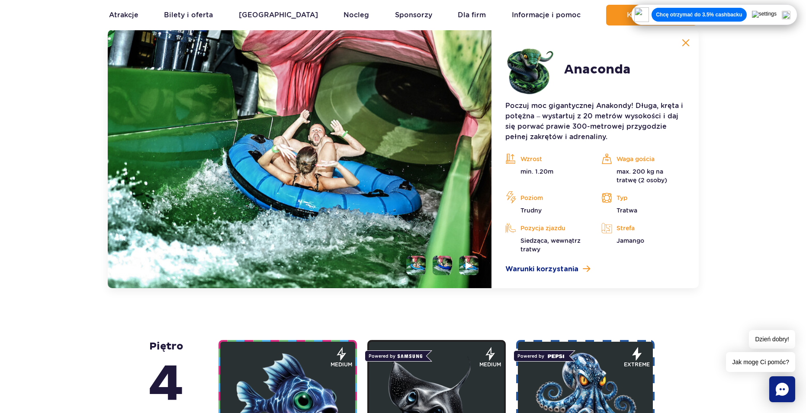
scroll to position [801, 0]
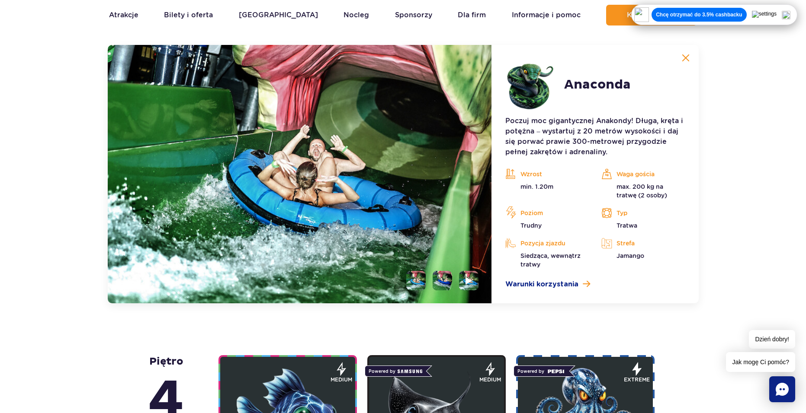
drag, startPoint x: 436, startPoint y: 306, endPoint x: 415, endPoint y: 314, distance: 22.4
drag, startPoint x: 415, startPoint y: 314, endPoint x: 408, endPoint y: 314, distance: 6.9
drag, startPoint x: 418, startPoint y: 316, endPoint x: 409, endPoint y: 318, distance: 9.7
drag, startPoint x: 409, startPoint y: 318, endPoint x: 403, endPoint y: 318, distance: 5.2
